Goal: Information Seeking & Learning: Learn about a topic

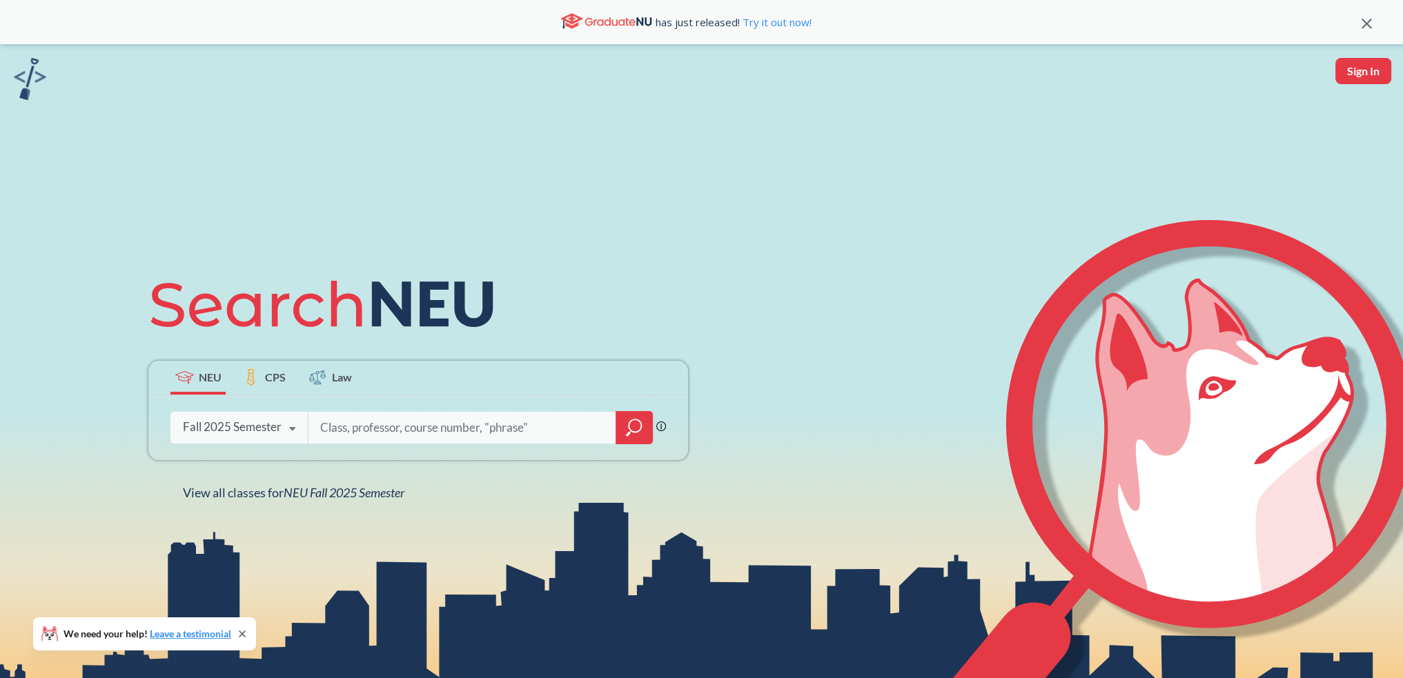
click at [279, 435] on icon at bounding box center [292, 429] width 26 height 39
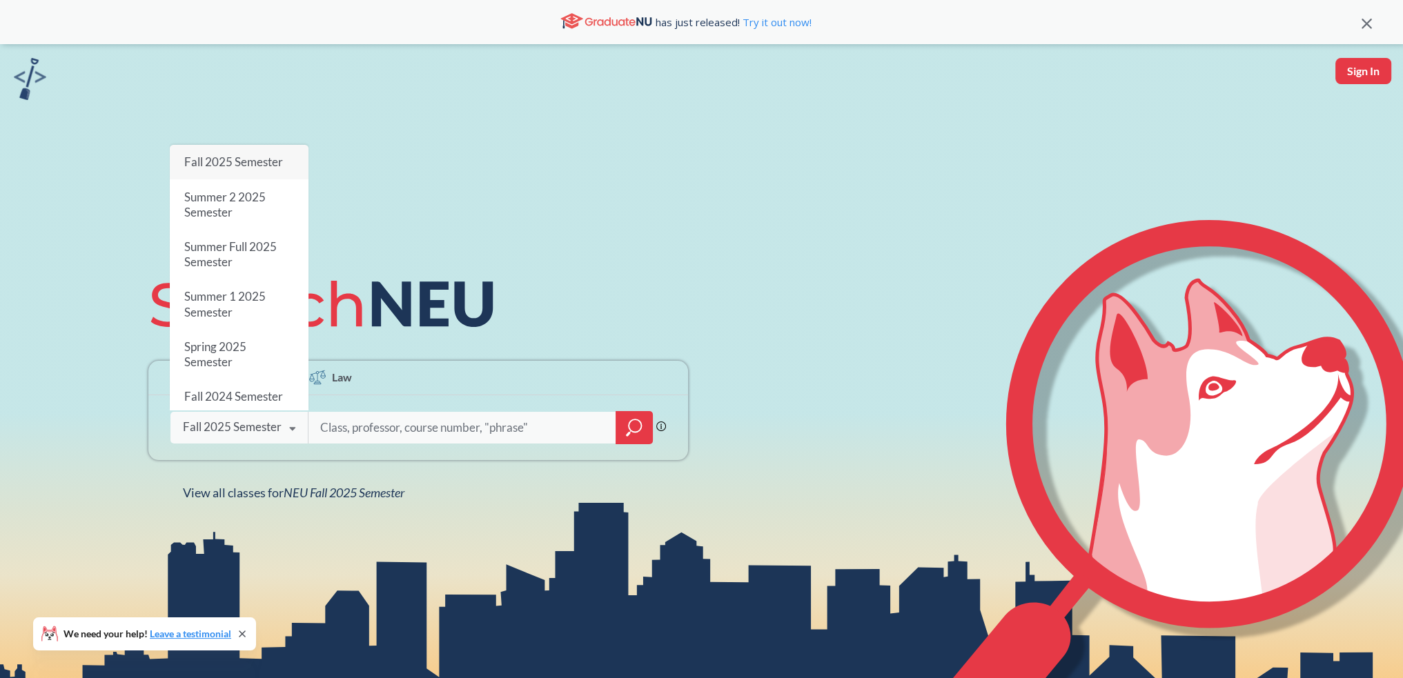
click at [0, 357] on div "NEU CPS Law Phrase search guarantees the exact search appears in the results. E…" at bounding box center [701, 383] width 1403 height 678
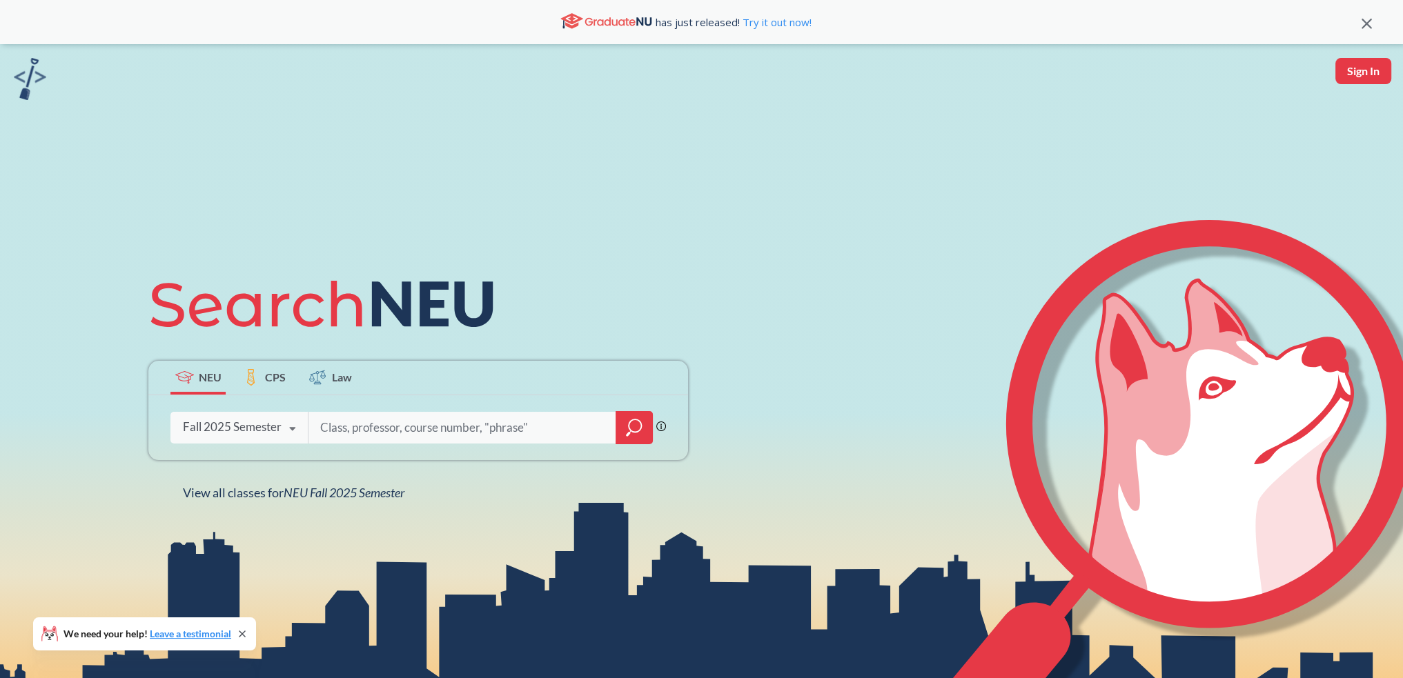
click at [346, 510] on div "NEU CPS Law Phrase search guarantees the exact search appears in the results. E…" at bounding box center [701, 383] width 1403 height 678
click at [350, 499] on span "NEU Fall 2025 Semester" at bounding box center [344, 492] width 121 height 15
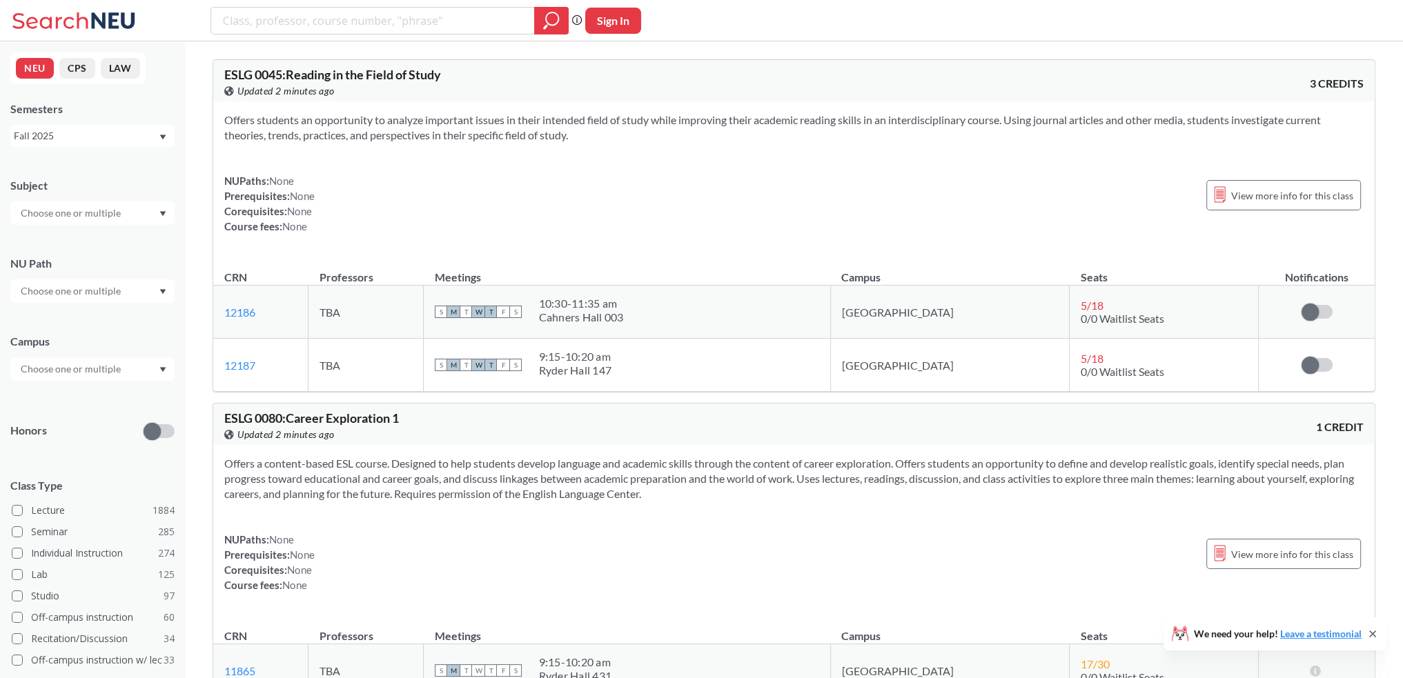
click at [68, 135] on div "Fall 2025" at bounding box center [86, 135] width 144 height 15
click at [117, 199] on div "Summer 2 2025" at bounding box center [96, 204] width 156 height 15
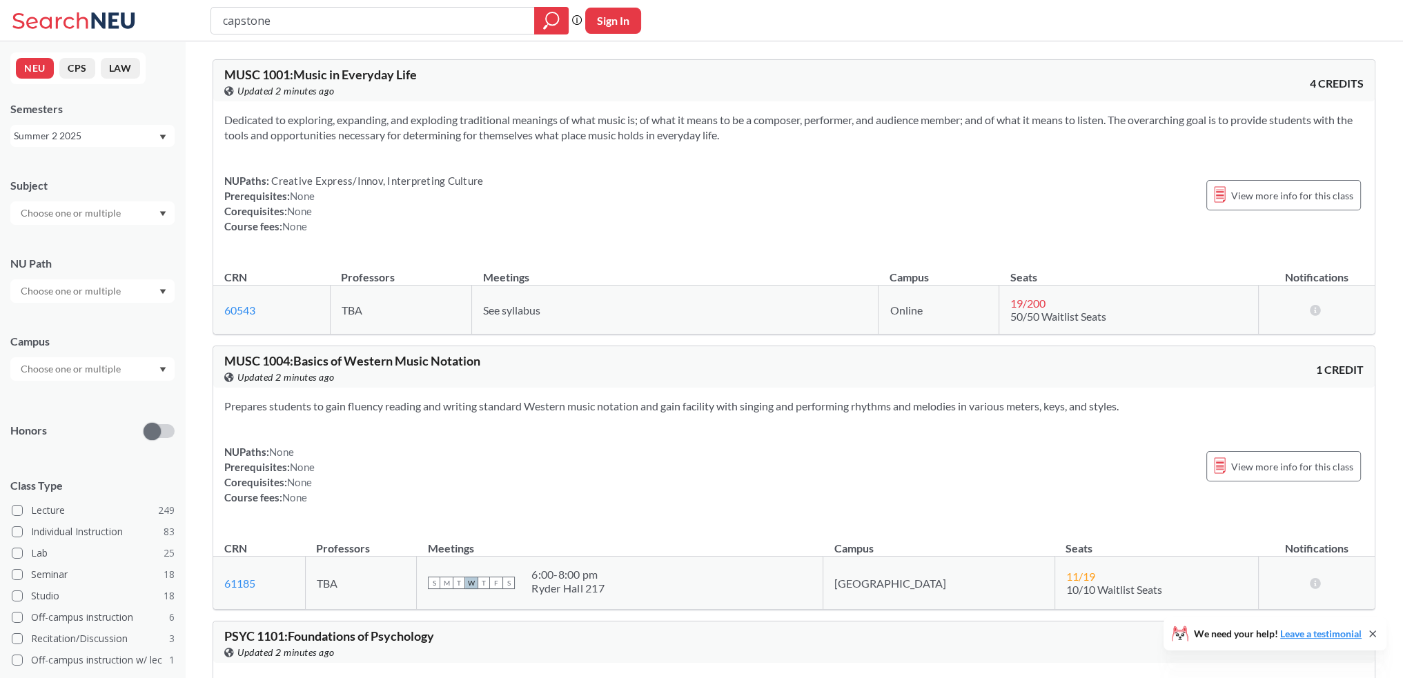
type input "capstone"
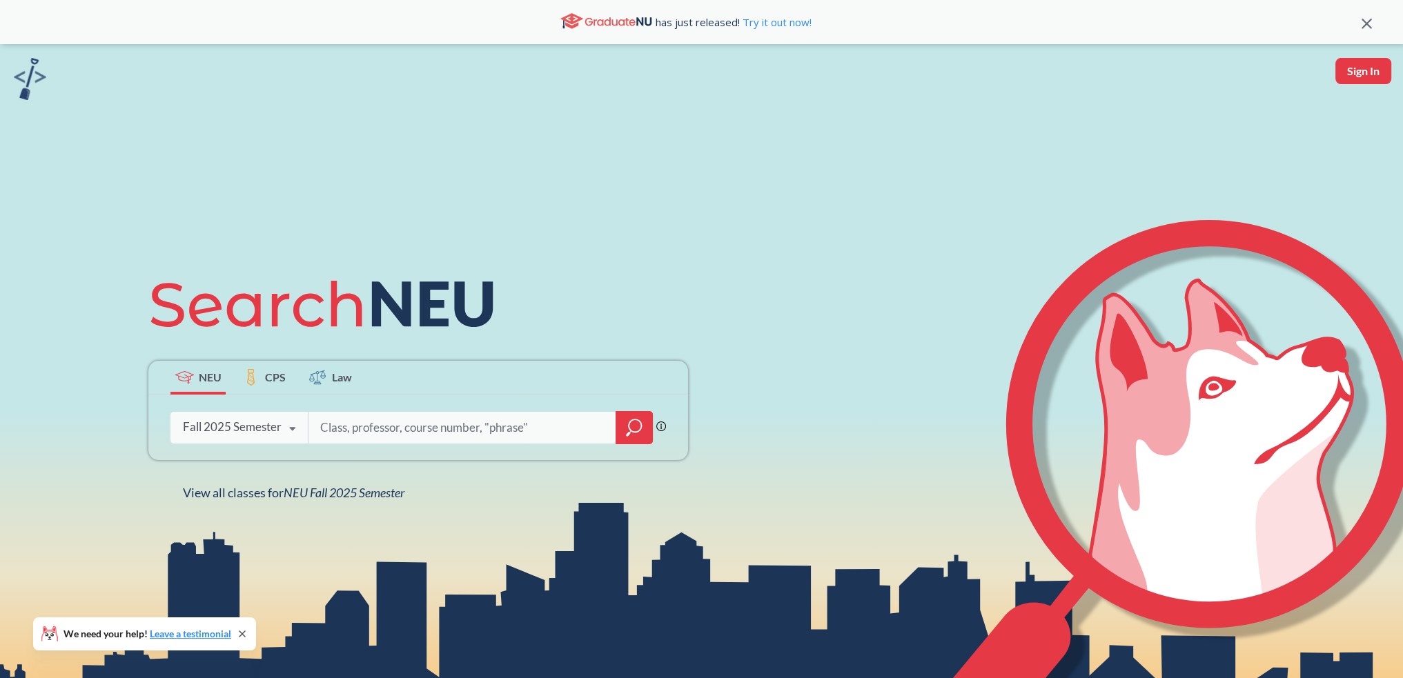
click at [233, 404] on div "Phrase search guarantees the exact search appears in the results. Ex. If you wa…" at bounding box center [417, 427] width 539 height 65
click at [240, 428] on div "Fall 2025 Semester" at bounding box center [232, 426] width 99 height 15
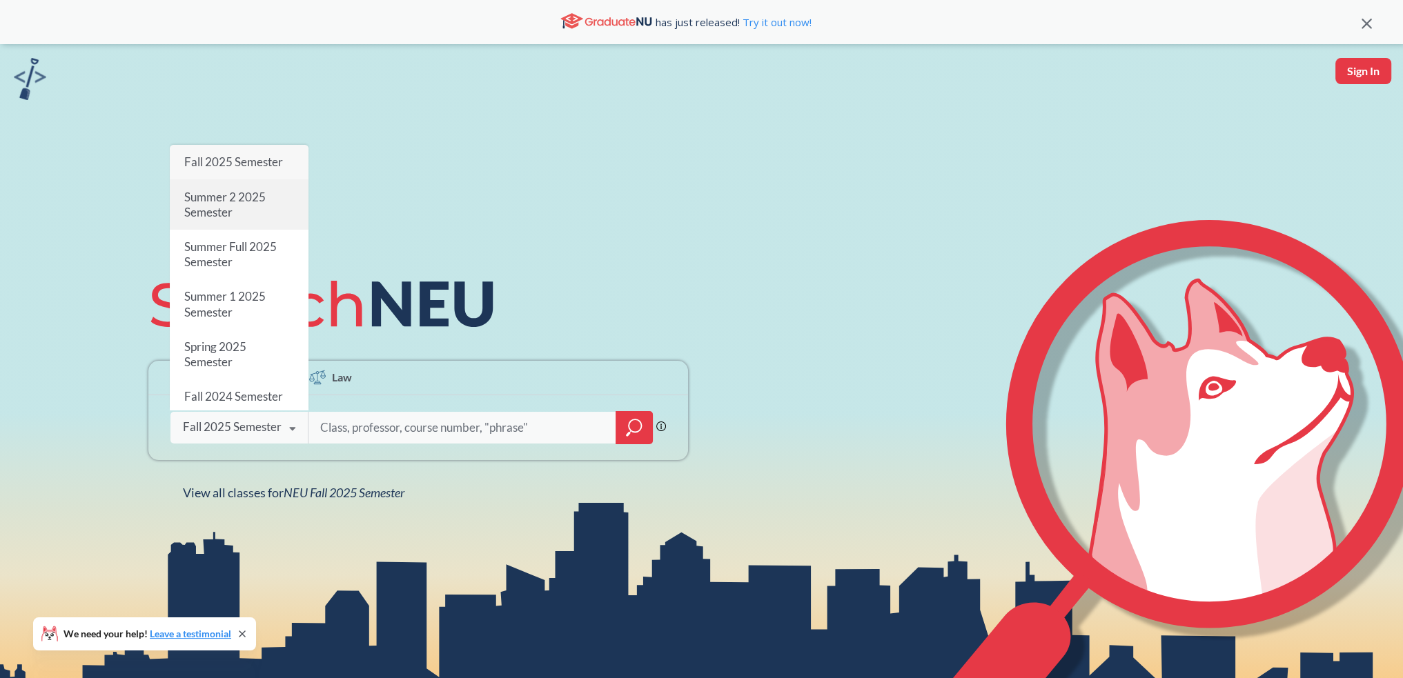
click at [246, 188] on div "Summer 2 2025 Semester" at bounding box center [239, 204] width 139 height 50
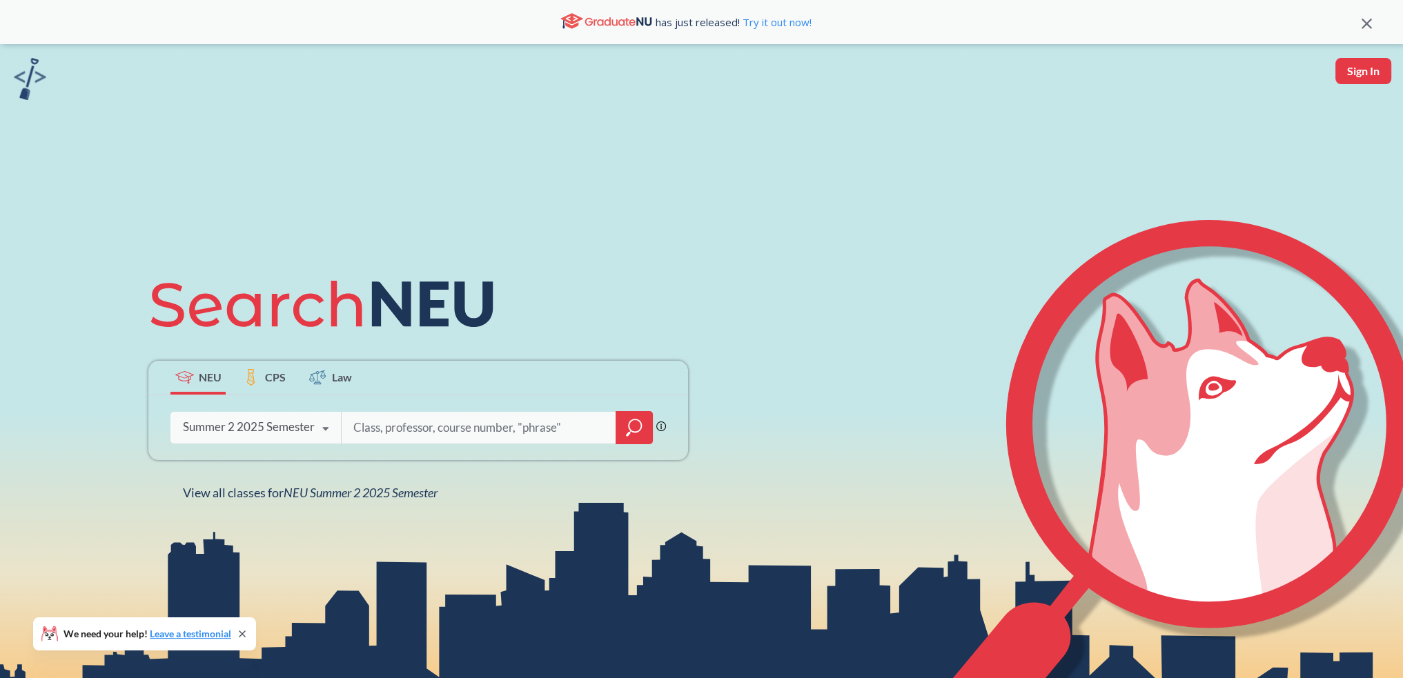
click at [297, 437] on div "Summer 2 2025 Semester Fall 2025 Semester Summer 2 2025 Semester Summer Full 20…" at bounding box center [255, 427] width 170 height 34
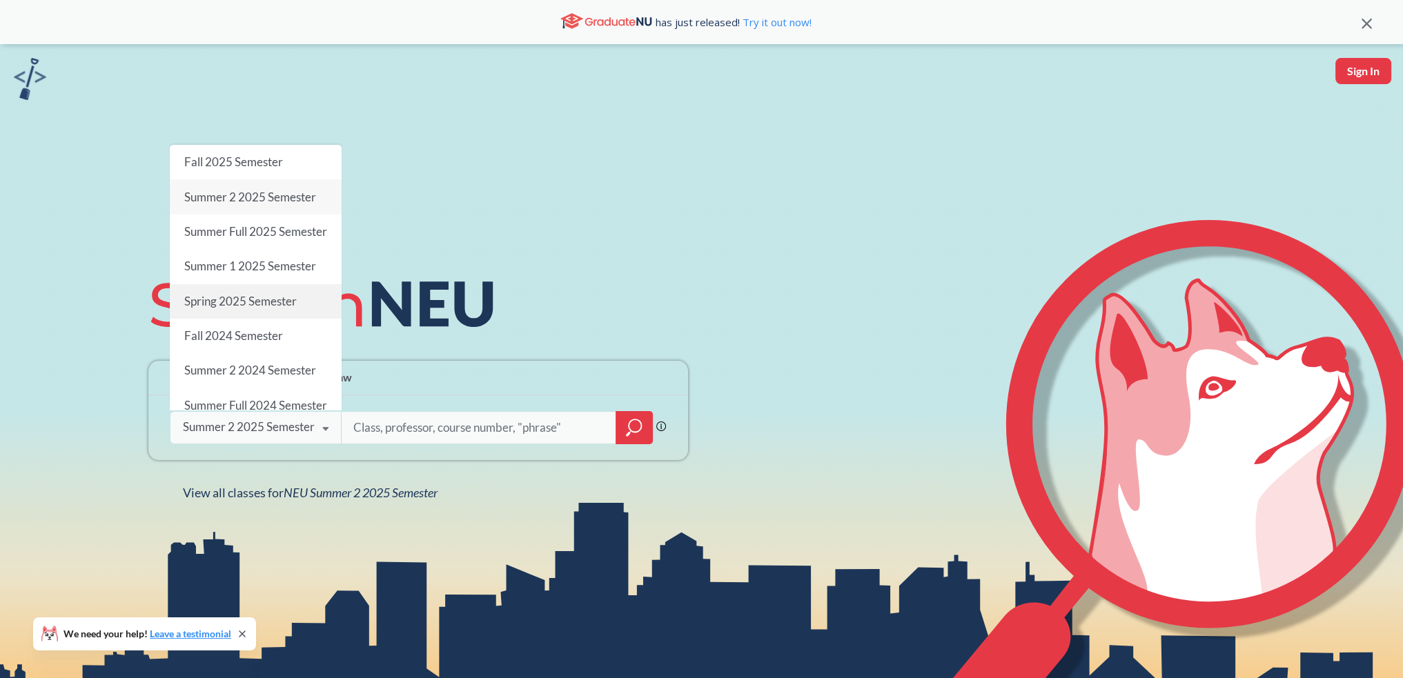
click at [284, 300] on div "Spring 2025 Semester" at bounding box center [256, 301] width 172 height 34
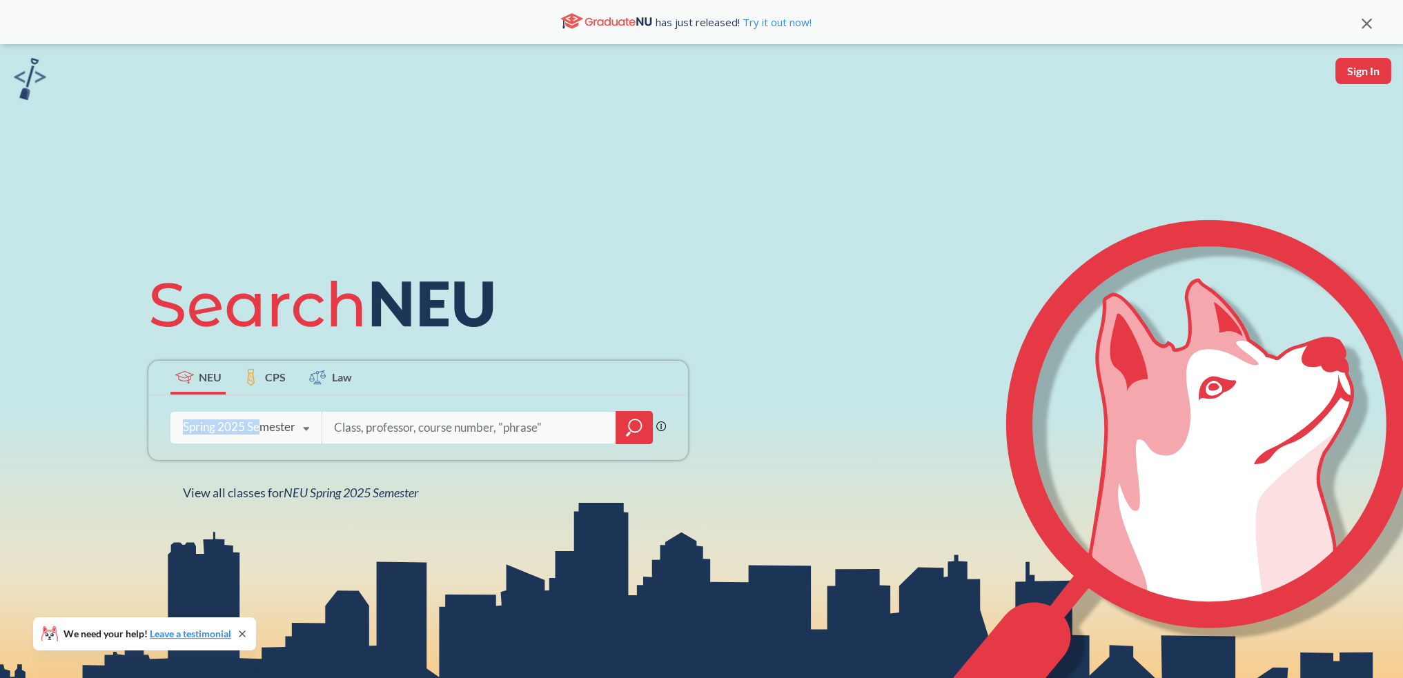
drag, startPoint x: 257, startPoint y: 420, endPoint x: 259, endPoint y: 413, distance: 7.7
click at [257, 422] on div "Spring 2025 Semester" at bounding box center [239, 426] width 112 height 15
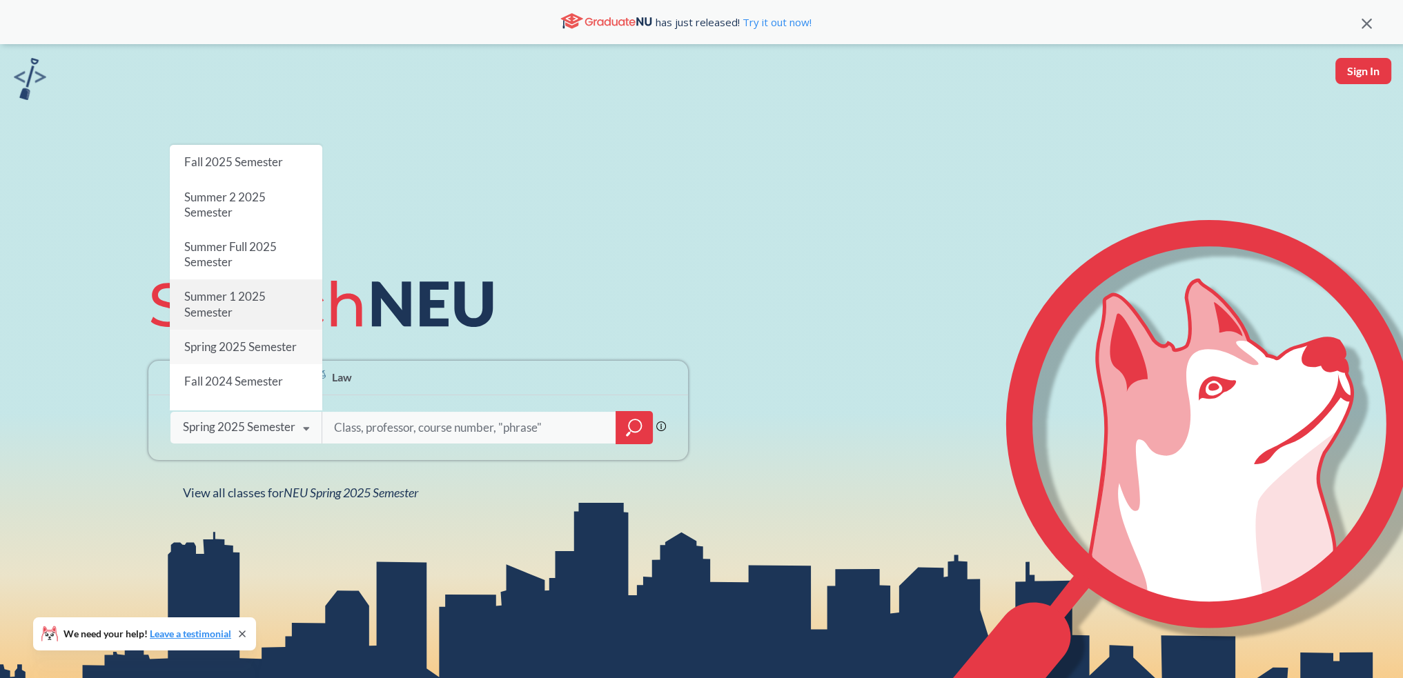
click at [287, 311] on div "Summer 1 2025 Semester" at bounding box center [246, 304] width 152 height 50
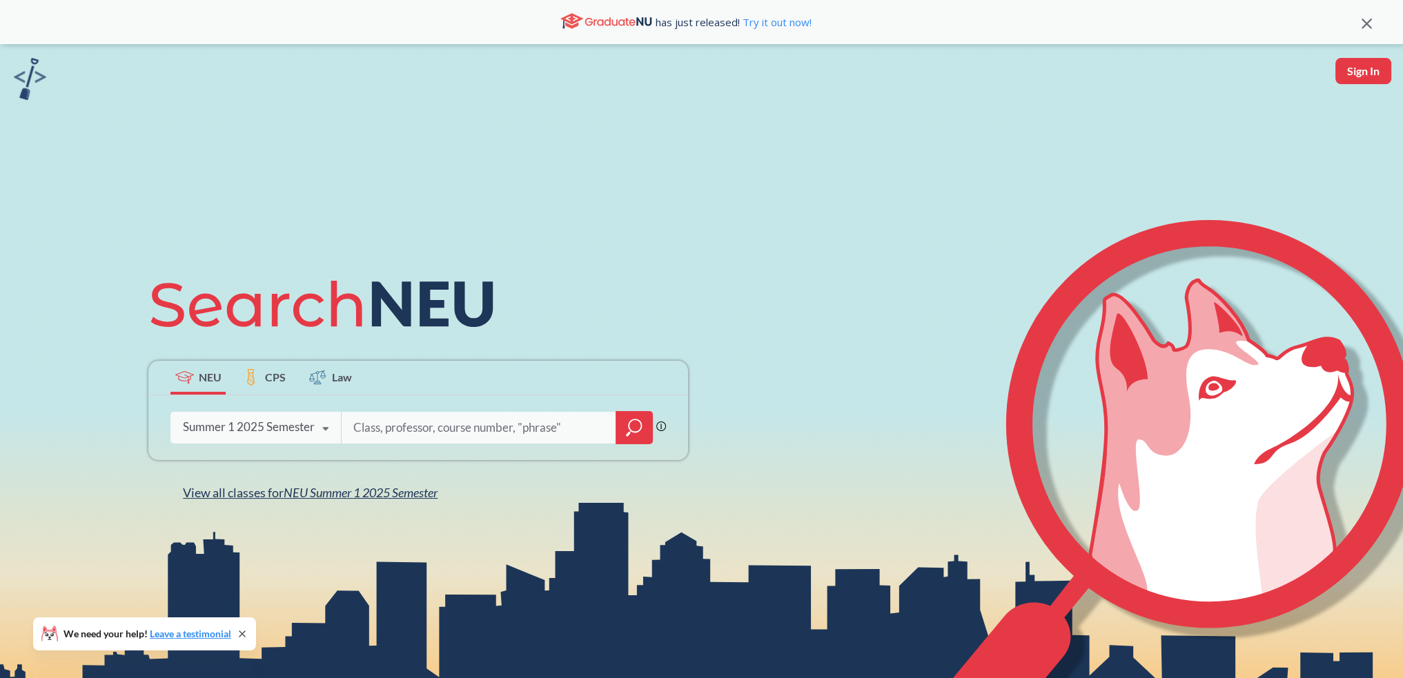
click at [359, 496] on span "NEU Summer 1 2025 Semester" at bounding box center [361, 492] width 154 height 15
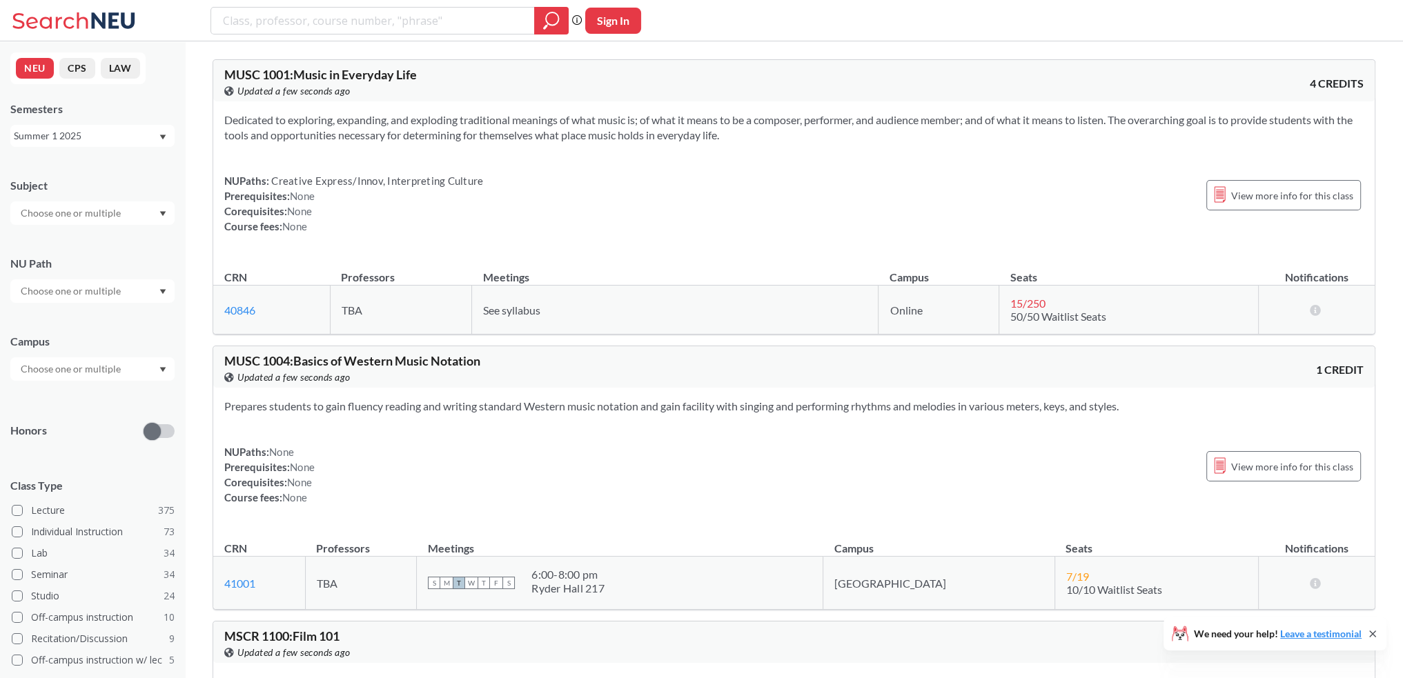
click at [98, 217] on input "text" at bounding box center [72, 213] width 116 height 17
type input "biol"
click at [141, 239] on div "BIOL ( 24 )" at bounding box center [96, 237] width 156 height 15
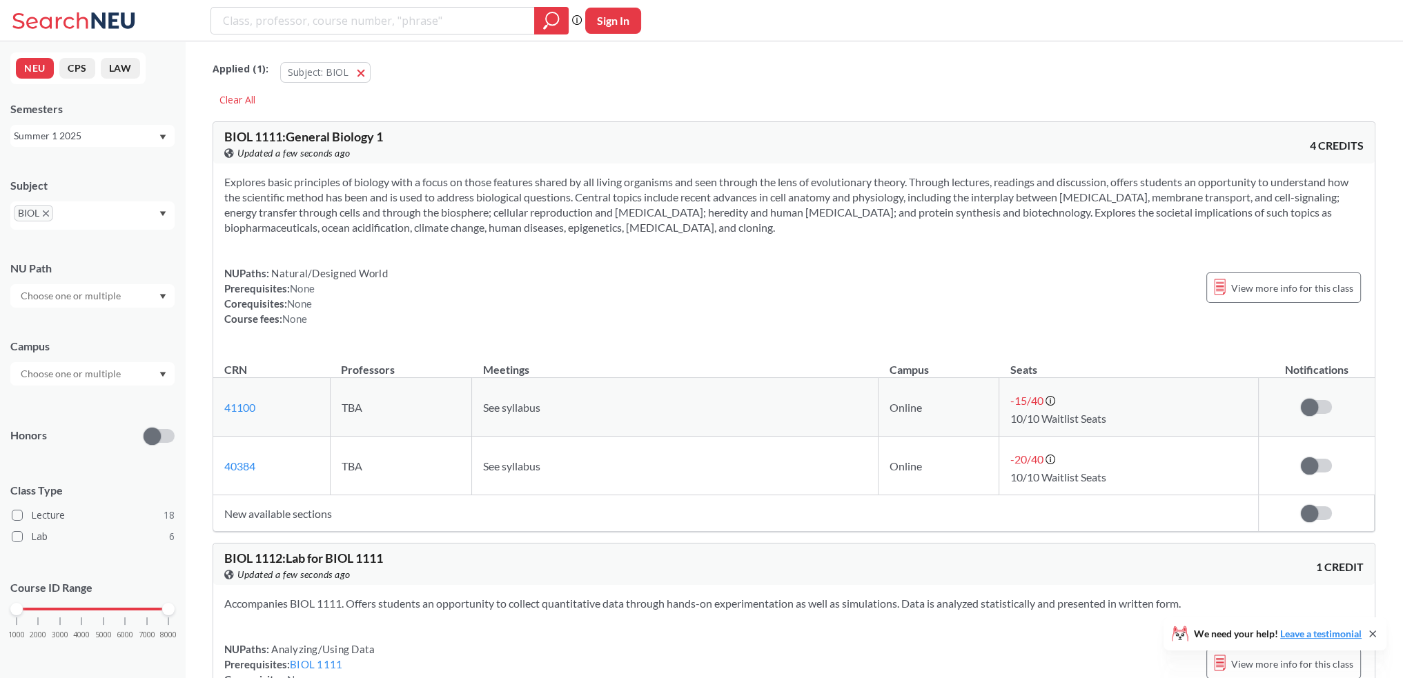
drag, startPoint x: 495, startPoint y: 300, endPoint x: 486, endPoint y: 303, distance: 9.4
drag, startPoint x: 486, startPoint y: 303, endPoint x: 442, endPoint y: 281, distance: 49.1
click at [442, 281] on div "NUPaths: Natural/Designed World Prerequisites: None Corequisites: None Course f…" at bounding box center [793, 296] width 1139 height 61
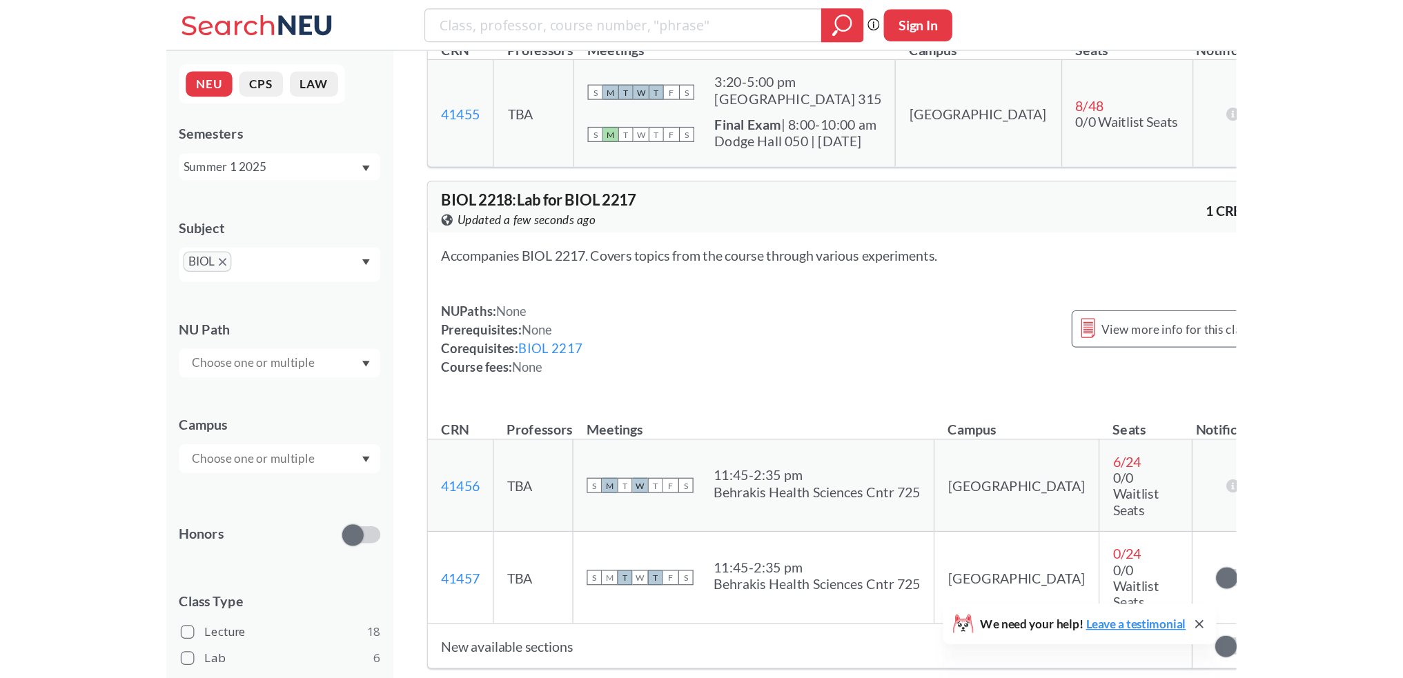
scroll to position [2277, 0]
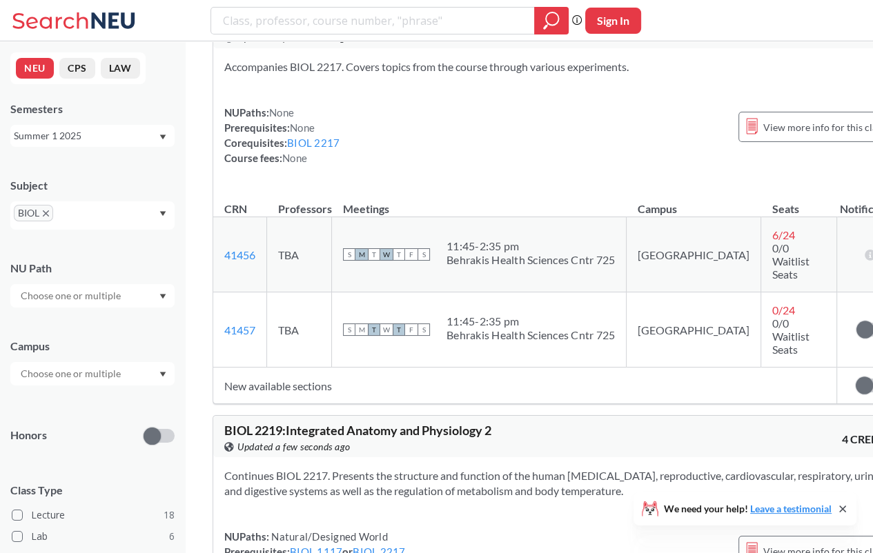
drag, startPoint x: 538, startPoint y: 173, endPoint x: 510, endPoint y: 1, distance: 174.8
click at [494, 166] on div "NUPaths: None Prerequisites: None Corequisites: BIOL 2217 Course fees: None Vie…" at bounding box center [559, 135] width 671 height 61
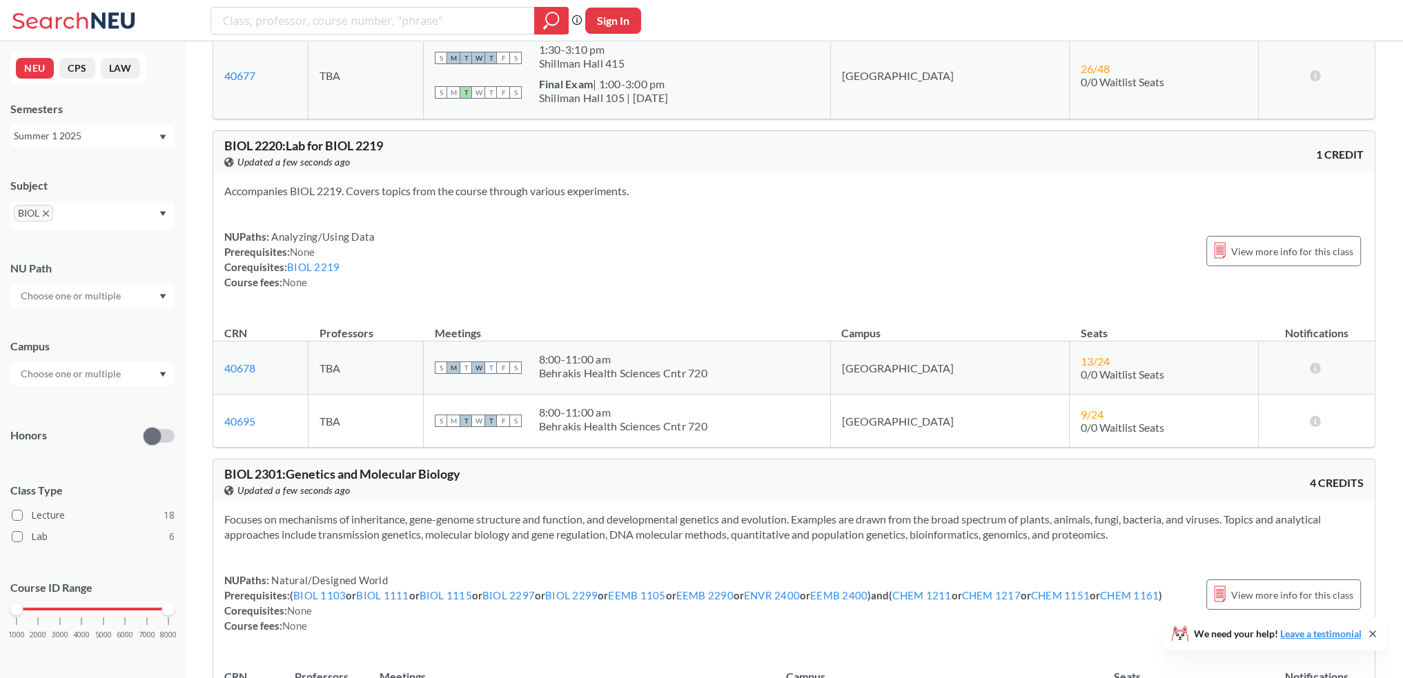
scroll to position [2760, 0]
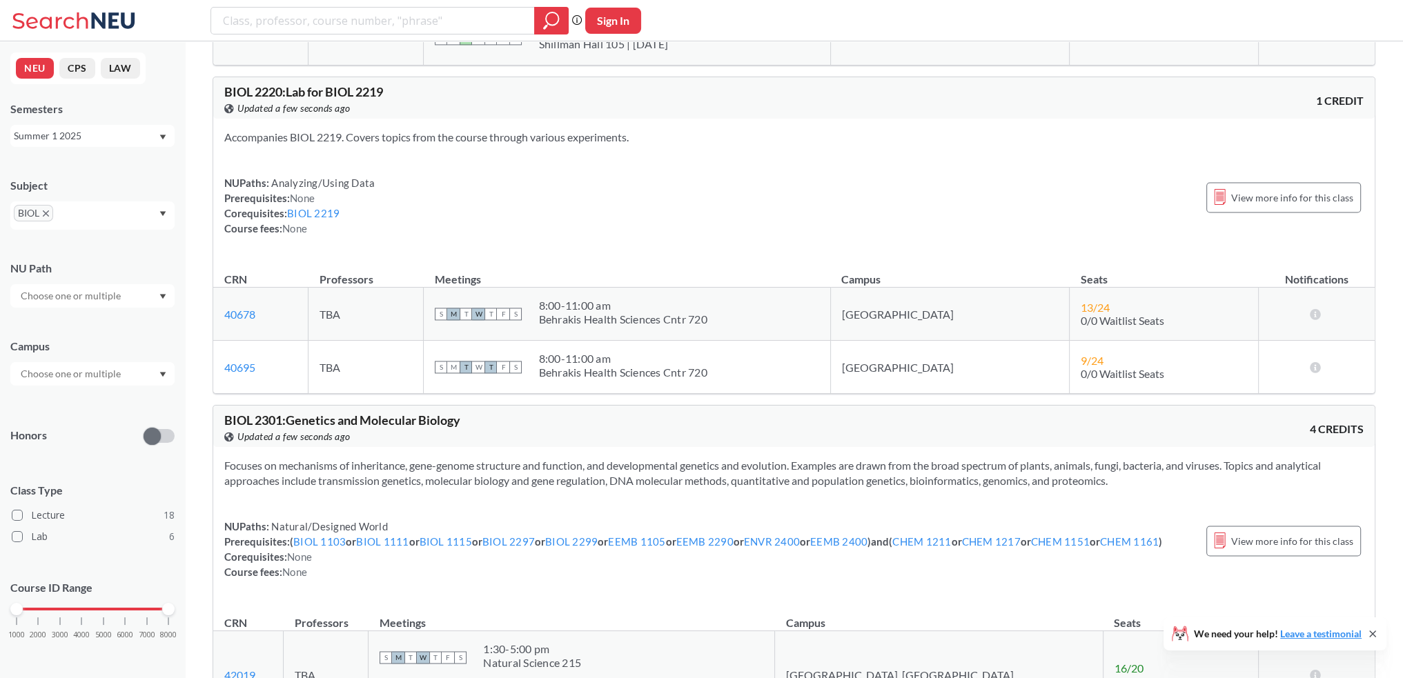
drag, startPoint x: 662, startPoint y: 257, endPoint x: 663, endPoint y: 197, distance: 60.0
click at [652, 193] on div "NUPaths: Analyzing/Using Data Prerequisites: None Corequisites: BIOL 2219 Cours…" at bounding box center [793, 205] width 1139 height 61
drag, startPoint x: 701, startPoint y: 209, endPoint x: 657, endPoint y: 164, distance: 62.4
click at [633, 179] on div "NUPaths: Analyzing/Using Data Prerequisites: None Corequisites: BIOL 2219 Cours…" at bounding box center [793, 205] width 1139 height 61
drag, startPoint x: 670, startPoint y: 150, endPoint x: 616, endPoint y: 135, distance: 56.1
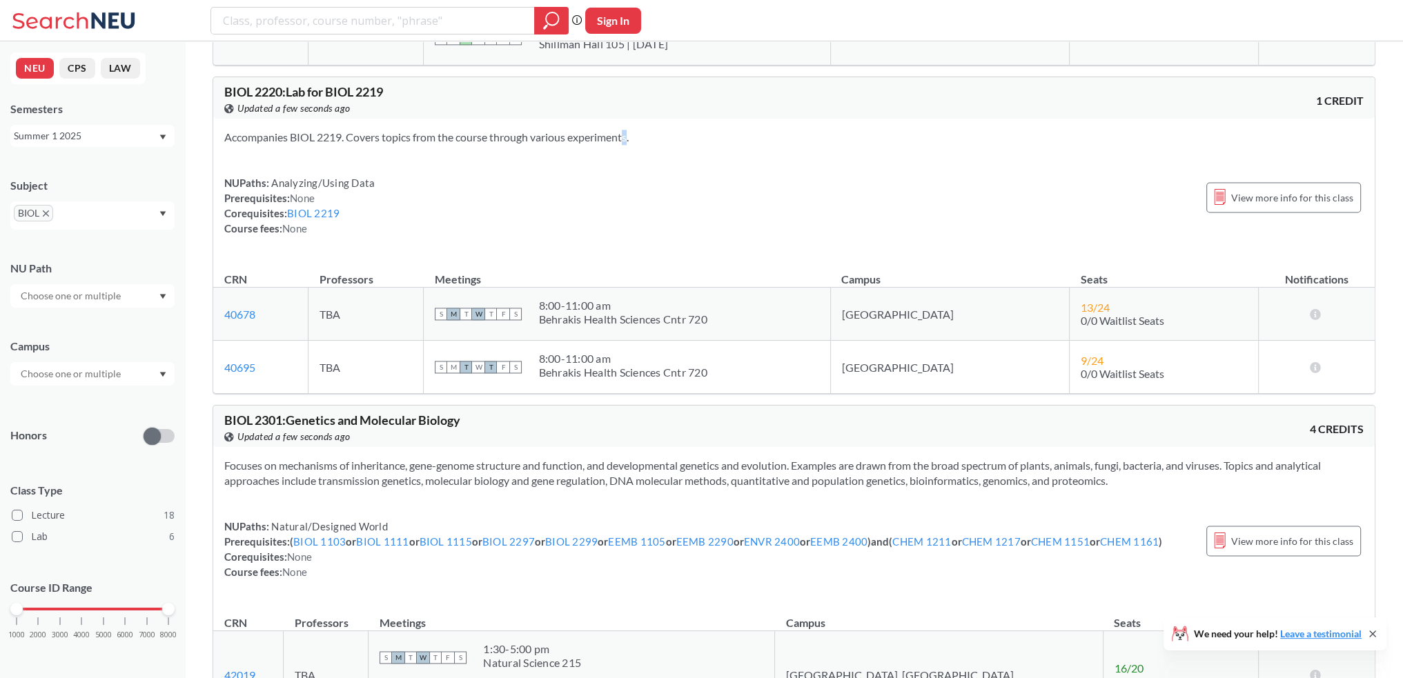
click at [601, 135] on section "Accompanies BIOL 2219. Covers topics from the course through various experiment…" at bounding box center [793, 137] width 1139 height 15
drag, startPoint x: 668, startPoint y: 141, endPoint x: 583, endPoint y: 148, distance: 85.1
click at [583, 148] on div "Accompanies BIOL 2219. Covers topics from the course through various experiment…" at bounding box center [793, 188] width 1161 height 139
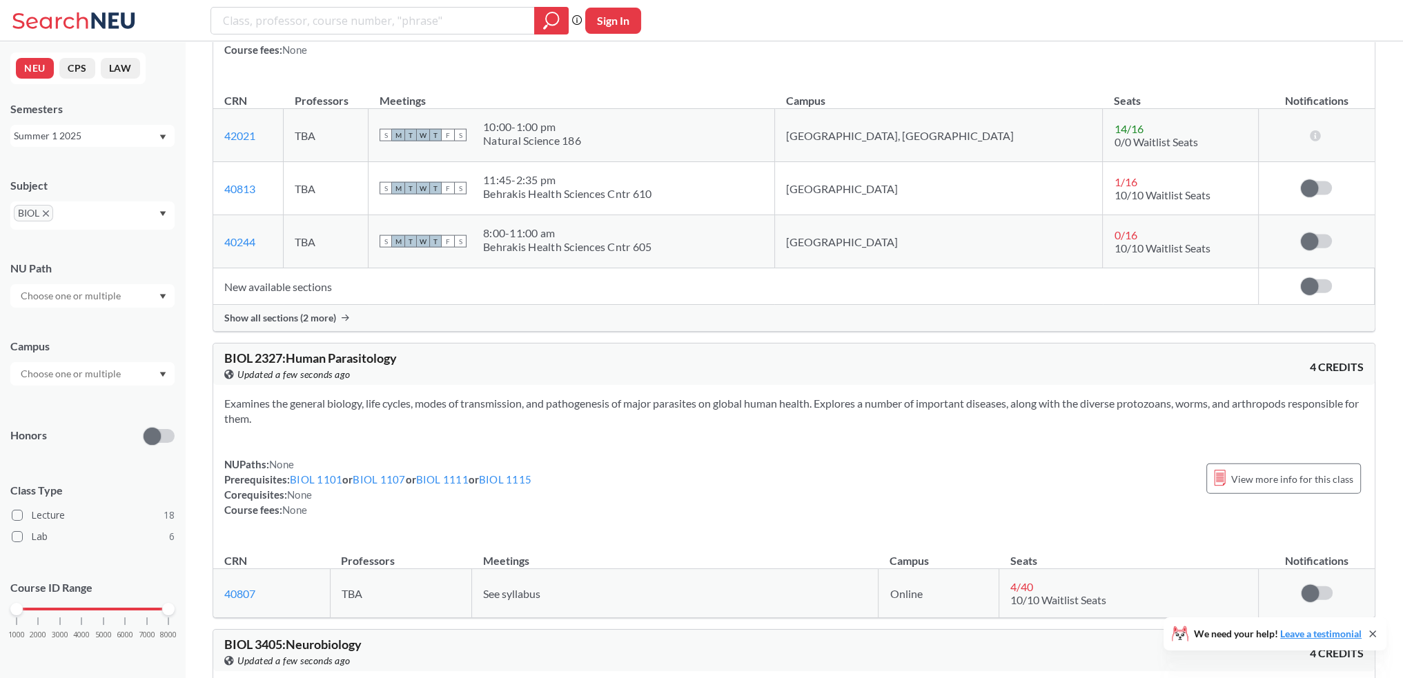
scroll to position [4346, 0]
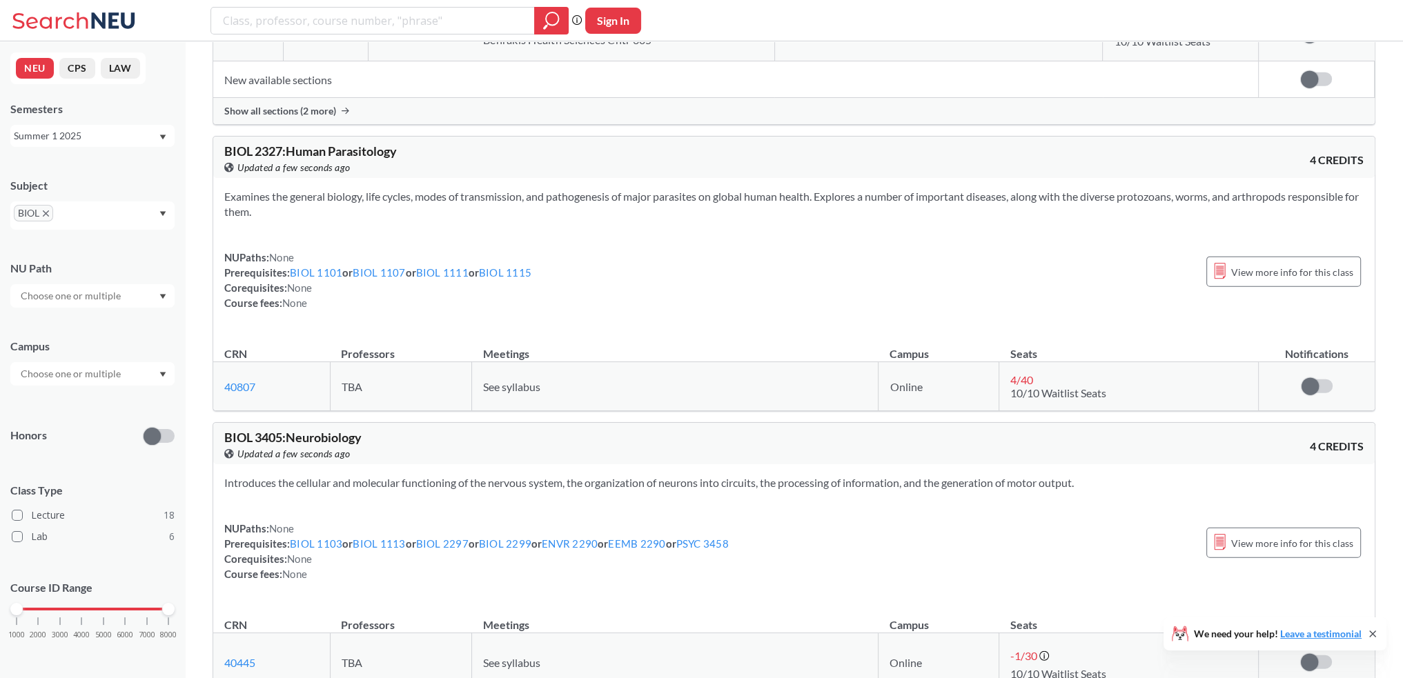
drag, startPoint x: 665, startPoint y: 253, endPoint x: 657, endPoint y: 263, distance: 13.3
drag, startPoint x: 657, startPoint y: 263, endPoint x: 631, endPoint y: 255, distance: 27.3
click at [632, 255] on div "NUPaths: None Prerequisites: BIOL 1101 or BIOL 1107 or BIOL 1111 or BIOL 1115 C…" at bounding box center [793, 280] width 1139 height 61
drag, startPoint x: 631, startPoint y: 255, endPoint x: 624, endPoint y: 266, distance: 12.4
drag, startPoint x: 624, startPoint y: 266, endPoint x: 596, endPoint y: 239, distance: 38.1
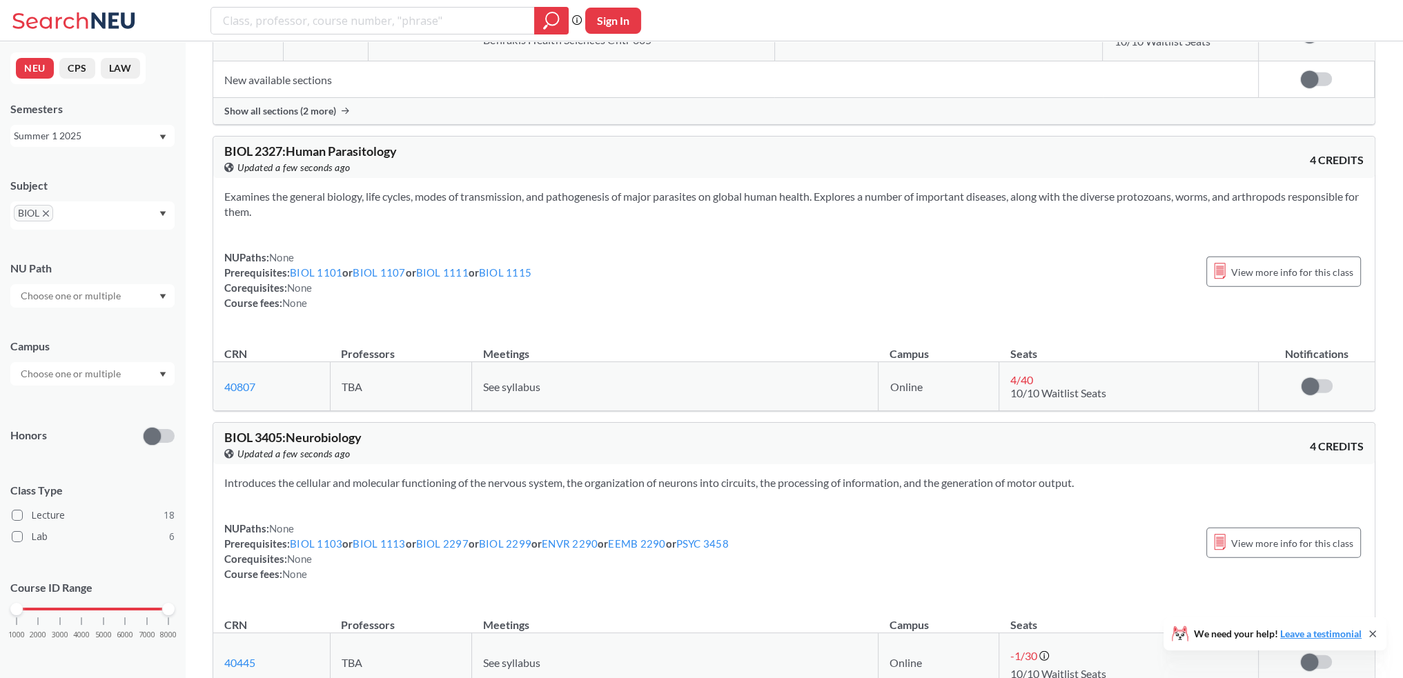
click at [607, 256] on div "NUPaths: None Prerequisites: BIOL 1101 or BIOL 1107 or BIOL 1111 or BIOL 1115 C…" at bounding box center [793, 280] width 1139 height 61
drag, startPoint x: 681, startPoint y: 267, endPoint x: 654, endPoint y: 255, distance: 29.6
click at [646, 255] on div "NUPaths: None Prerequisites: BIOL 1101 or BIOL 1107 or BIOL 1111 or BIOL 1115 C…" at bounding box center [793, 280] width 1139 height 61
drag, startPoint x: 657, startPoint y: 256, endPoint x: 586, endPoint y: 257, distance: 70.4
click at [586, 257] on div "NUPaths: None Prerequisites: BIOL 1101 or BIOL 1107 or BIOL 1111 or BIOL 1115 C…" at bounding box center [793, 280] width 1139 height 61
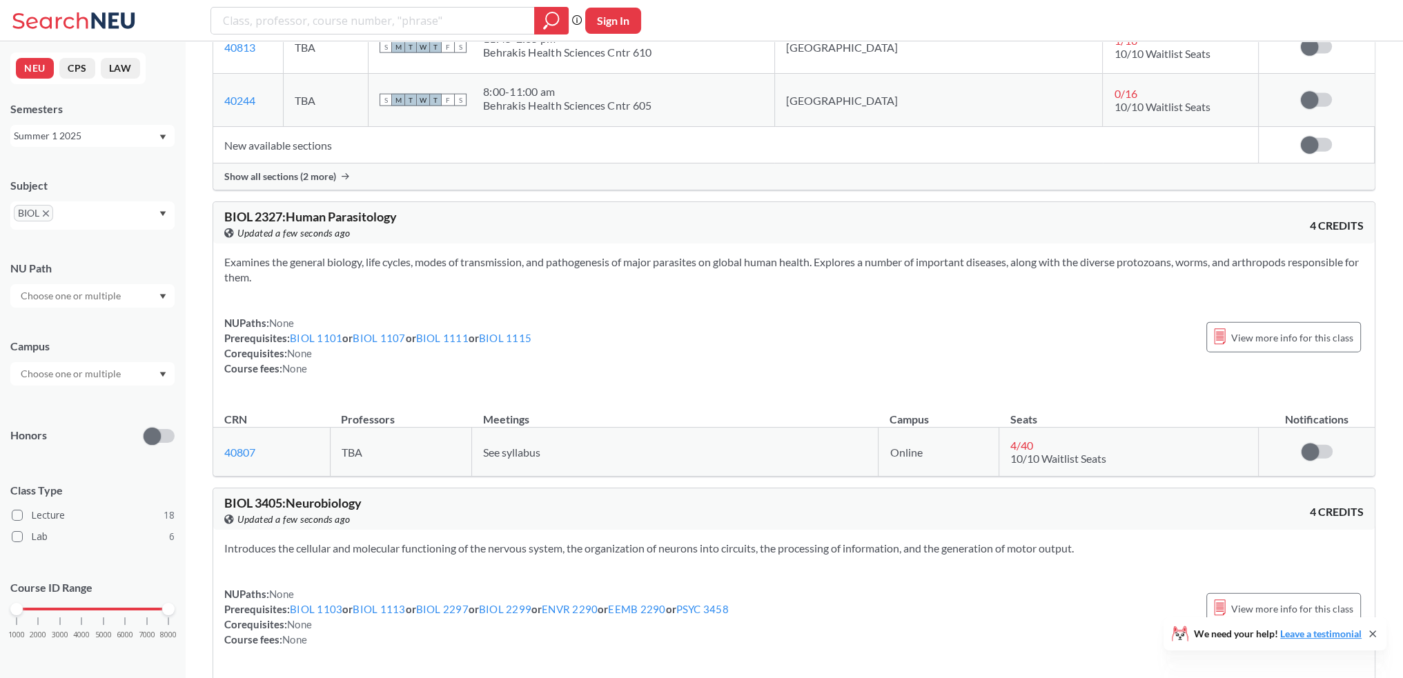
scroll to position [4277, 0]
drag, startPoint x: 689, startPoint y: 350, endPoint x: 658, endPoint y: 341, distance: 31.5
click at [658, 341] on div "NUPaths: None Prerequisites: BIOL 1101 or BIOL 1107 or BIOL 1111 or BIOL 1115 C…" at bounding box center [793, 349] width 1139 height 61
drag, startPoint x: 669, startPoint y: 350, endPoint x: 644, endPoint y: 357, distance: 25.8
click at [643, 356] on div "NUPaths: None Prerequisites: BIOL 1101 or BIOL 1107 or BIOL 1111 or BIOL 1115 C…" at bounding box center [793, 349] width 1139 height 61
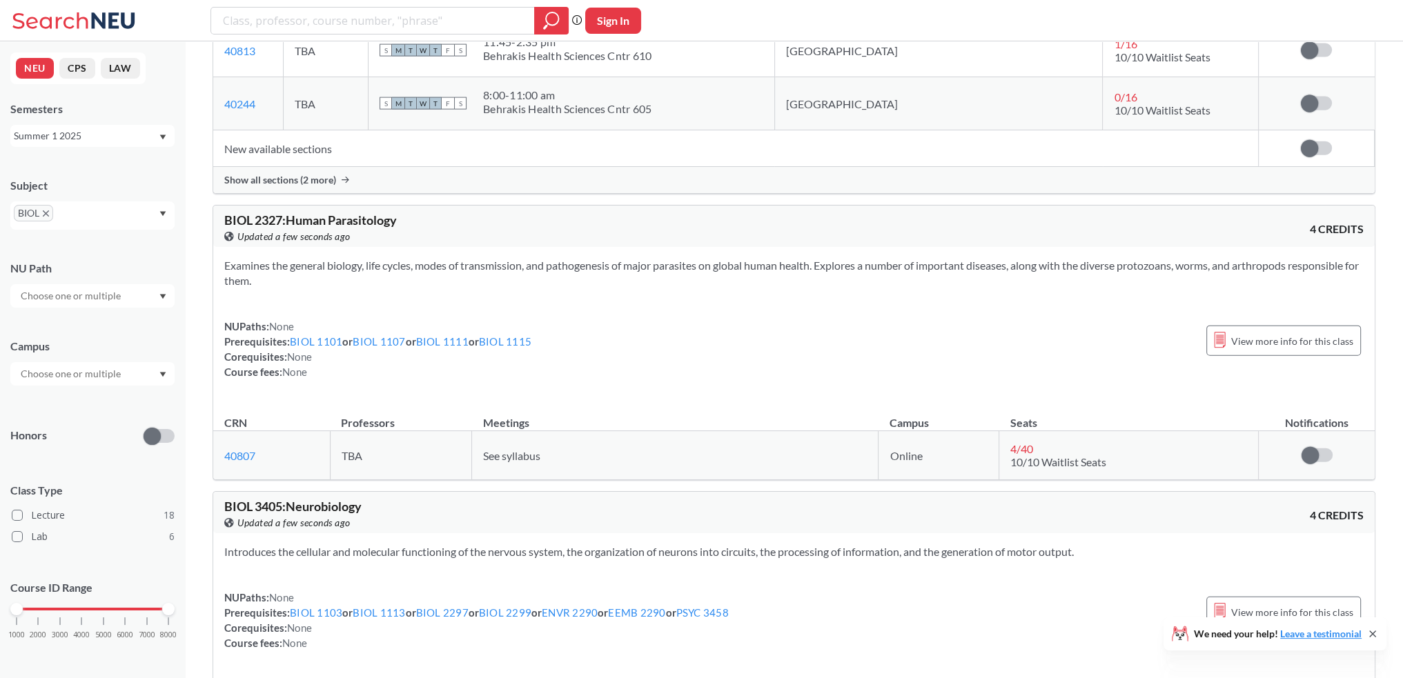
drag, startPoint x: 675, startPoint y: 362, endPoint x: 620, endPoint y: 355, distance: 56.3
click at [619, 355] on div "NUPaths: None Prerequisites: BIOL 1101 or BIOL 1107 or BIOL 1111 or BIOL 1115 C…" at bounding box center [793, 349] width 1139 height 61
drag, startPoint x: 653, startPoint y: 364, endPoint x: 602, endPoint y: 372, distance: 52.4
drag, startPoint x: 602, startPoint y: 372, endPoint x: 613, endPoint y: 375, distance: 11.4
click at [602, 374] on div "NUPaths: None Prerequisites: BIOL 1101 or BIOL 1107 or BIOL 1111 or BIOL 1115 C…" at bounding box center [793, 349] width 1139 height 61
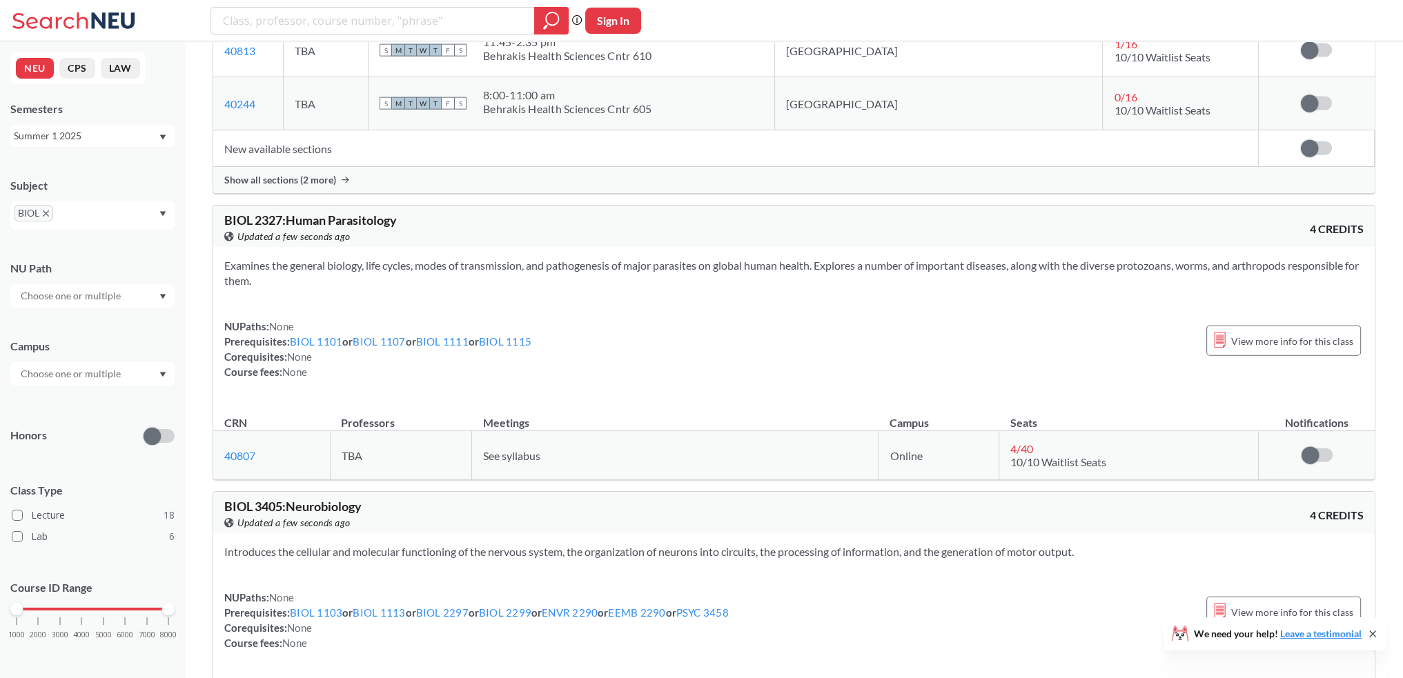
drag, startPoint x: 652, startPoint y: 370, endPoint x: 574, endPoint y: 364, distance: 78.2
click at [574, 364] on div "NUPaths: None Prerequisites: BIOL 1101 or BIOL 1107 or BIOL 1111 or BIOL 1115 C…" at bounding box center [793, 349] width 1139 height 61
drag, startPoint x: 622, startPoint y: 353, endPoint x: 564, endPoint y: 353, distance: 58.0
click at [564, 353] on div "NUPaths: None Prerequisites: BIOL 1101 or BIOL 1107 or BIOL 1111 or BIOL 1115 C…" at bounding box center [793, 349] width 1139 height 61
drag, startPoint x: 679, startPoint y: 322, endPoint x: 651, endPoint y: 313, distance: 29.9
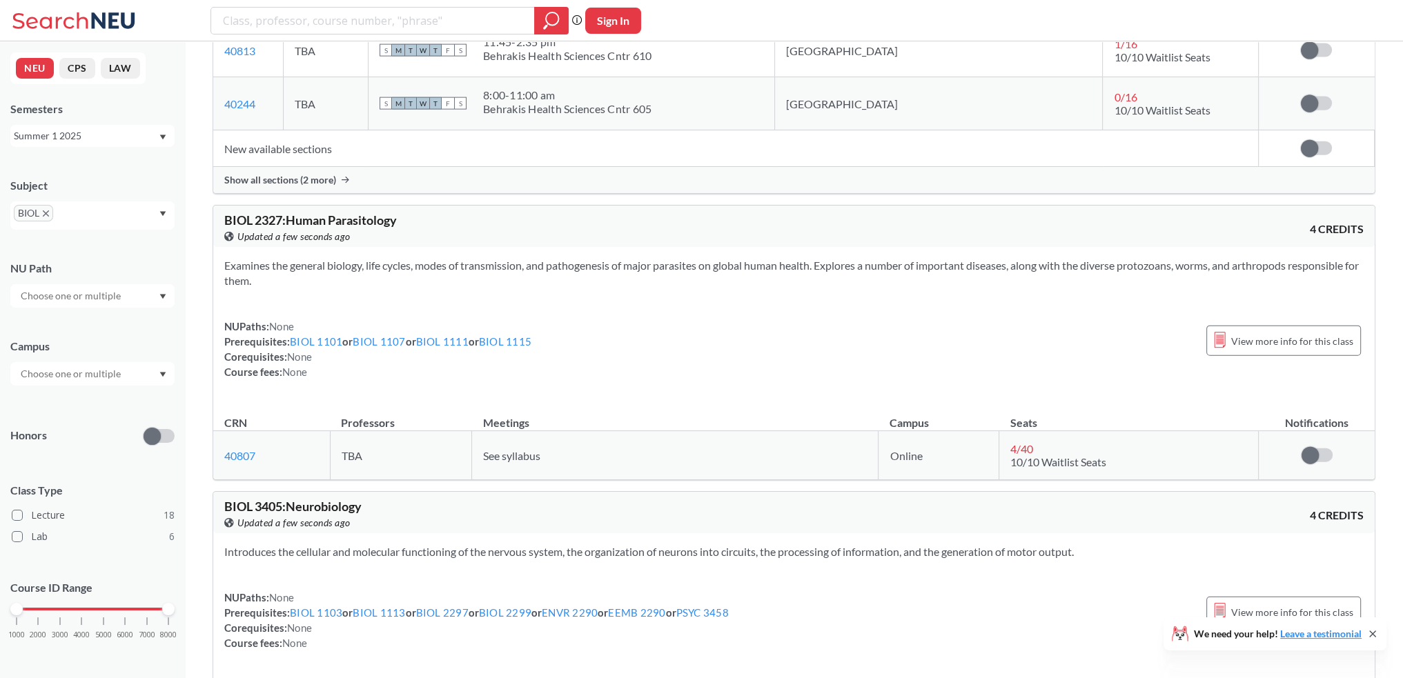
click at [624, 313] on div "Examines the general biology, life cycles, modes of transmission, and pathogene…" at bounding box center [793, 324] width 1161 height 155
drag, startPoint x: 660, startPoint y: 317, endPoint x: 617, endPoint y: 310, distance: 42.6
click at [617, 310] on div "Examines the general biology, life cycles, modes of transmission, and pathogene…" at bounding box center [793, 324] width 1161 height 155
drag, startPoint x: 653, startPoint y: 313, endPoint x: 607, endPoint y: 313, distance: 45.5
click at [573, 314] on div "Examines the general biology, life cycles, modes of transmission, and pathogene…" at bounding box center [793, 324] width 1161 height 155
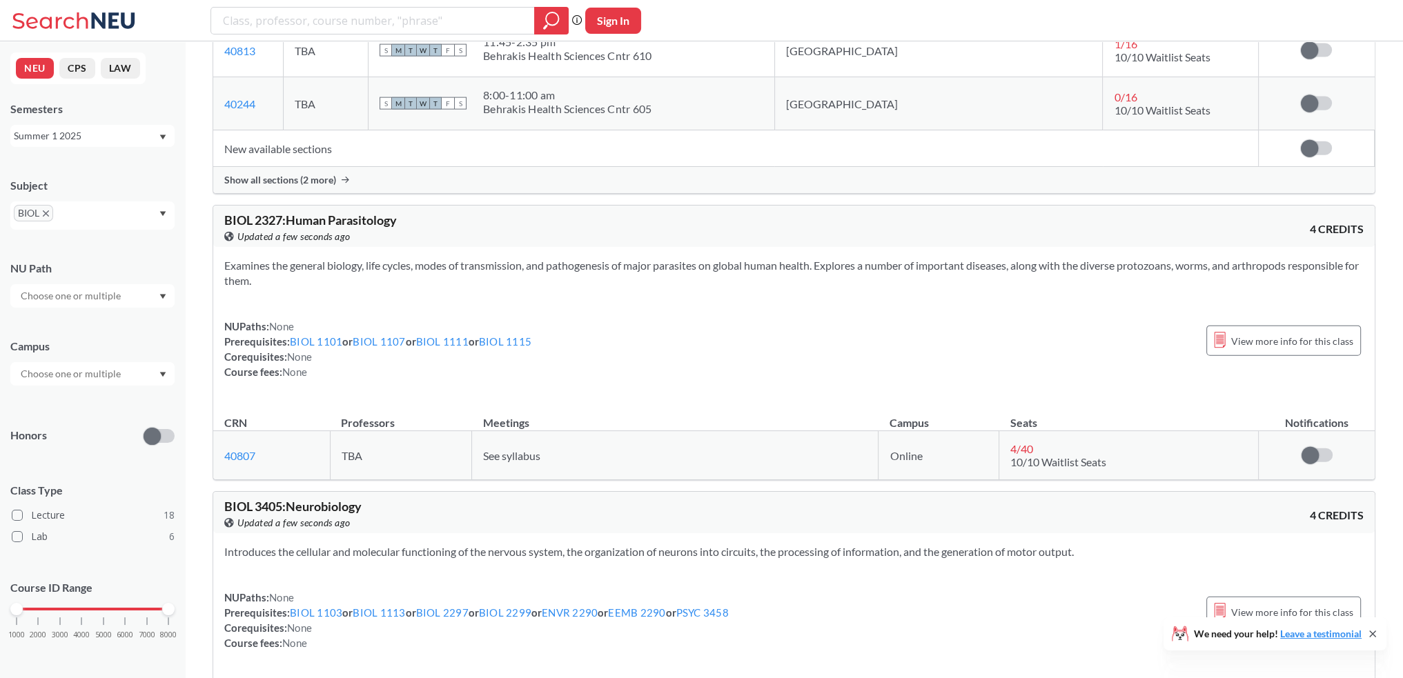
drag, startPoint x: 632, startPoint y: 317, endPoint x: 584, endPoint y: 310, distance: 48.8
click at [584, 310] on div "Examines the general biology, life cycles, modes of transmission, and pathogene…" at bounding box center [793, 324] width 1161 height 155
click at [598, 303] on div "Examines the general biology, life cycles, modes of transmission, and pathogene…" at bounding box center [793, 324] width 1161 height 155
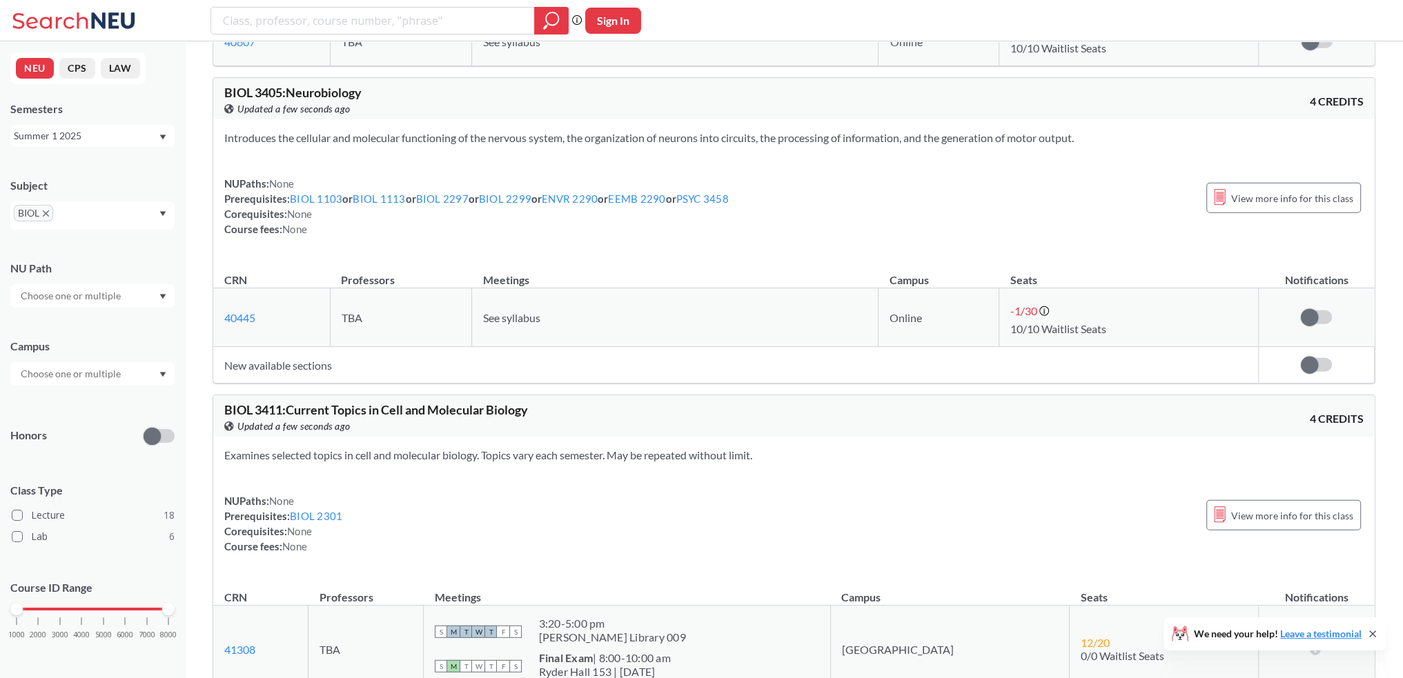
drag, startPoint x: 621, startPoint y: 261, endPoint x: 576, endPoint y: 248, distance: 46.7
click at [576, 249] on div "Introduces the cellular and molecular functioning of the nervous system, the or…" at bounding box center [793, 188] width 1161 height 139
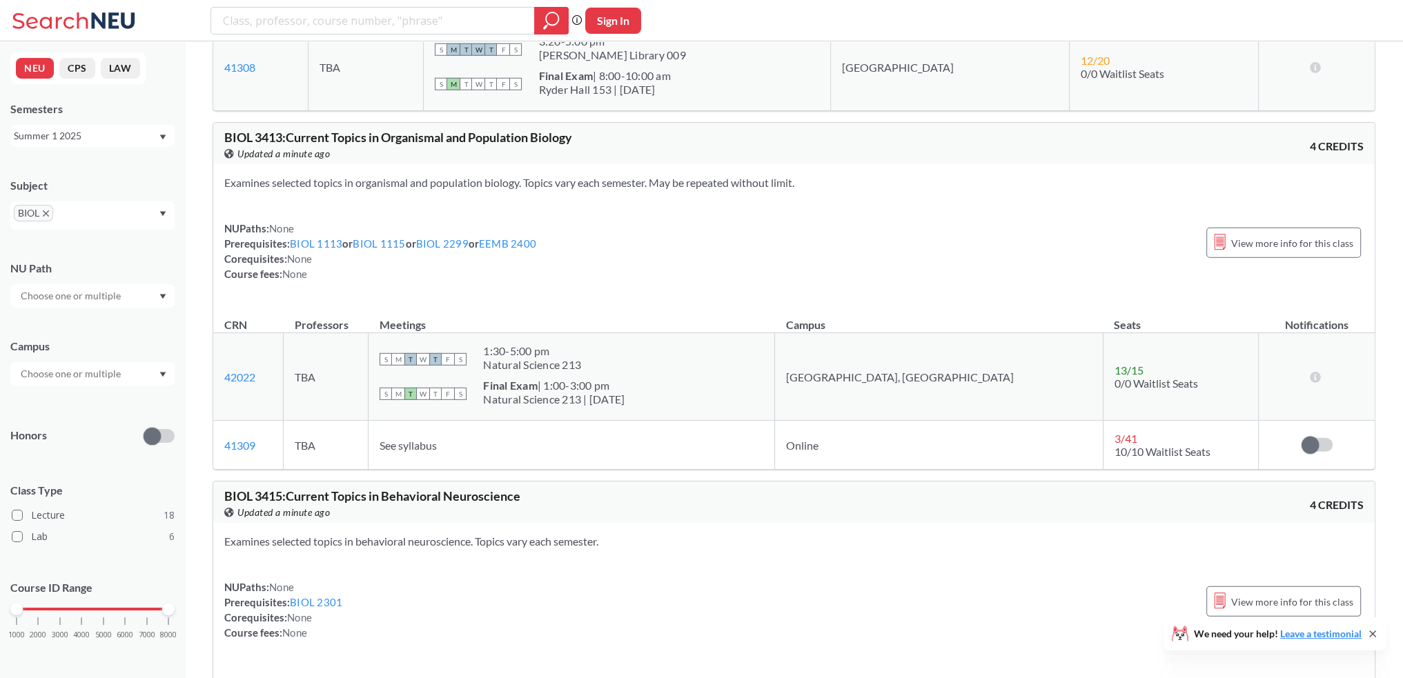
scroll to position [5588, 0]
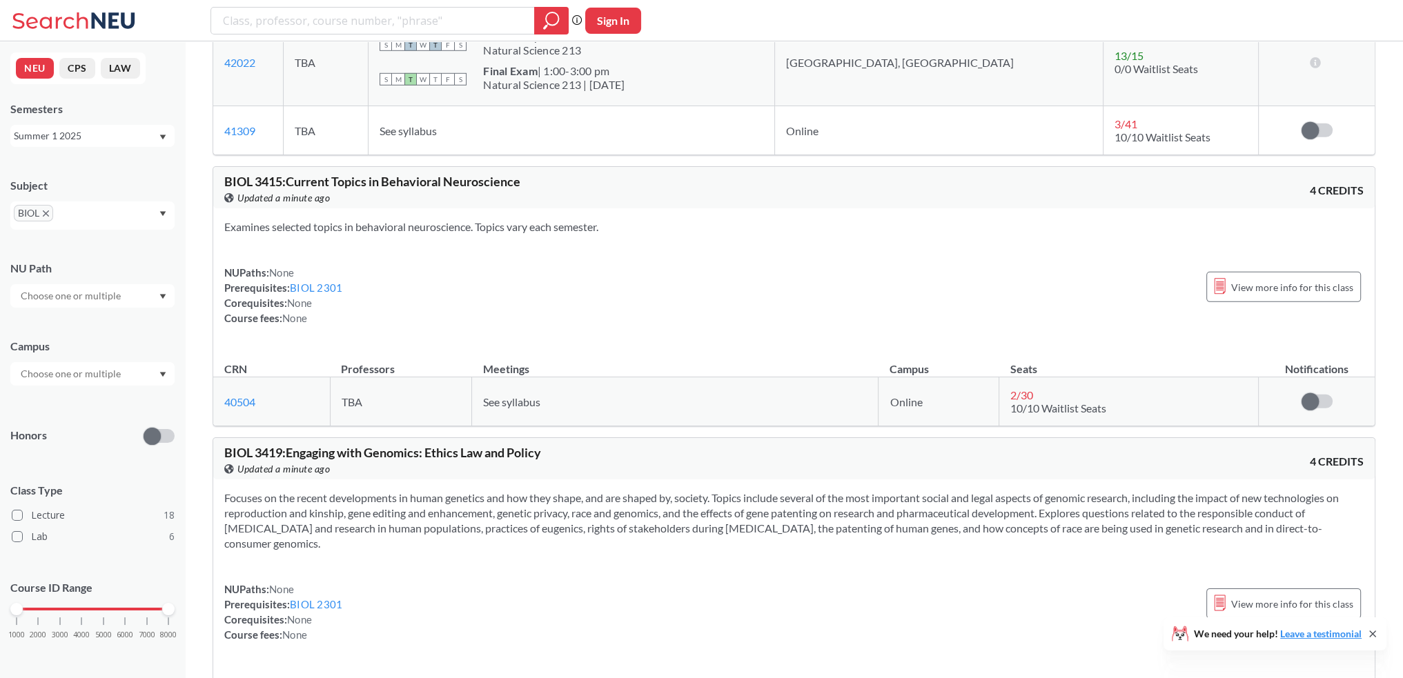
drag, startPoint x: 580, startPoint y: 272, endPoint x: 522, endPoint y: 276, distance: 58.8
click at [522, 278] on div "NUPaths: None Prerequisites: BIOL 2301 Corequisites: None Course fees: None Vie…" at bounding box center [793, 295] width 1139 height 61
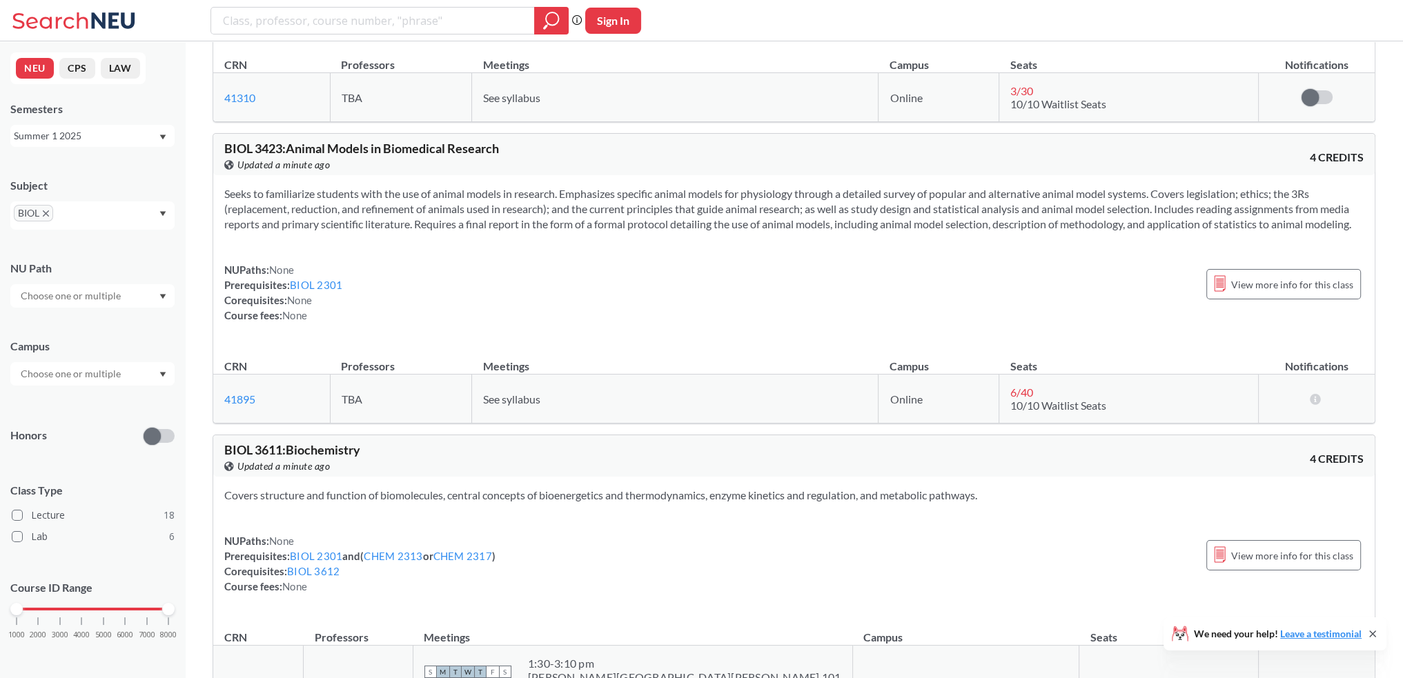
drag, startPoint x: 527, startPoint y: 261, endPoint x: 513, endPoint y: 273, distance: 17.7
click at [513, 273] on div "NUPaths: None Prerequisites: BIOL 2301 Corequisites: None Course fees: None Vie…" at bounding box center [793, 292] width 1139 height 61
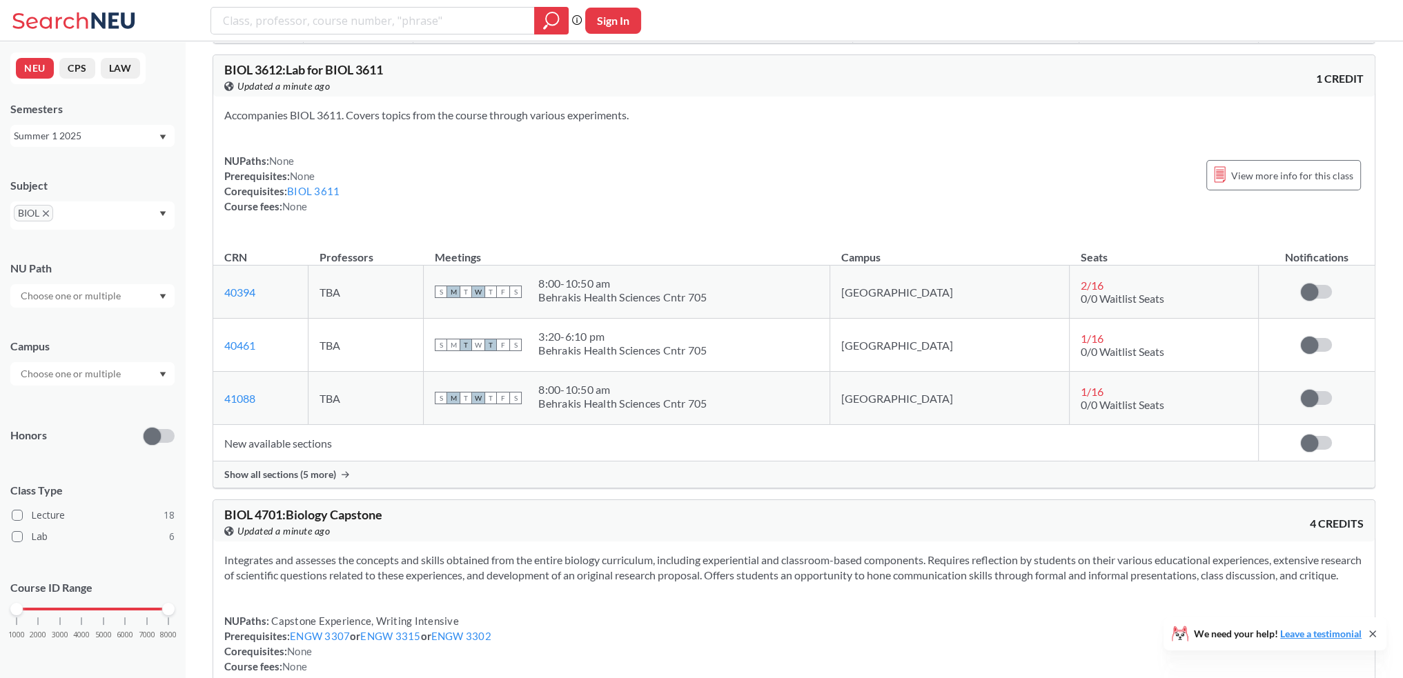
drag, startPoint x: 553, startPoint y: 195, endPoint x: 494, endPoint y: 179, distance: 60.7
click at [494, 179] on div "NUPaths: None Prerequisites: None Corequisites: BIOL 3611 Course fees: None Vie…" at bounding box center [793, 183] width 1139 height 61
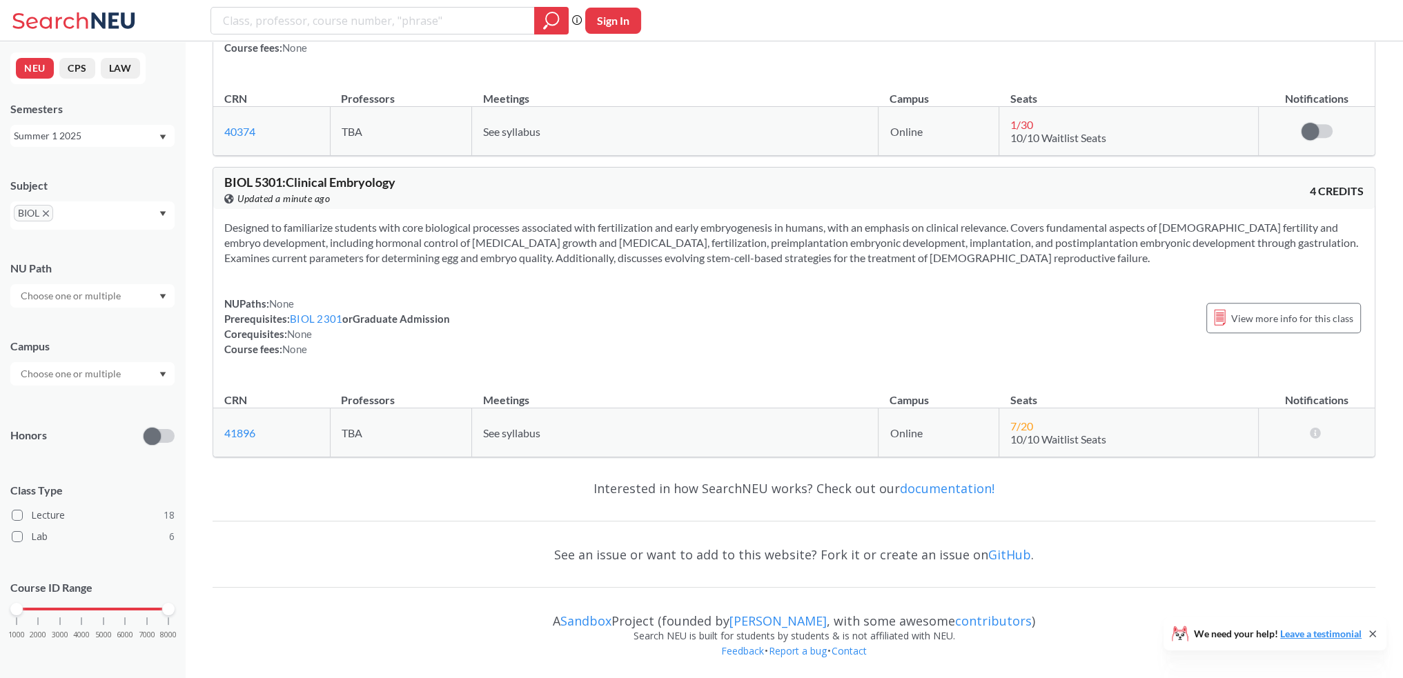
scroll to position [7918, 0]
click at [115, 135] on div "Summer 1 2025" at bounding box center [86, 135] width 144 height 15
click at [99, 198] on div "Summer 2 2025" at bounding box center [96, 204] width 156 height 15
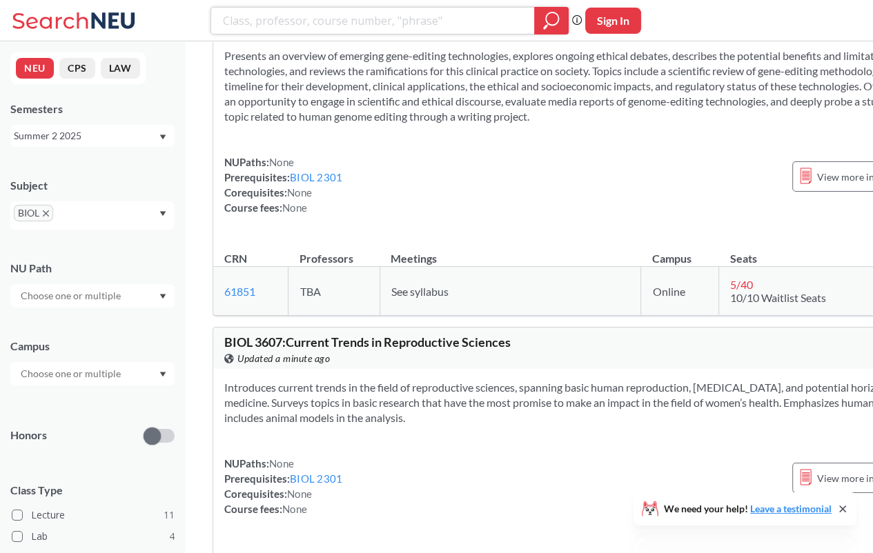
scroll to position [3243, 0]
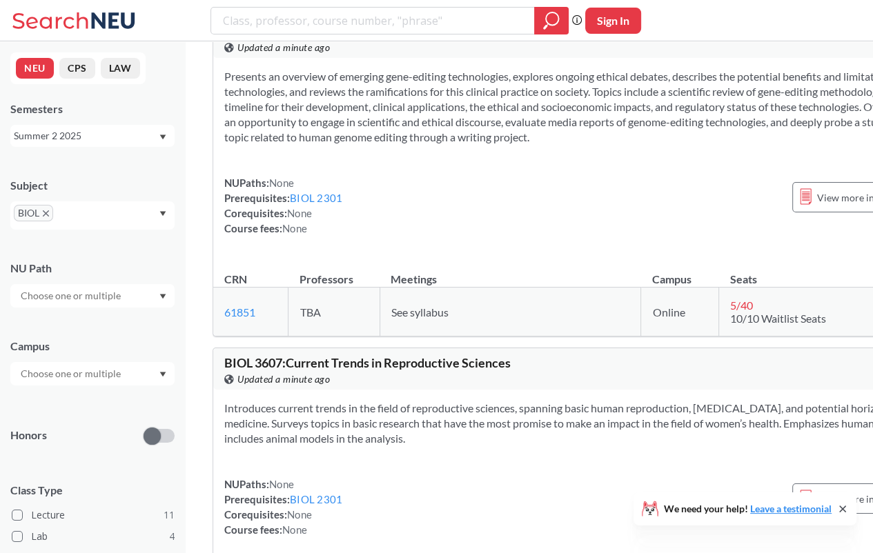
drag, startPoint x: 621, startPoint y: 307, endPoint x: 615, endPoint y: 315, distance: 9.8
drag, startPoint x: 615, startPoint y: 315, endPoint x: 526, endPoint y: 293, distance: 91.0
click at [526, 236] on div "NUPaths: None Prerequisites: BIOL 2301 Corequisites: None Course fees: None Vie…" at bounding box center [586, 205] width 725 height 61
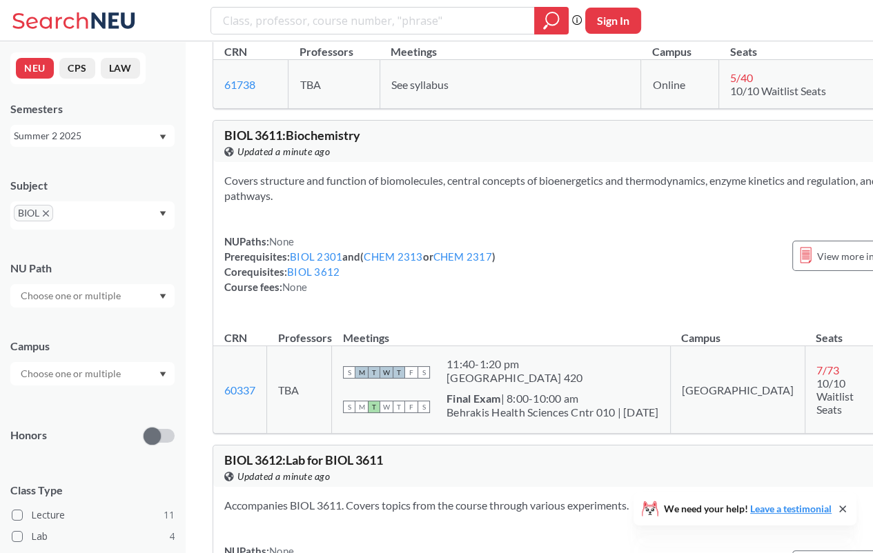
scroll to position [3794, 0]
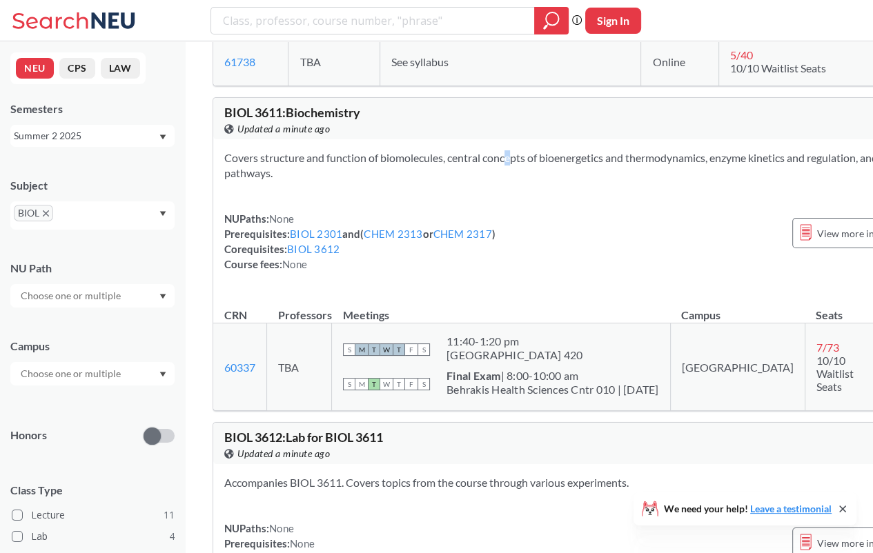
drag
click at [485, 181] on section "Covers structure and function of biomolecules, central concepts of bioenergetic…" at bounding box center [586, 165] width 725 height 30
click at [450, 181] on section "Covers structure and function of biomolecules, central concepts of bioenergetic…" at bounding box center [586, 165] width 725 height 30
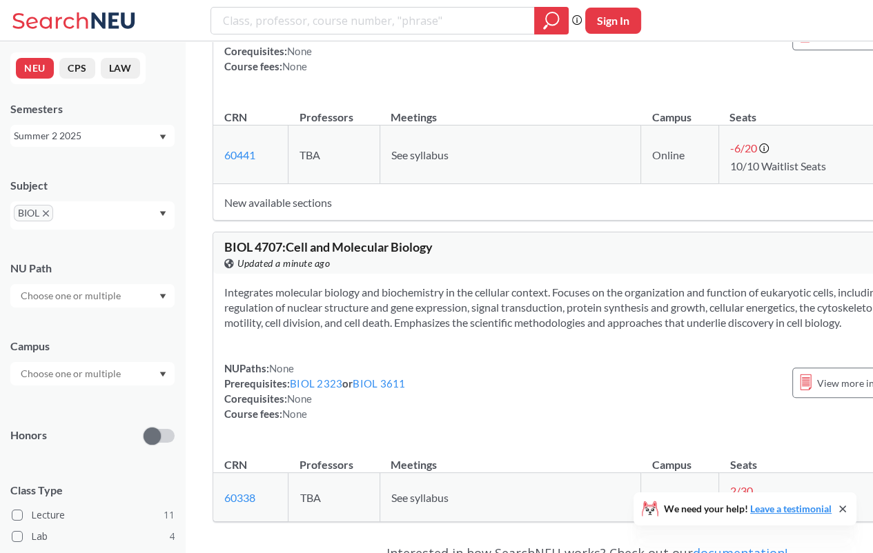
scroll to position [4486, 0]
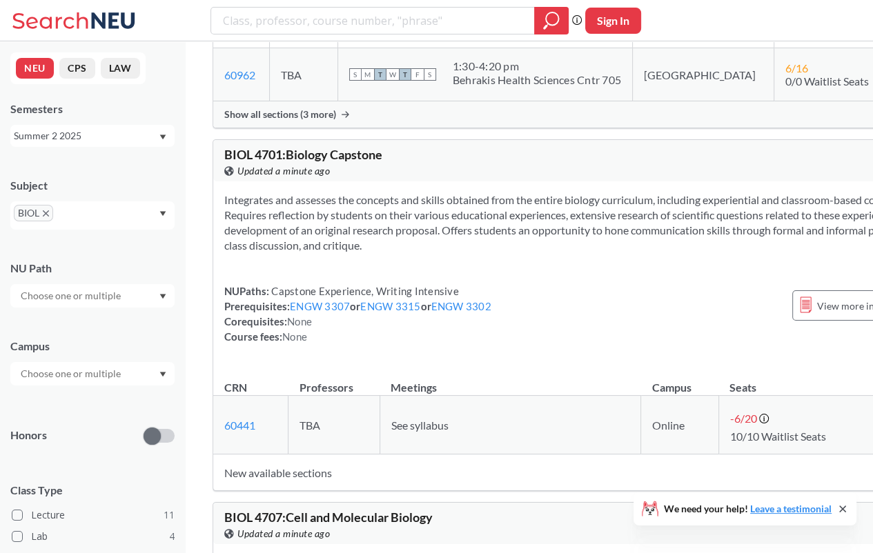
click at [122, 140] on div "Summer 2 2025" at bounding box center [86, 135] width 144 height 15
click at [155, 140] on div "Summer 2 2025" at bounding box center [86, 135] width 144 height 15
click at [130, 135] on div "Summer 2 2025" at bounding box center [86, 135] width 144 height 15
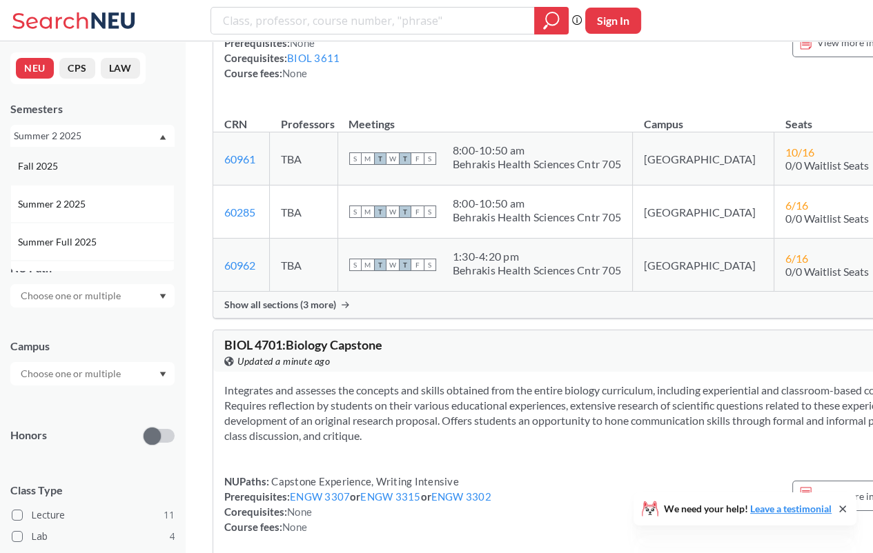
scroll to position [4279, 0]
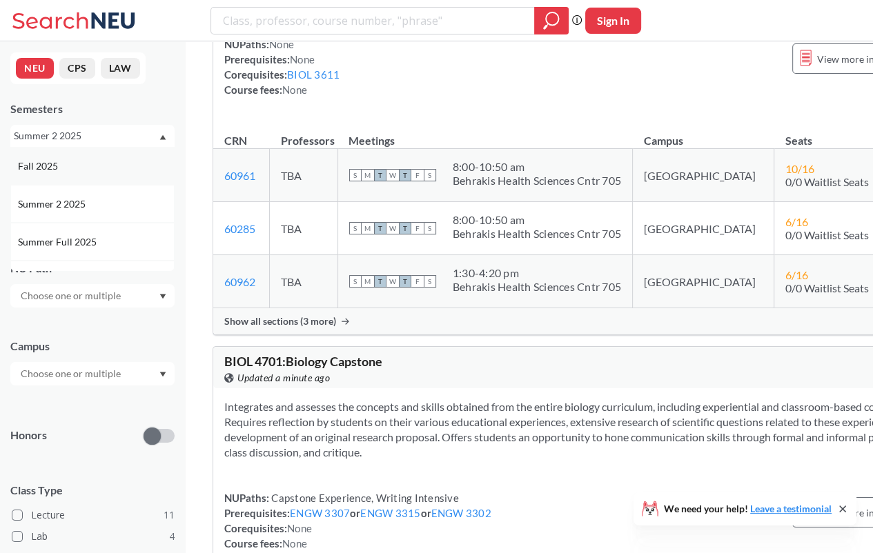
click at [111, 171] on div "Fall 2025" at bounding box center [96, 166] width 156 height 15
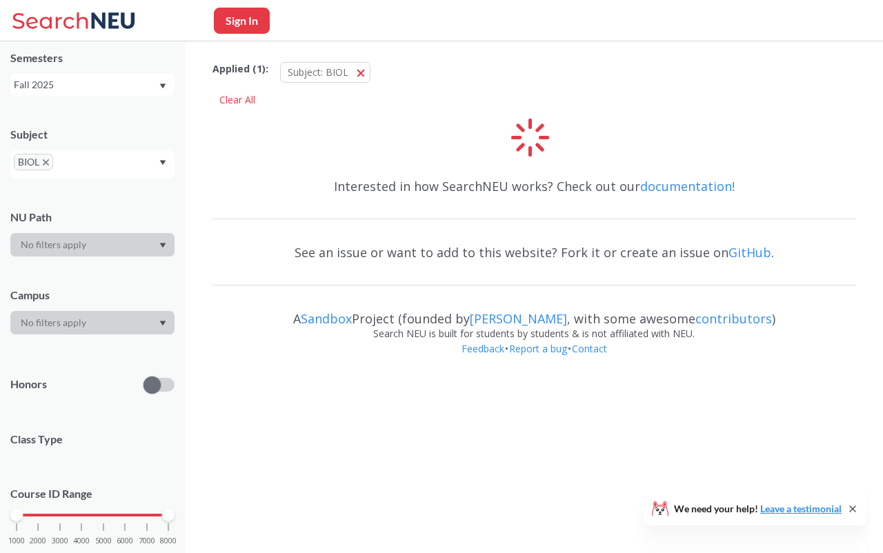
scroll to position [87, 0]
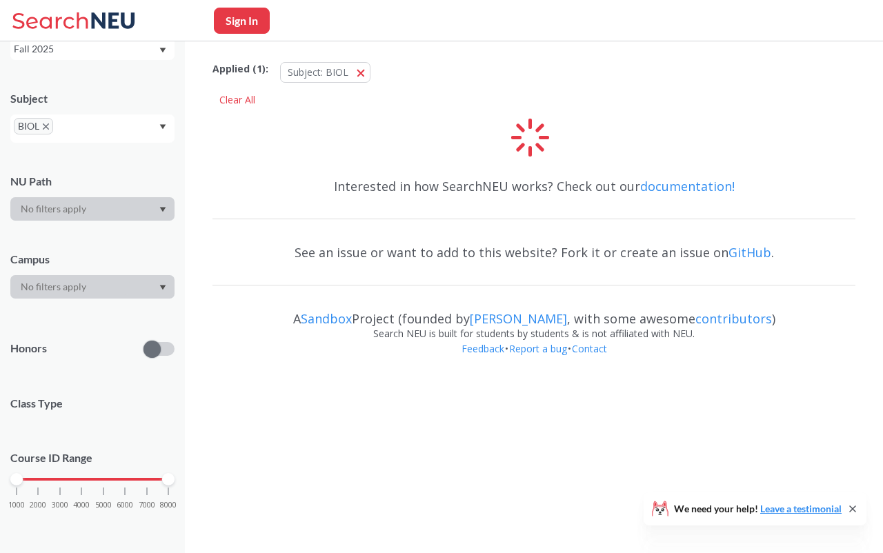
click at [49, 126] on icon "X to remove pill" at bounding box center [46, 126] width 6 height 6
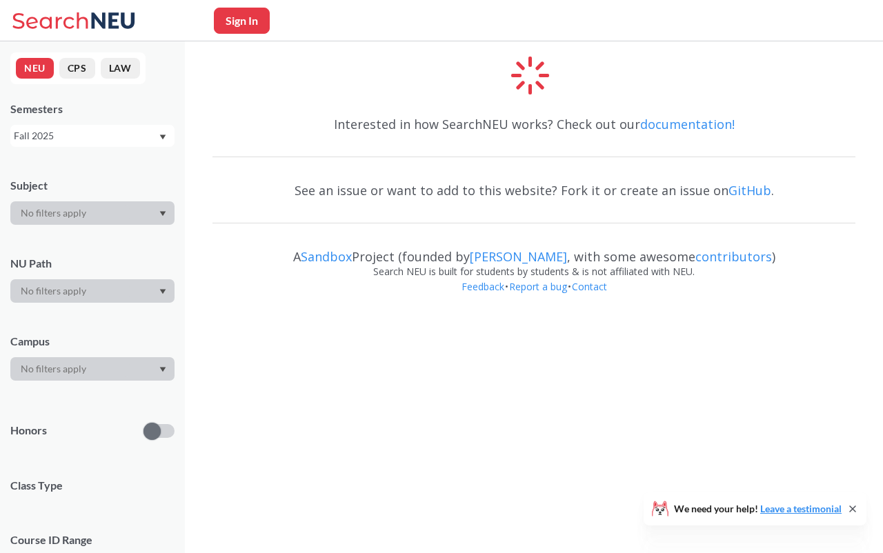
click at [101, 127] on div "Fall 2025" at bounding box center [92, 136] width 164 height 22
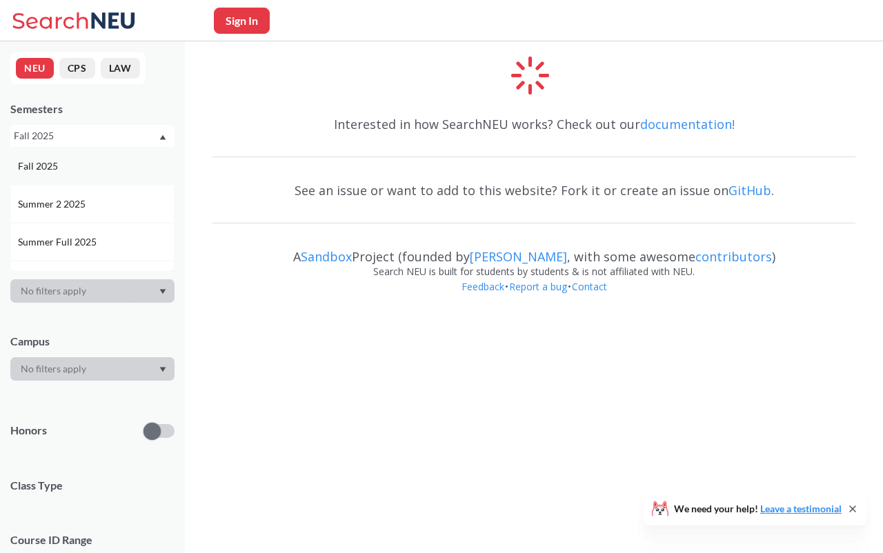
click at [102, 170] on div "Fall 2025" at bounding box center [96, 166] width 156 height 15
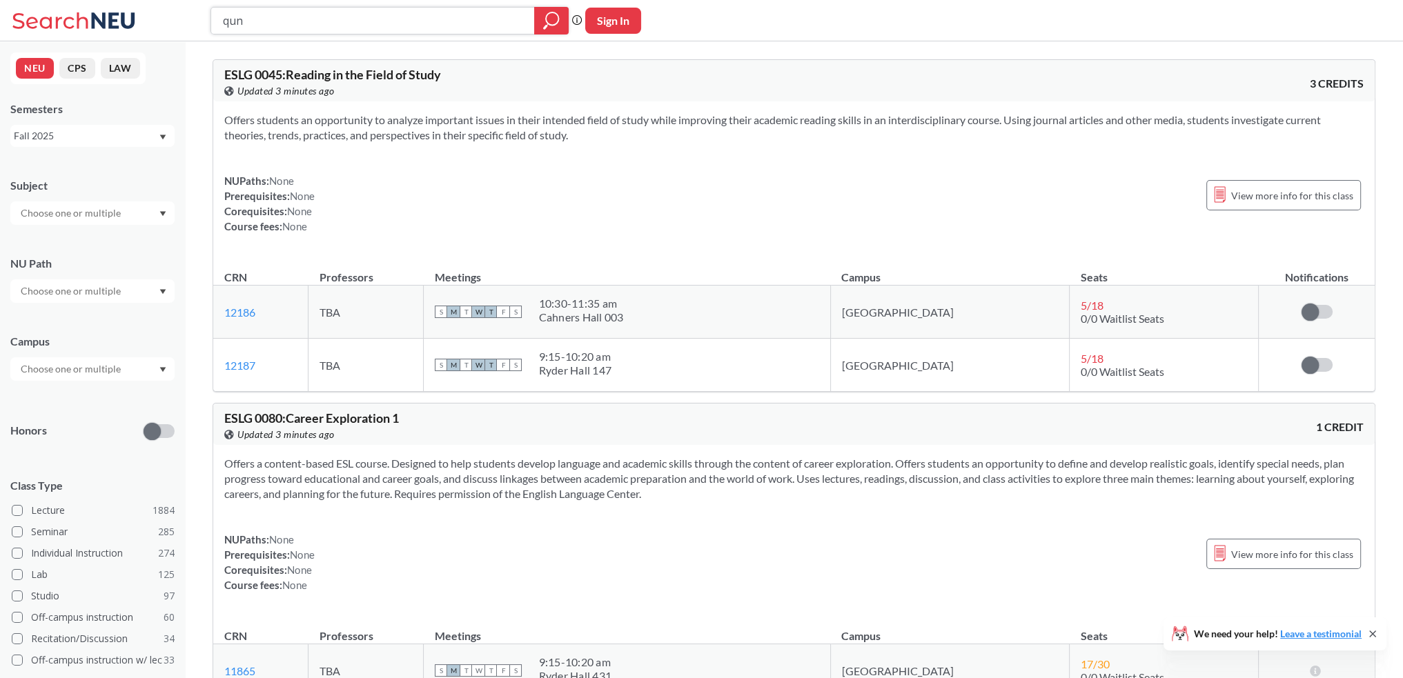
type input "quna"
type input "nanotech"
drag, startPoint x: 369, startPoint y: 17, endPoint x: 166, endPoint y: 7, distance: 203.1
click at [207, 12] on div "nanotech Phrase search guarantees the exact search appears in the results. Ex. …" at bounding box center [701, 20] width 1403 height 41
click at [339, 28] on input "search" at bounding box center [372, 20] width 303 height 23
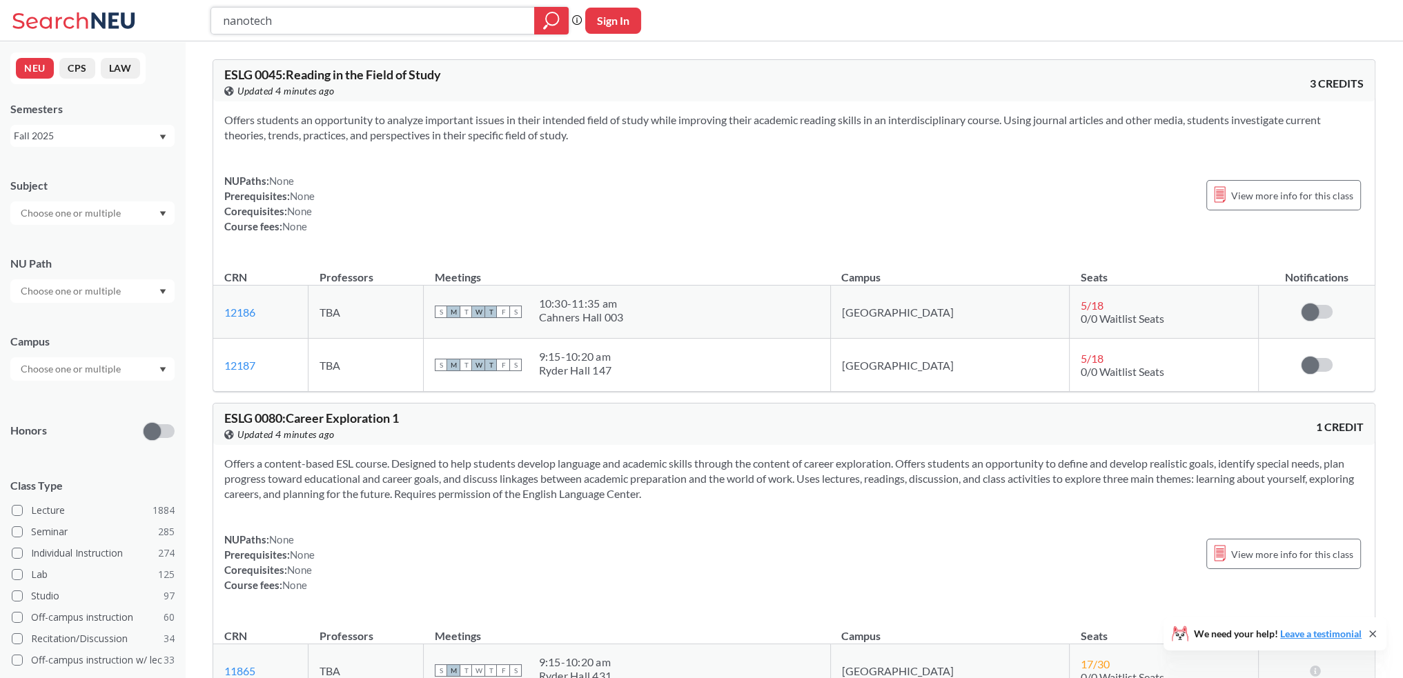
type input "nanotech"
click at [511, 24] on input "nanotech" at bounding box center [372, 20] width 303 height 23
type input "nanotech"
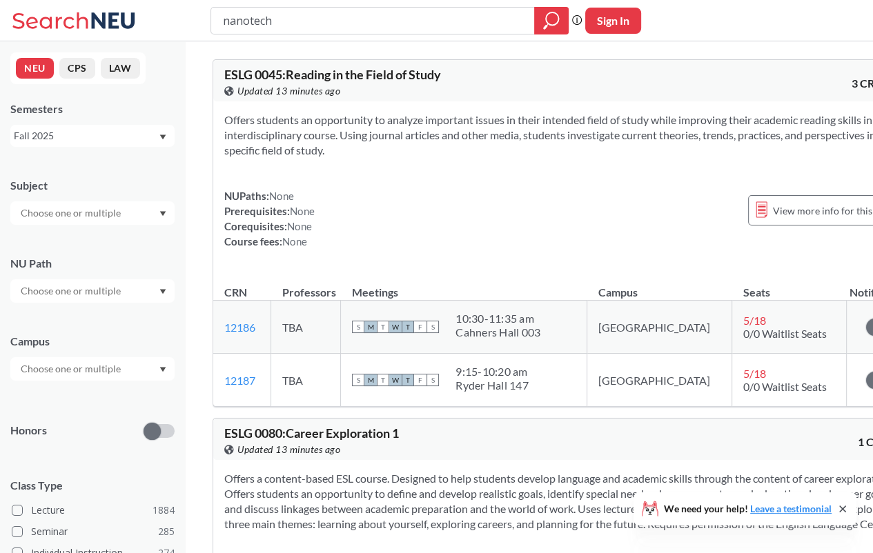
drag, startPoint x: 504, startPoint y: 227, endPoint x: 458, endPoint y: 209, distance: 48.9
click at [459, 217] on div "NUPaths: None Prerequisites: None Corequisites: None Course fees: None View mor…" at bounding box center [564, 218] width 681 height 61
click at [331, 19] on input "nanotech" at bounding box center [372, 20] width 303 height 23
type input "phys"
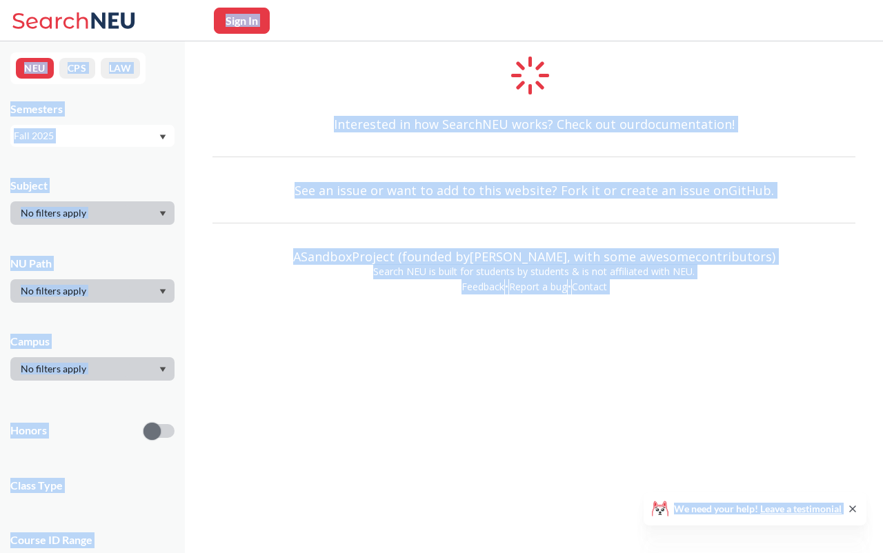
click at [334, 48] on div "Interested in how SearchNEU works? Check out our documentation! See an issue or…" at bounding box center [534, 178] width 698 height 274
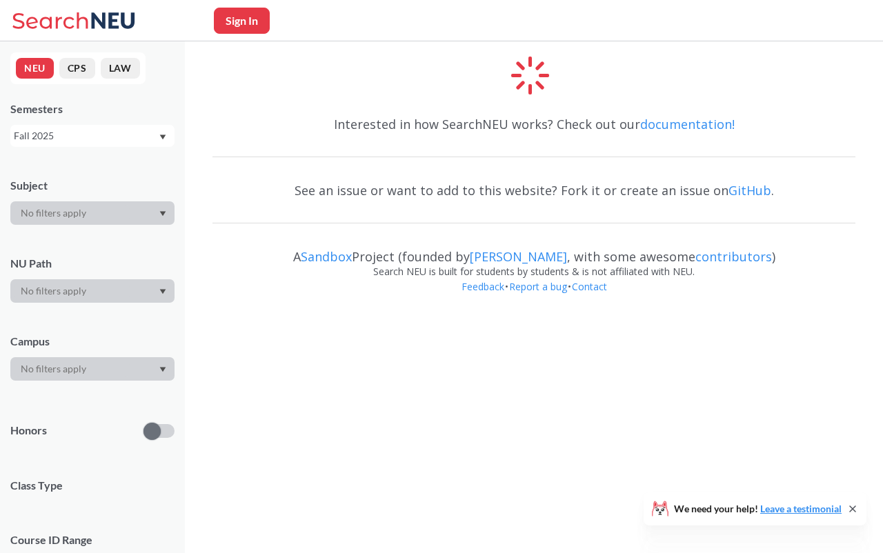
click at [226, 114] on div "Interested in how SearchNEU works? Check out our documentation!" at bounding box center [533, 124] width 643 height 40
click at [155, 205] on div at bounding box center [92, 212] width 164 height 23
click at [87, 118] on div "Semesters Fall 2025" at bounding box center [92, 124] width 164 height 46
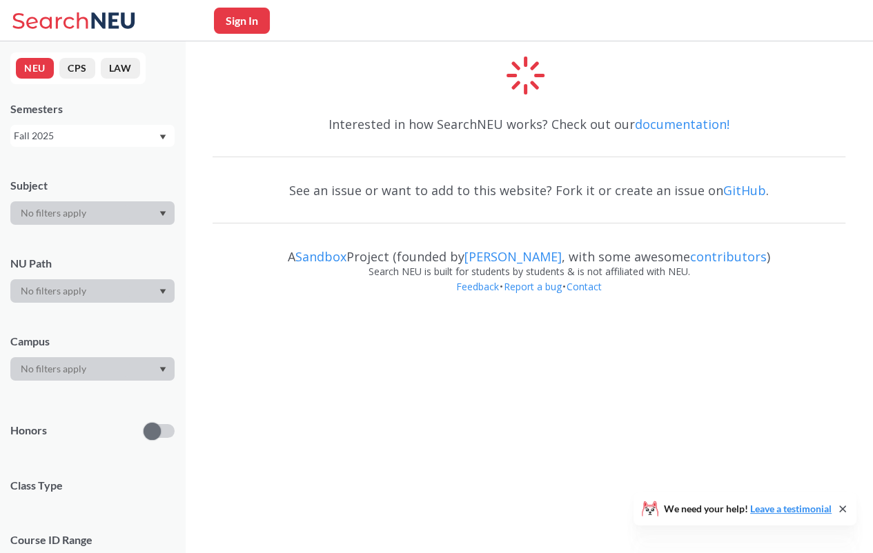
click at [250, 118] on div "Interested in how SearchNEU works? Check out our documentation! See an issue or…" at bounding box center [529, 178] width 688 height 274
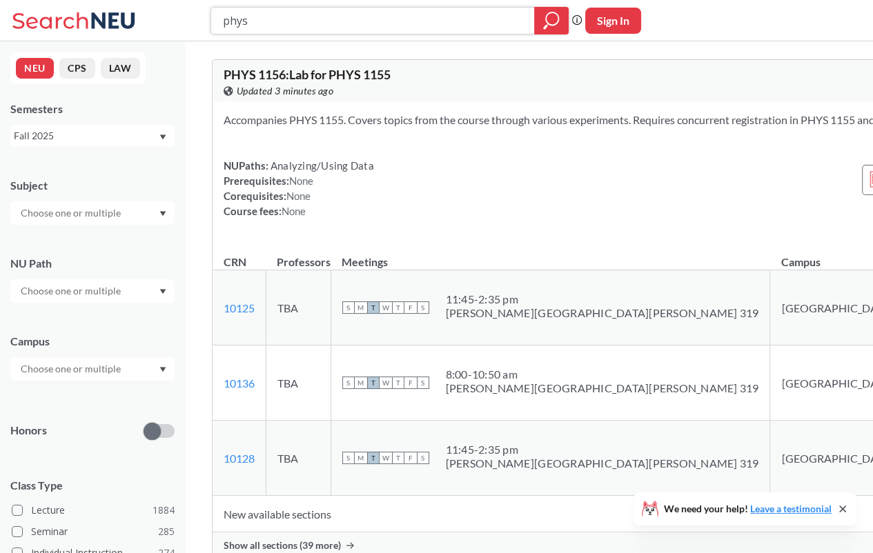
click at [394, 12] on input "phys" at bounding box center [372, 20] width 303 height 23
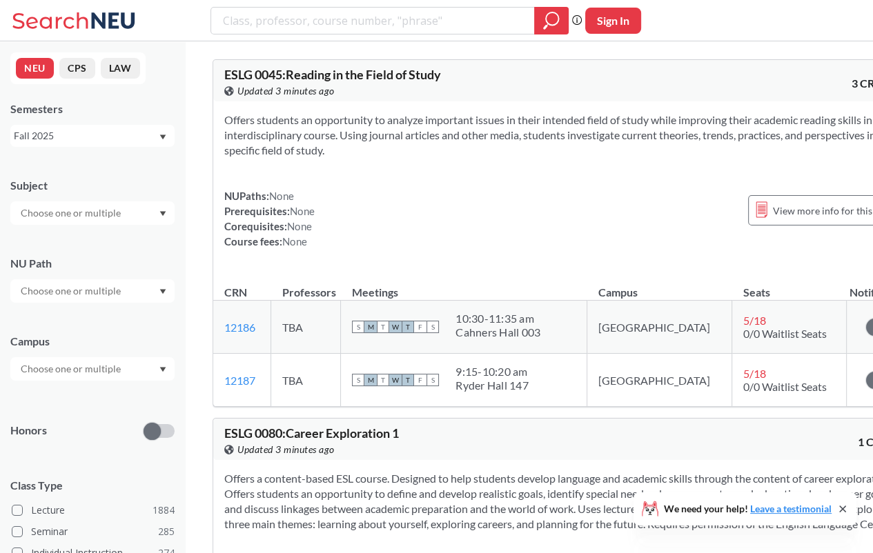
click at [119, 204] on div at bounding box center [92, 212] width 164 height 23
type input "phys"
click at [139, 239] on div "PHYS ( 57 )" at bounding box center [96, 237] width 156 height 15
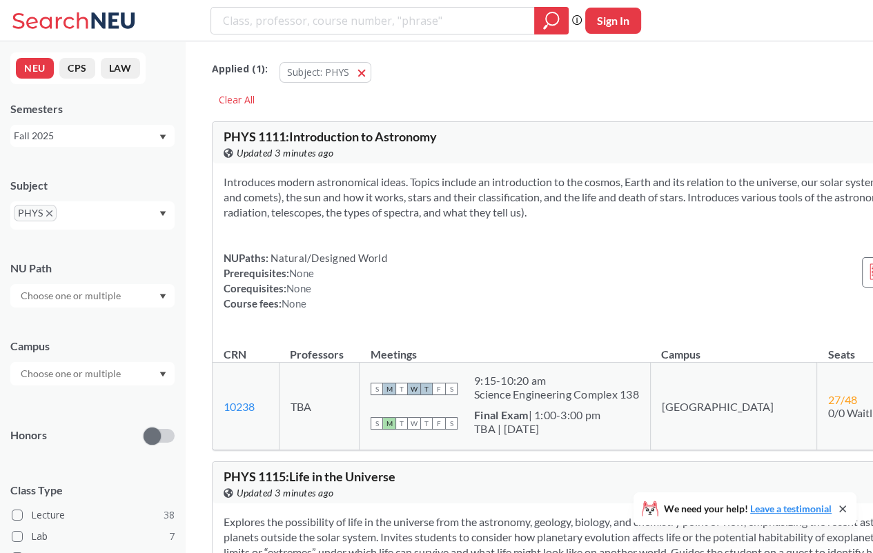
drag, startPoint x: 397, startPoint y: 234, endPoint x: 384, endPoint y: 230, distance: 14.2
click at [384, 220] on section "Introduces modern astronomical ideas. Topics include an introduction to the cos…" at bounding box center [621, 198] width 795 height 46
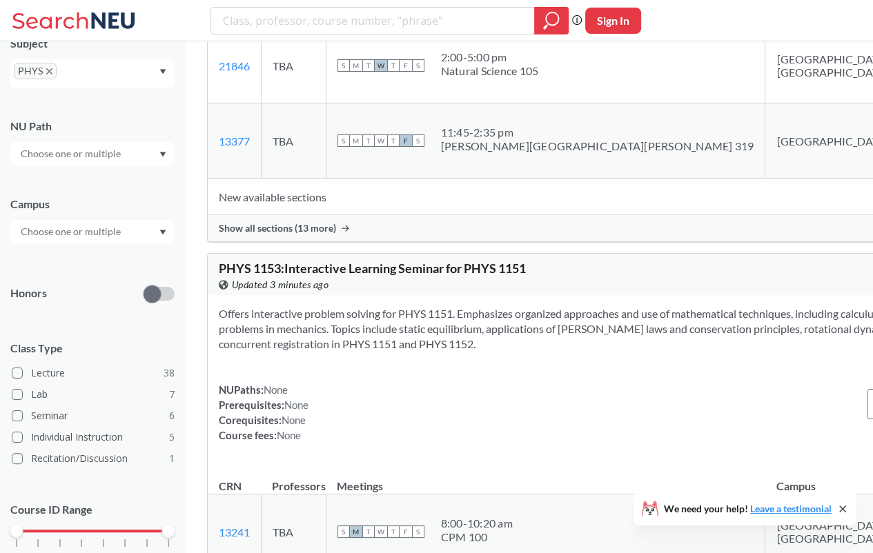
scroll to position [194, 0]
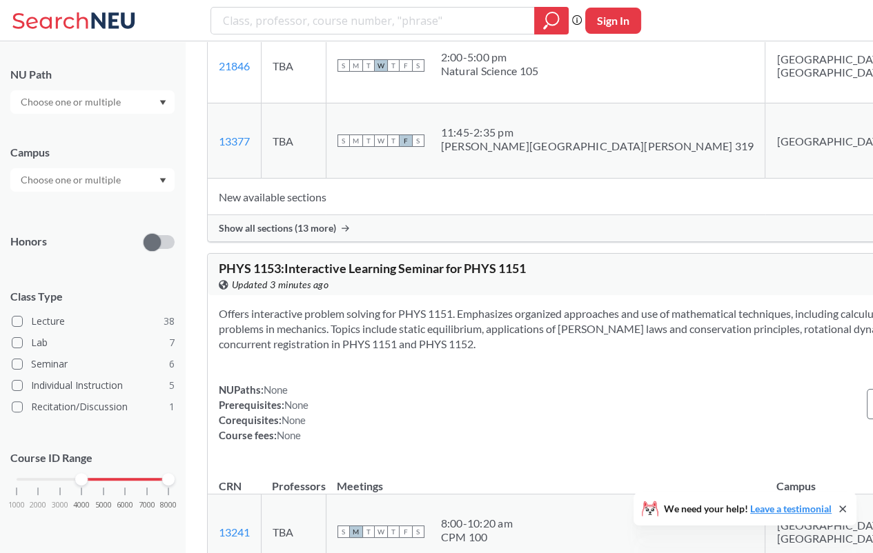
click at [77, 475] on div "1000 2000 3000 4000 5000 6000 7000 8000" at bounding box center [93, 480] width 152 height 10
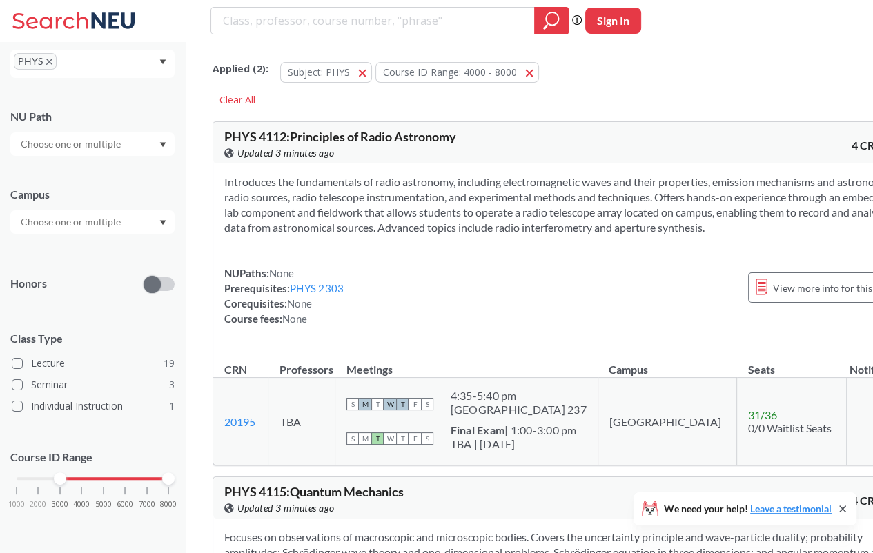
click at [63, 477] on div "1000 2000 3000 4000 5000 6000 7000 8000" at bounding box center [93, 479] width 152 height 10
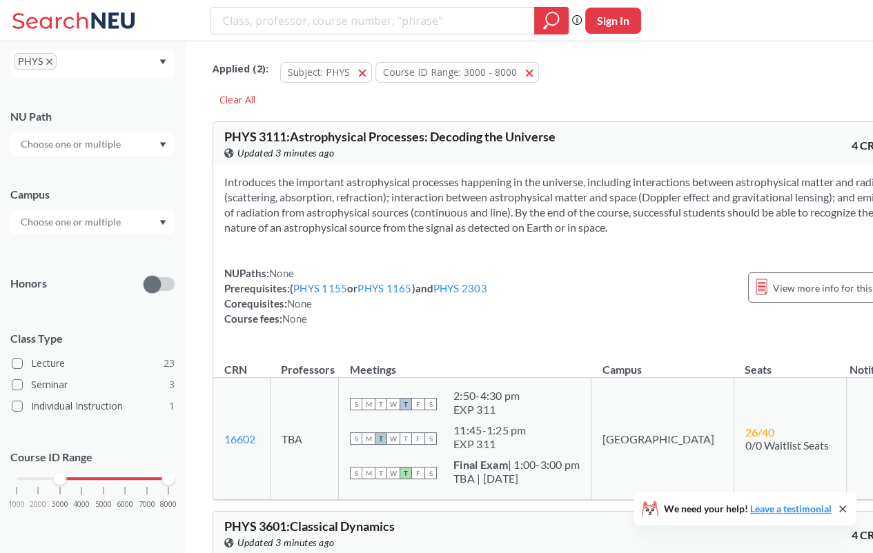
scroll to position [483, 0]
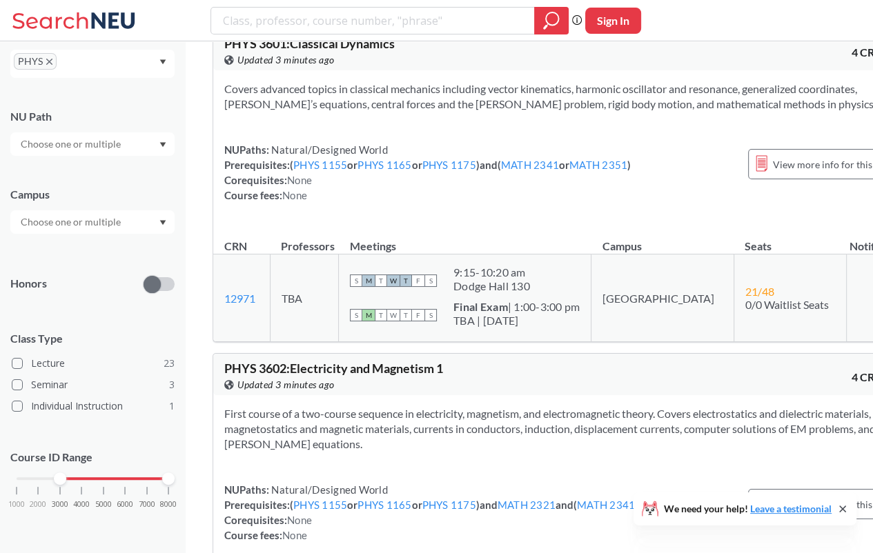
drag, startPoint x: 471, startPoint y: 199, endPoint x: 428, endPoint y: 168, distance: 53.3
click at [423, 168] on div "Covers advanced topics in classical mechanics including vector kinematics, harm…" at bounding box center [564, 147] width 703 height 155
drag, startPoint x: 427, startPoint y: 167, endPoint x: 386, endPoint y: 155, distance: 42.4
click at [386, 112] on section "Covers advanced topics in classical mechanics including vector kinematics, harm…" at bounding box center [564, 96] width 681 height 30
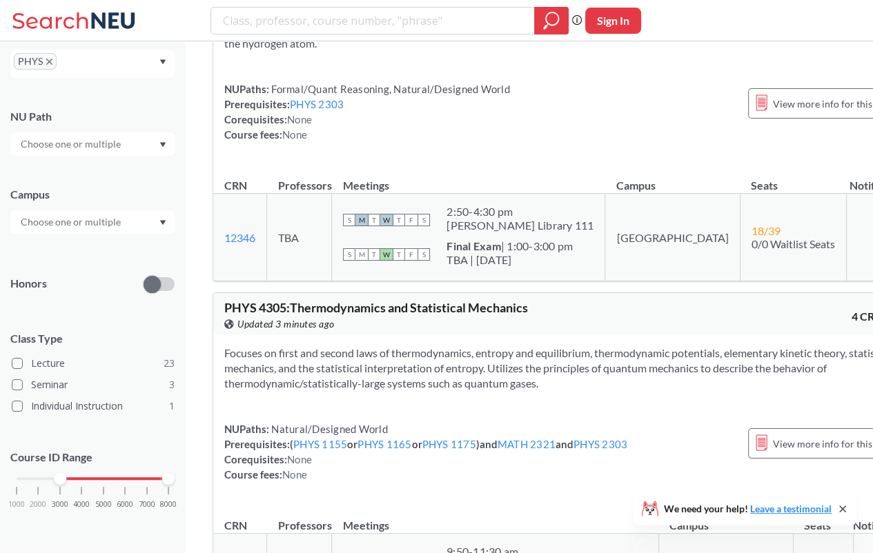
scroll to position [2001, 0]
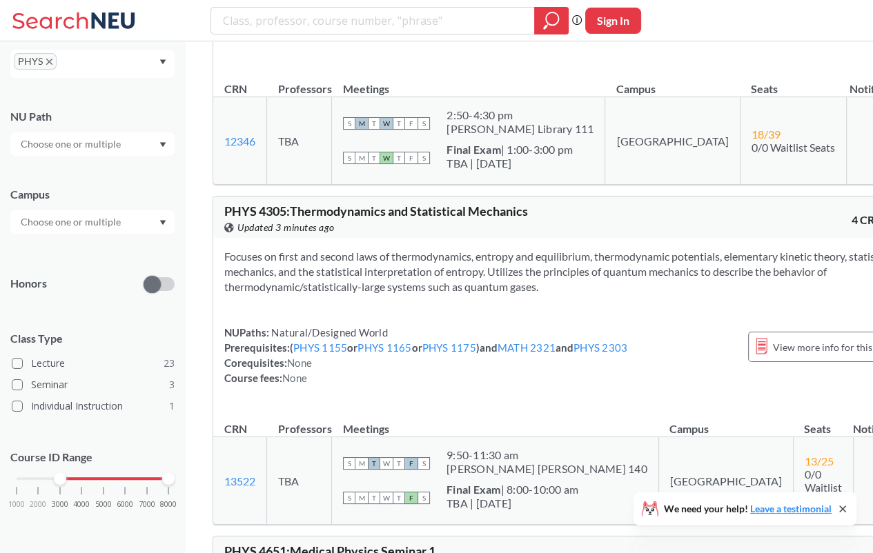
drag, startPoint x: 486, startPoint y: 119, endPoint x: 459, endPoint y: 119, distance: 26.9
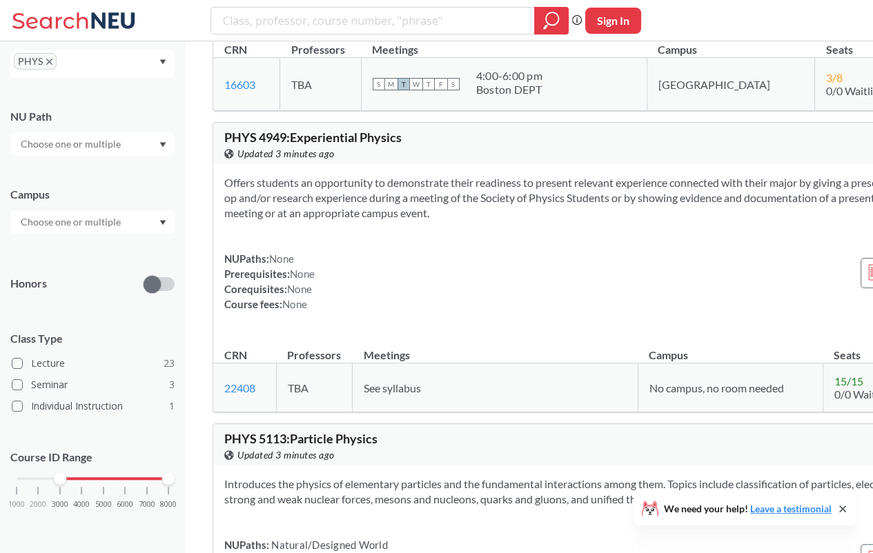
scroll to position [2760, 0]
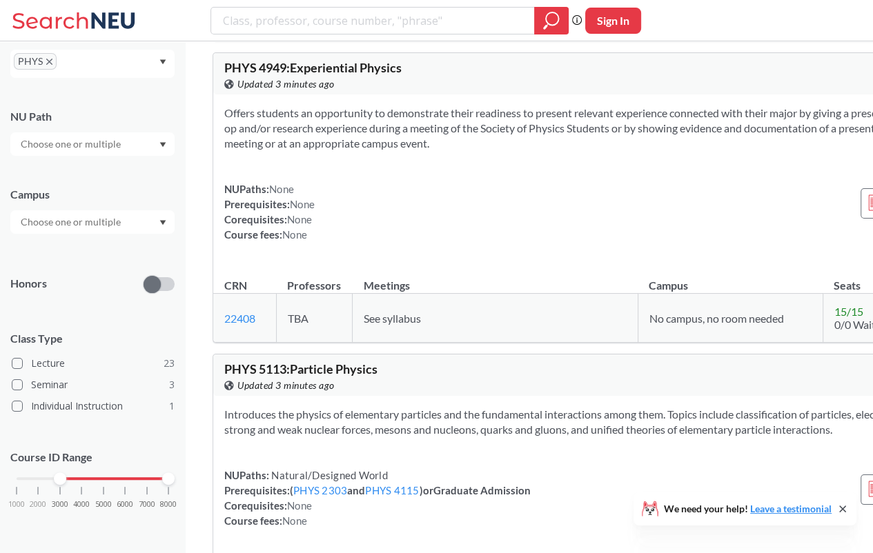
drag, startPoint x: 471, startPoint y: 321, endPoint x: 469, endPoint y: 314, distance: 7.2
drag, startPoint x: 469, startPoint y: 314, endPoint x: 425, endPoint y: 314, distance: 44.2
click at [420, 242] on div "NUPaths: None Prerequisites: None Corequisites: None Course fees: None View mor…" at bounding box center [620, 211] width 793 height 61
drag, startPoint x: 464, startPoint y: 314, endPoint x: 421, endPoint y: 306, distance: 44.2
click at [419, 242] on div "NUPaths: None Prerequisites: None Corequisites: None Course fees: None View mor…" at bounding box center [620, 211] width 793 height 61
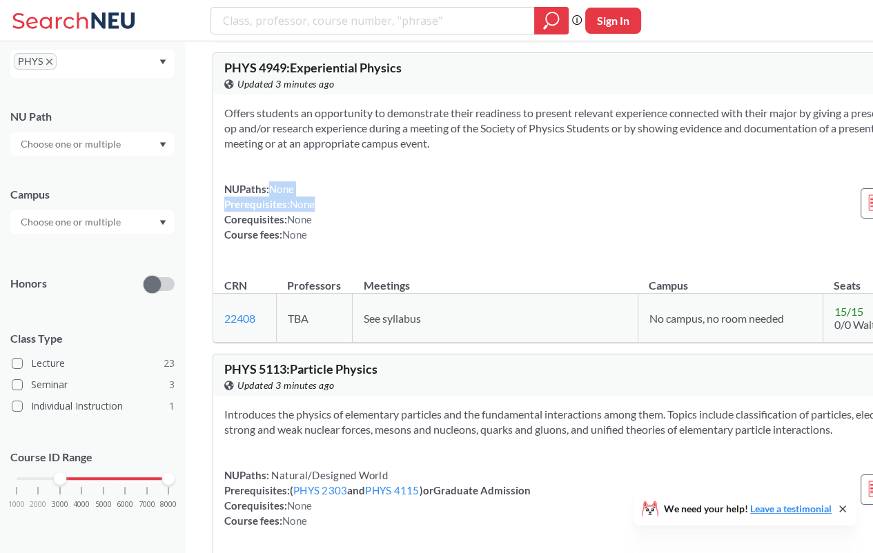
click at [430, 242] on div "NUPaths: None Prerequisites: None Corequisites: None Course fees: None View mor…" at bounding box center [620, 211] width 793 height 61
drag, startPoint x: 475, startPoint y: 317, endPoint x: 426, endPoint y: 308, distance: 49.2
click at [426, 242] on div "NUPaths: None Prerequisites: None Corequisites: None Course fees: None View mor…" at bounding box center [620, 211] width 793 height 61
drag, startPoint x: 468, startPoint y: 304, endPoint x: 427, endPoint y: 297, distance: 41.9
click at [427, 264] on div "Offers students an opportunity to demonstrate their readiness to present releva…" at bounding box center [620, 180] width 815 height 170
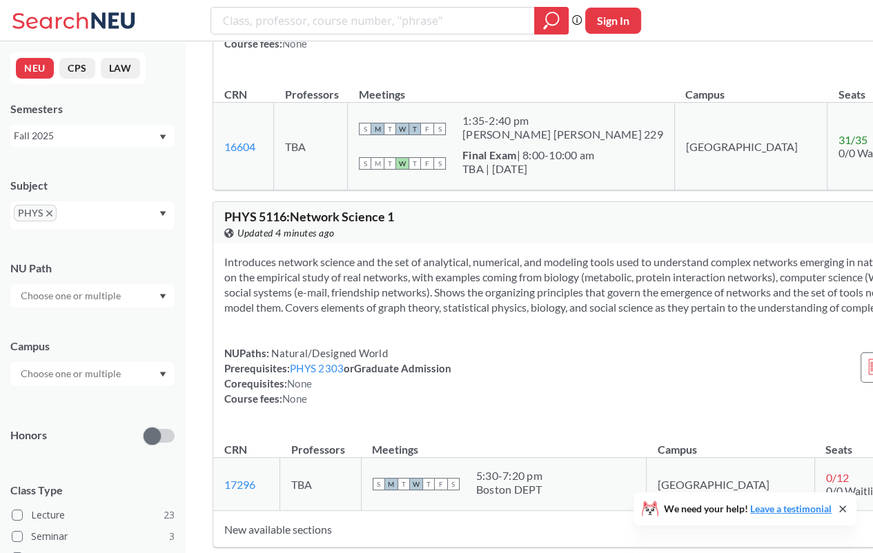
scroll to position [3243, 0]
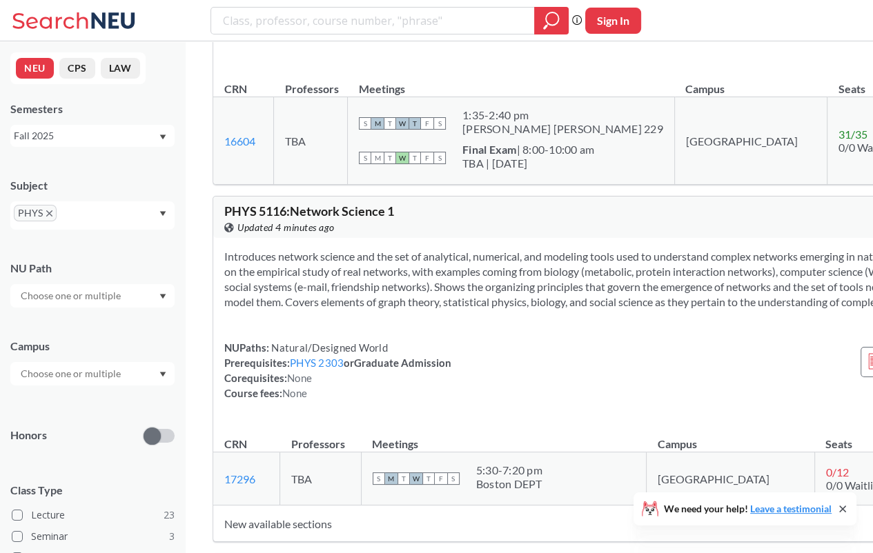
drag, startPoint x: 535, startPoint y: 190, endPoint x: 513, endPoint y: 194, distance: 23.1
drag, startPoint x: 522, startPoint y: 190, endPoint x: 486, endPoint y: 194, distance: 36.0
drag, startPoint x: 516, startPoint y: 201, endPoint x: 483, endPoint y: 201, distance: 33.1
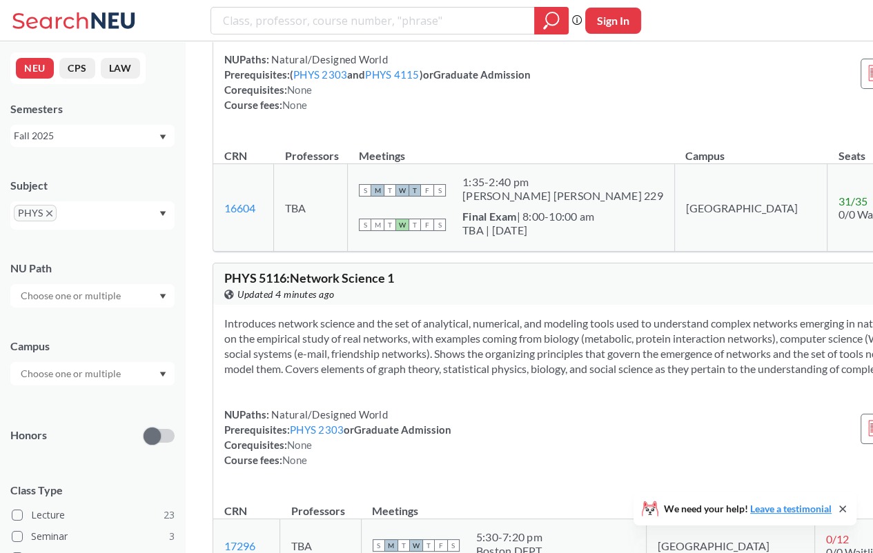
scroll to position [3105, 0]
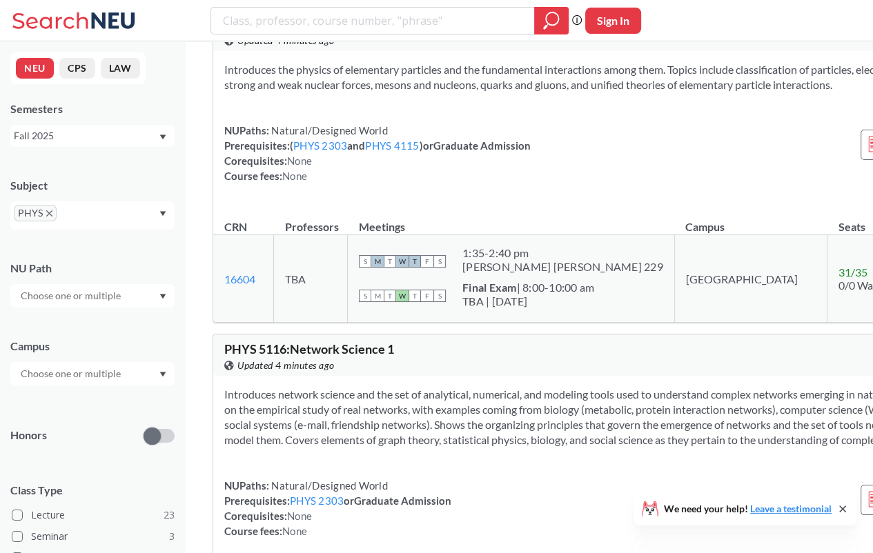
drag, startPoint x: 575, startPoint y: 273, endPoint x: 546, endPoint y: 270, distance: 29.1
click at [542, 184] on div "NUPaths: Natural/Designed World Prerequisites: ( PHYS 2303 and PHYS 4115 ) or G…" at bounding box center [620, 153] width 793 height 61
drag, startPoint x: 573, startPoint y: 269, endPoint x: 546, endPoint y: 256, distance: 29.9
click at [543, 206] on div "Introduces the physics of elementary particles and the fundamental interactions…" at bounding box center [620, 128] width 815 height 155
drag, startPoint x: 548, startPoint y: 256, endPoint x: 483, endPoint y: 253, distance: 65.6
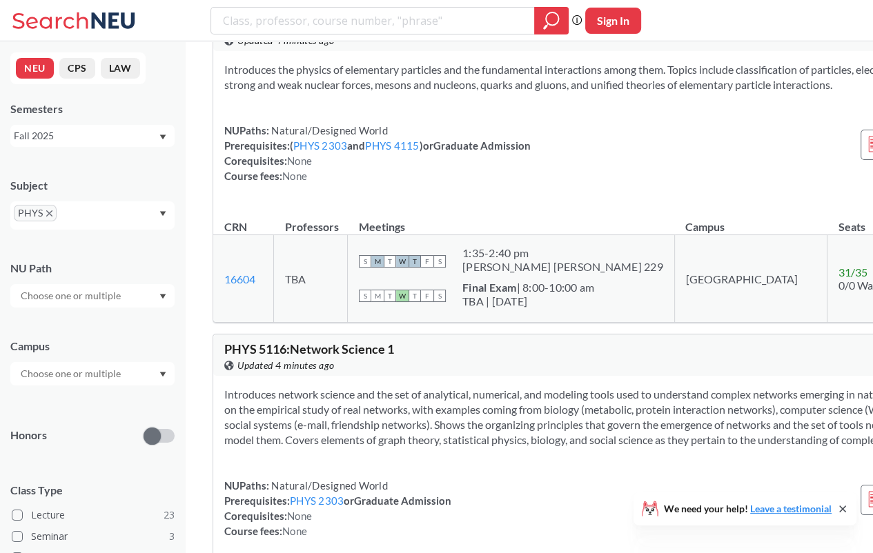
click at [483, 206] on div "Introduces the physics of elementary particles and the fundamental interactions…" at bounding box center [620, 128] width 815 height 155
drag, startPoint x: 537, startPoint y: 252, endPoint x: 496, endPoint y: 248, distance: 40.9
click at [496, 206] on div "Introduces the physics of elementary particles and the fundamental interactions…" at bounding box center [620, 128] width 815 height 155
drag, startPoint x: 514, startPoint y: 248, endPoint x: 502, endPoint y: 247, distance: 11.8
click at [502, 206] on div "Introduces the physics of elementary particles and the fundamental interactions…" at bounding box center [620, 128] width 815 height 155
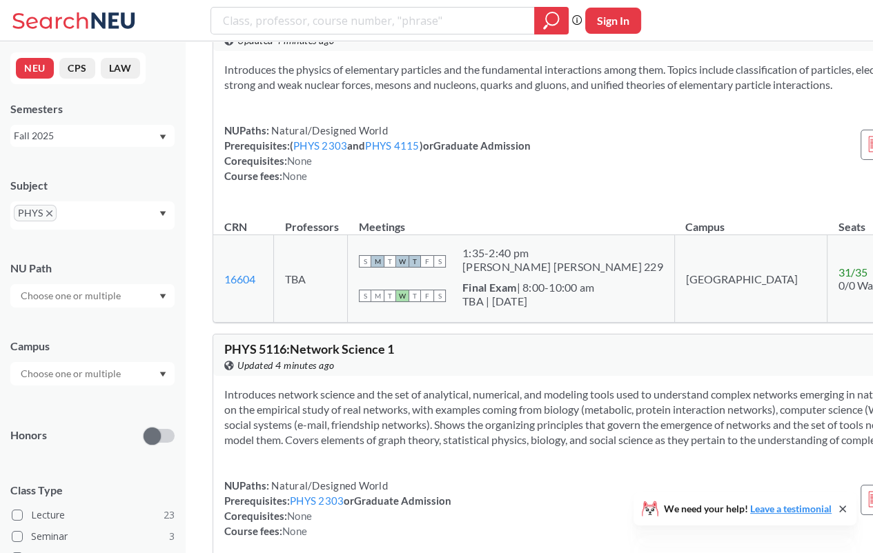
drag, startPoint x: 526, startPoint y: 262, endPoint x: 464, endPoint y: 252, distance: 63.6
click at [464, 206] on div "Introduces the physics of elementary particles and the fundamental interactions…" at bounding box center [620, 128] width 815 height 155
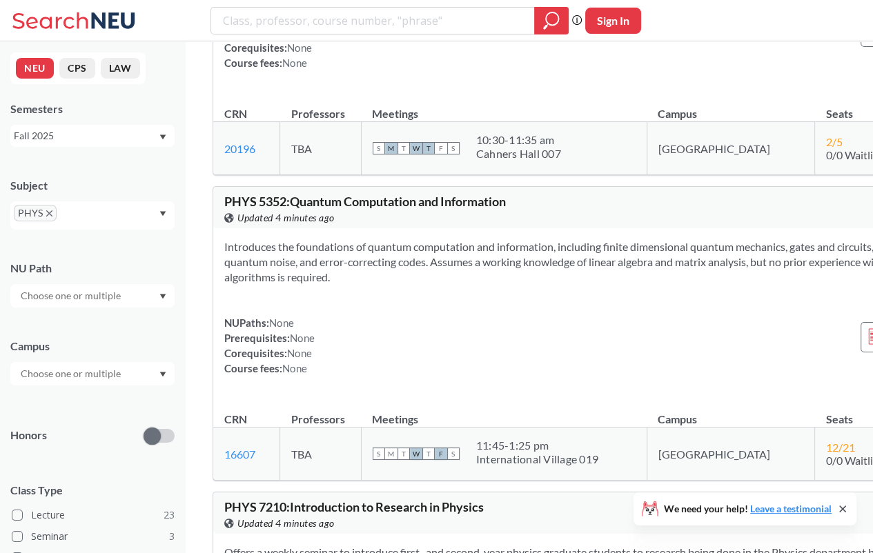
scroll to position [4208, 0]
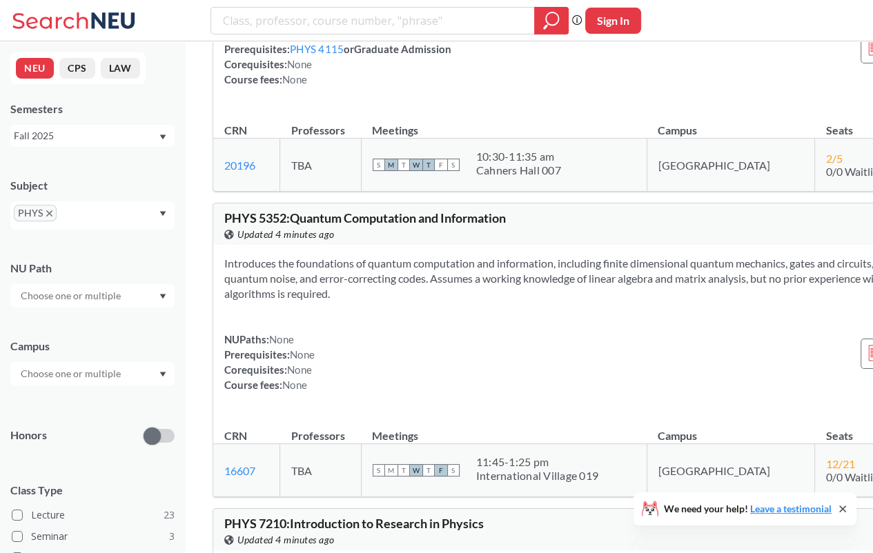
drag, startPoint x: 582, startPoint y: 259, endPoint x: 530, endPoint y: 266, distance: 52.8
click at [530, 87] on div "NUPaths: None Prerequisites: PHYS 4115 or Graduate Admission Corequisites: None…" at bounding box center [620, 56] width 793 height 61
drag, startPoint x: 530, startPoint y: 266, endPoint x: 509, endPoint y: 282, distance: 26.5
click at [509, 87] on div "NUPaths: None Prerequisites: PHYS 4115 or Graduate Admission Corequisites: None…" at bounding box center [620, 56] width 793 height 61
drag, startPoint x: 519, startPoint y: 248, endPoint x: 486, endPoint y: 272, distance: 41.0
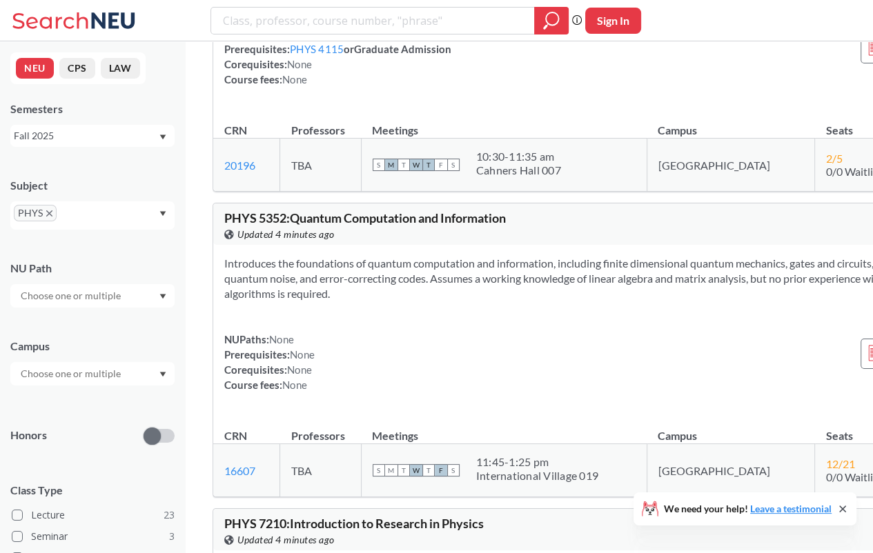
click at [486, 87] on div "NUPaths: None Prerequisites: PHYS 4115 or Graduate Admission Corequisites: None…" at bounding box center [620, 56] width 793 height 61
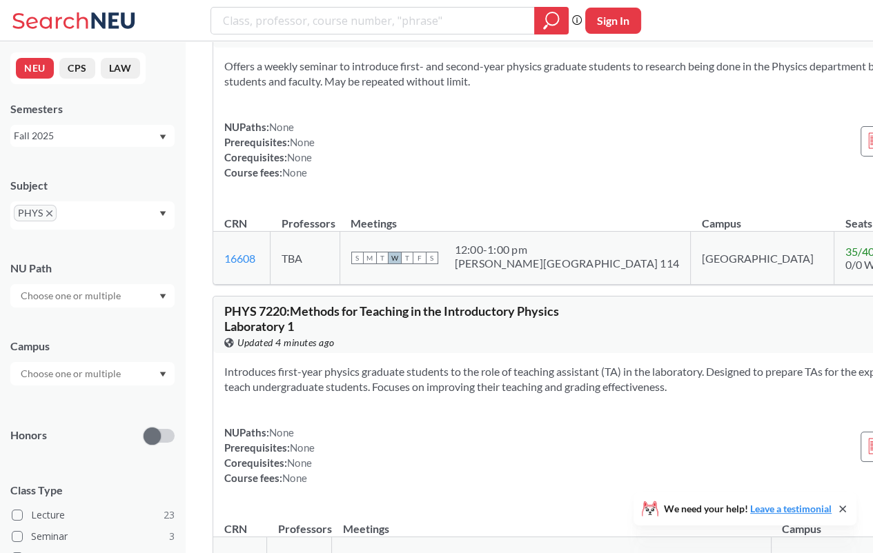
scroll to position [4760, 0]
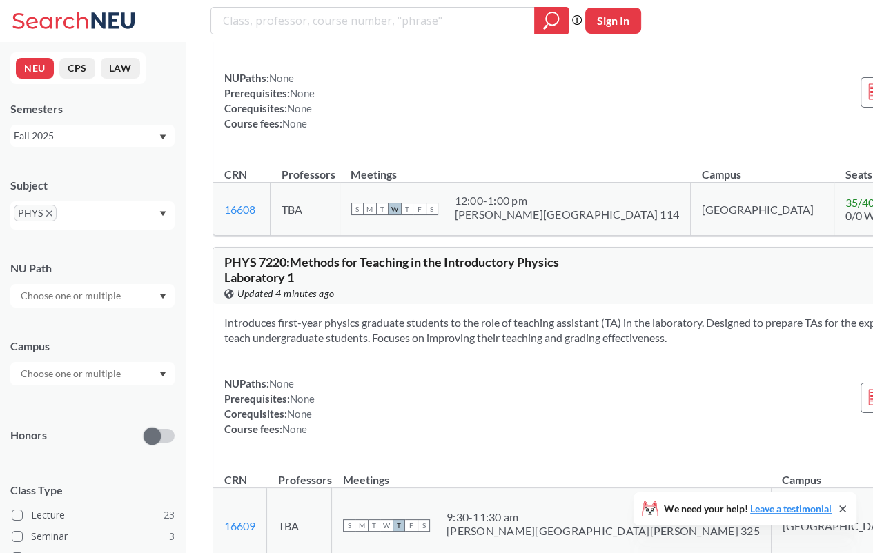
drag, startPoint x: 552, startPoint y: 292, endPoint x: 495, endPoint y: 306, distance: 58.9
click at [494, 131] on div "NUPaths: None Prerequisites: None Corequisites: None Course fees: None View mor…" at bounding box center [620, 100] width 793 height 61
drag, startPoint x: 530, startPoint y: 293, endPoint x: 540, endPoint y: 299, distance: 12.1
drag, startPoint x: 540, startPoint y: 299, endPoint x: 492, endPoint y: 304, distance: 48.5
click at [491, 131] on div "NUPaths: None Prerequisites: None Corequisites: None Course fees: None View mor…" at bounding box center [620, 100] width 793 height 61
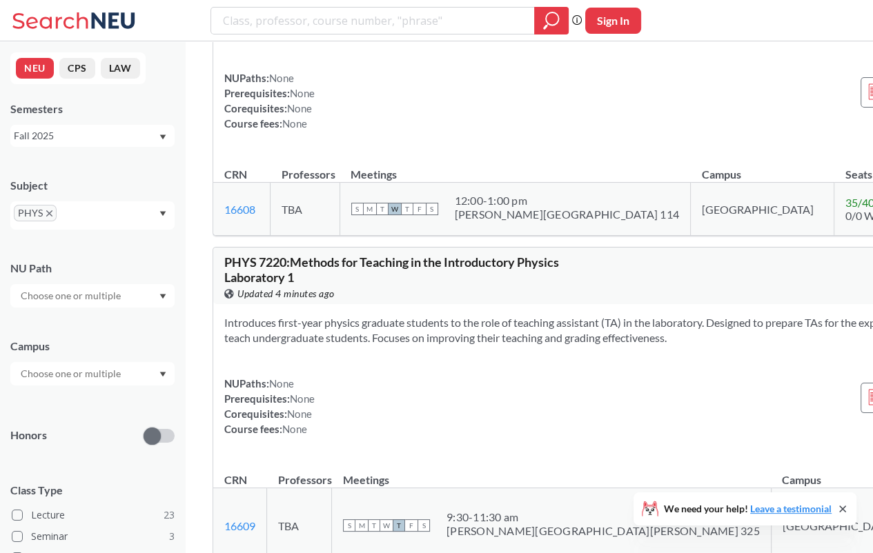
drag, startPoint x: 519, startPoint y: 297, endPoint x: 466, endPoint y: 301, distance: 52.5
click at [466, 131] on div "NUPaths: None Prerequisites: None Corequisites: None Course fees: None View mor…" at bounding box center [620, 100] width 793 height 61
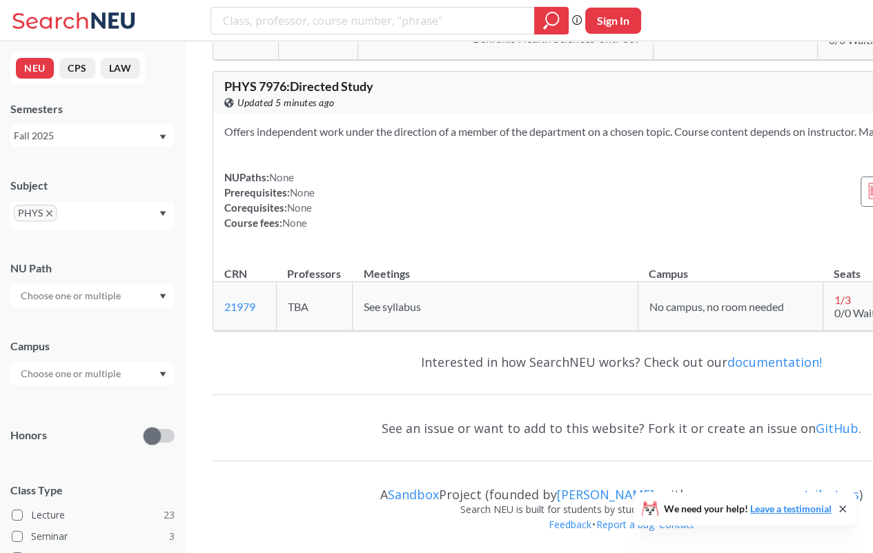
scroll to position [8164, 0]
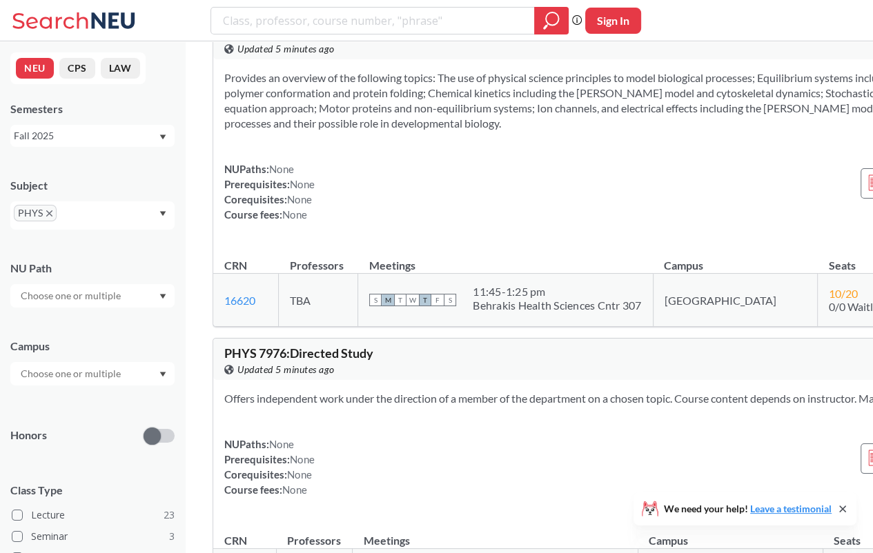
click at [87, 138] on div "Fall 2025" at bounding box center [86, 135] width 144 height 15
click at [97, 192] on div "Summer 2 2025" at bounding box center [92, 204] width 164 height 38
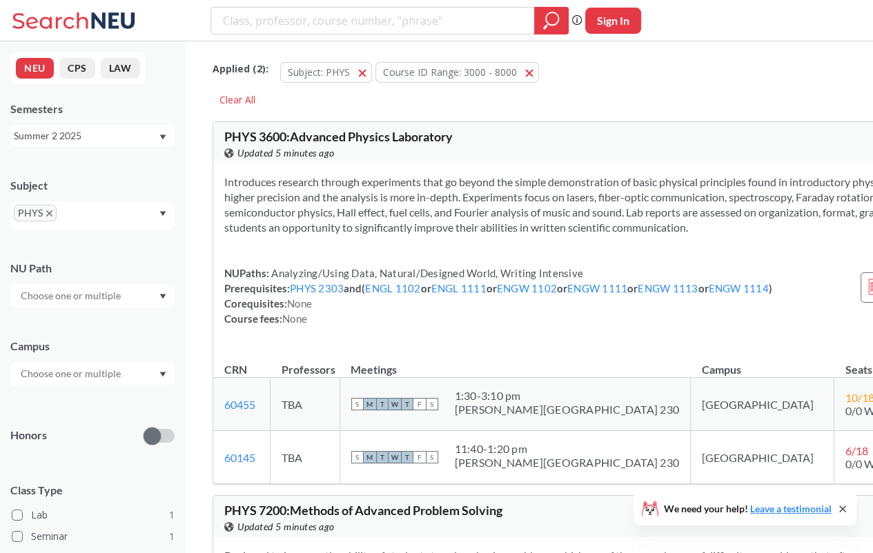
click at [50, 209] on span "PHYS" at bounding box center [35, 213] width 43 height 17
click at [94, 292] on input "text" at bounding box center [72, 296] width 116 height 17
click at [115, 250] on div "NU Path Analyzing/Using Data ( 1 ) Natural/Designed World ( 1 ) Writing Intensi…" at bounding box center [92, 277] width 164 height 61
click at [111, 137] on div "Summer 2 2025" at bounding box center [86, 135] width 144 height 15
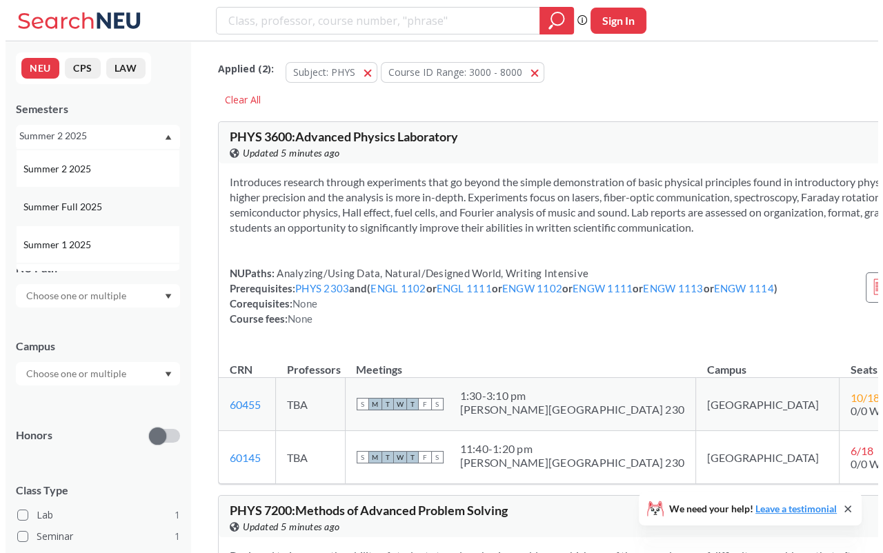
scroll to position [69, 0]
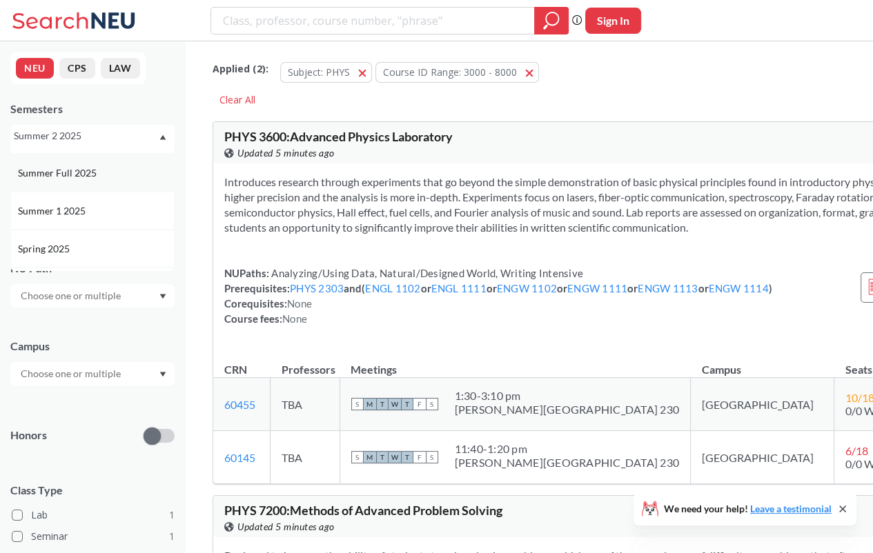
click at [106, 183] on div "Summer Full 2025" at bounding box center [92, 173] width 164 height 38
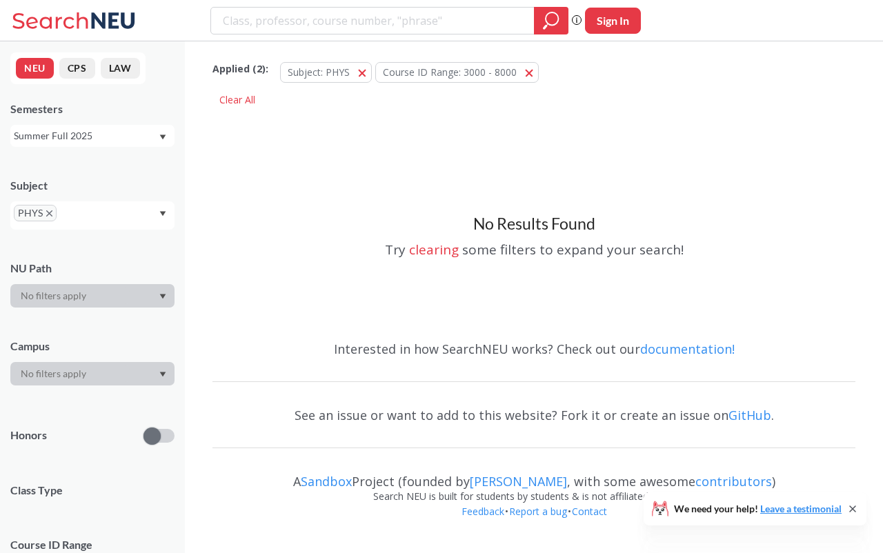
click at [114, 131] on div "Summer Full 2025" at bounding box center [86, 135] width 144 height 15
click at [101, 210] on div "Summer 1 2025" at bounding box center [96, 211] width 156 height 15
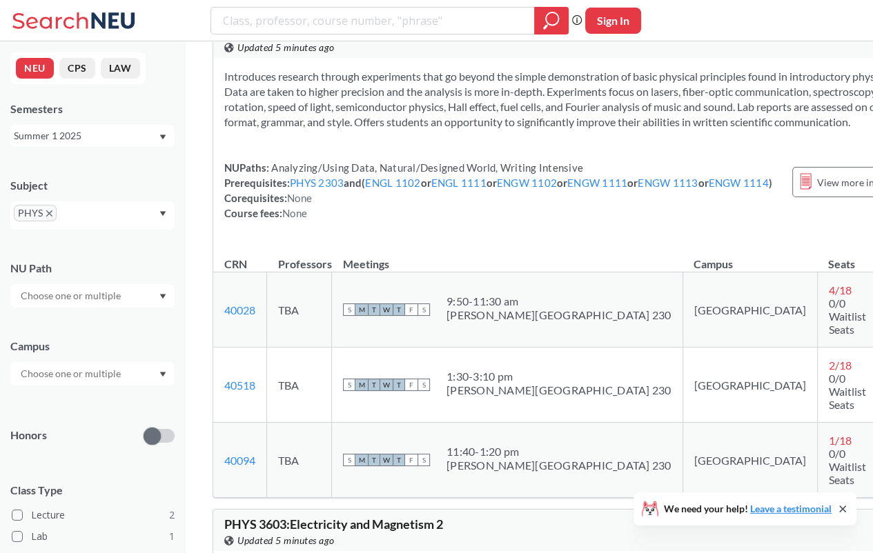
scroll to position [207, 0]
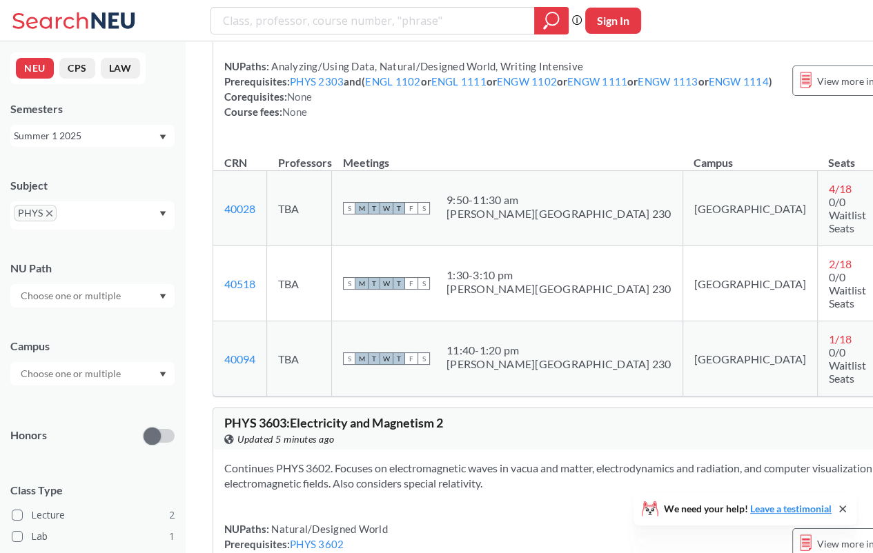
drag, startPoint x: 451, startPoint y: 171, endPoint x: 422, endPoint y: 166, distance: 29.5
click at [422, 141] on div "Introduces research through experiments that go beyond the simple demonstration…" at bounding box center [586, 49] width 747 height 185
drag, startPoint x: 491, startPoint y: 176, endPoint x: 481, endPoint y: 176, distance: 9.7
drag, startPoint x: 481, startPoint y: 176, endPoint x: 439, endPoint y: 161, distance: 44.7
click at [439, 141] on div "Introduces research through experiments that go beyond the simple demonstration…" at bounding box center [586, 49] width 747 height 185
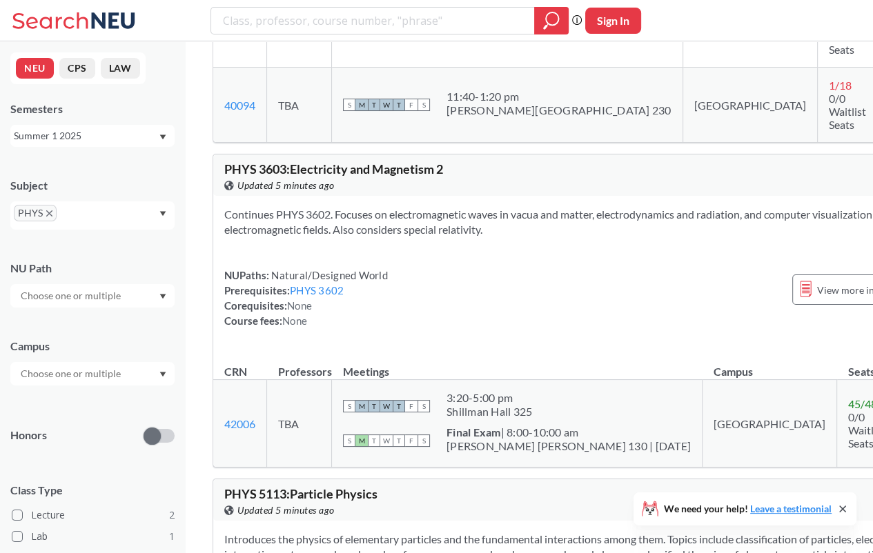
scroll to position [483, 0]
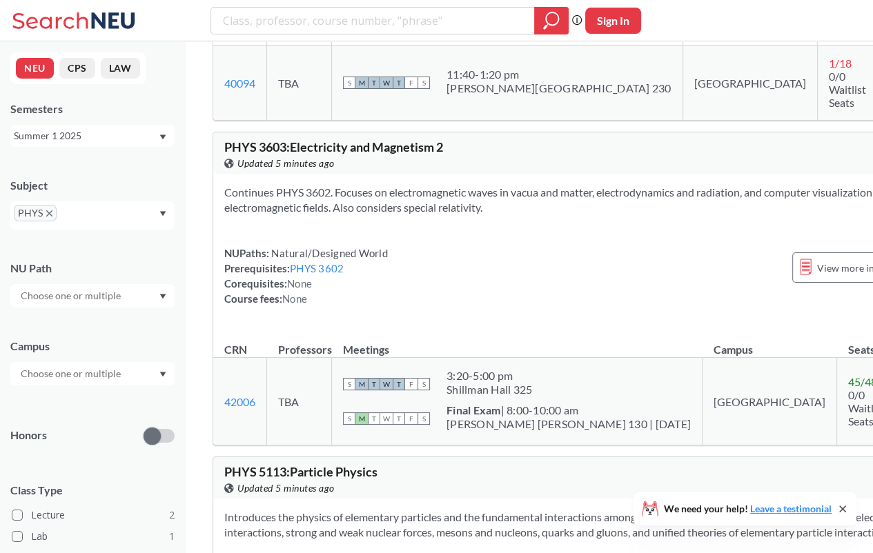
click at [466, 246] on div "NUPaths: Natural/Designed World Prerequisites: PHYS 3602 Corequisites: None Cou…" at bounding box center [586, 276] width 725 height 61
drag, startPoint x: 489, startPoint y: 237, endPoint x: 466, endPoint y: 233, distance: 23.7
click at [464, 246] on div "NUPaths: Natural/Designed World Prerequisites: PHYS 3602 Corequisites: None Cou…" at bounding box center [586, 276] width 725 height 61
click at [466, 246] on div "NUPaths: Natural/Designed World Prerequisites: PHYS 3602 Corequisites: None Cou…" at bounding box center [586, 276] width 725 height 61
drag, startPoint x: 503, startPoint y: 245, endPoint x: 453, endPoint y: 242, distance: 49.7
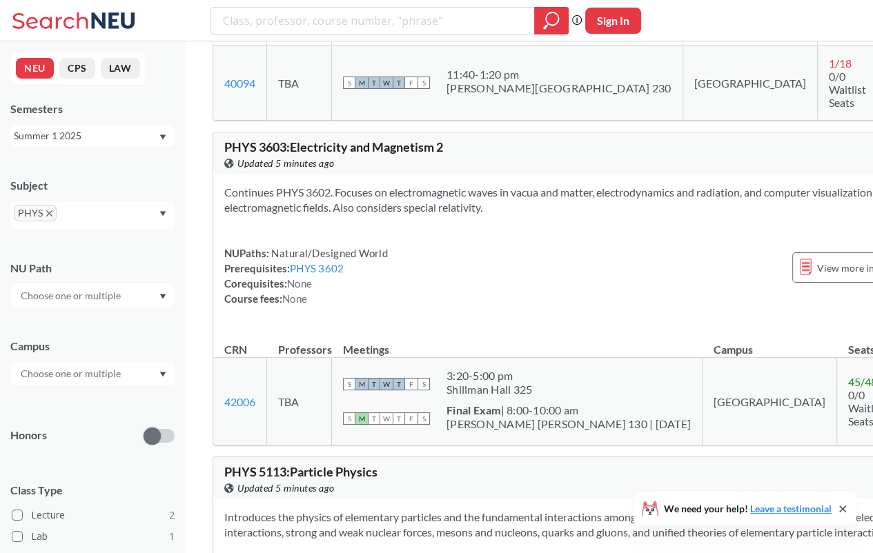
click at [453, 246] on div "NUPaths: Natural/Designed World Prerequisites: PHYS 3602 Corequisites: None Cou…" at bounding box center [586, 276] width 725 height 61
drag, startPoint x: 482, startPoint y: 238, endPoint x: 458, endPoint y: 242, distance: 24.5
click at [458, 246] on div "NUPaths: Natural/Designed World Prerequisites: PHYS 3602 Corequisites: None Cou…" at bounding box center [586, 276] width 725 height 61
drag, startPoint x: 517, startPoint y: 235, endPoint x: 511, endPoint y: 241, distance: 8.8
drag, startPoint x: 511, startPoint y: 241, endPoint x: 474, endPoint y: 234, distance: 37.2
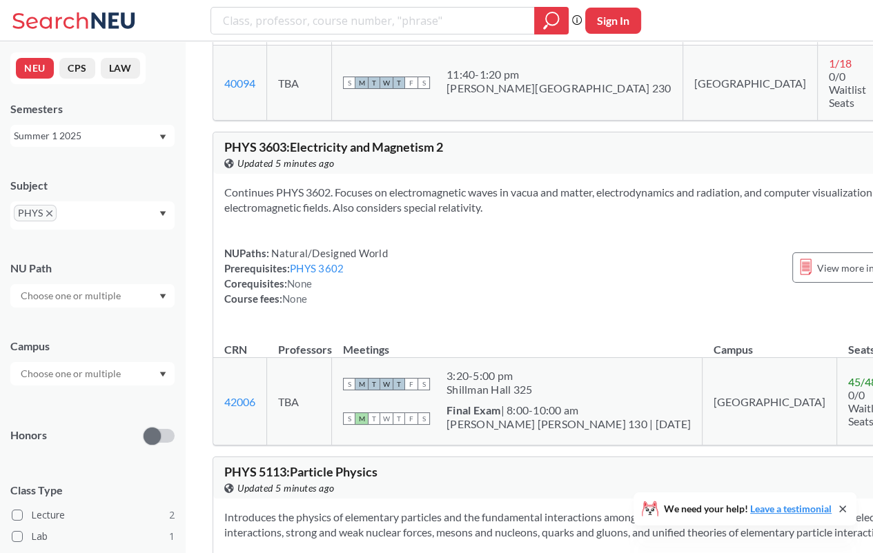
click at [470, 246] on div "NUPaths: Natural/Designed World Prerequisites: PHYS 3602 Corequisites: None Cou…" at bounding box center [586, 276] width 725 height 61
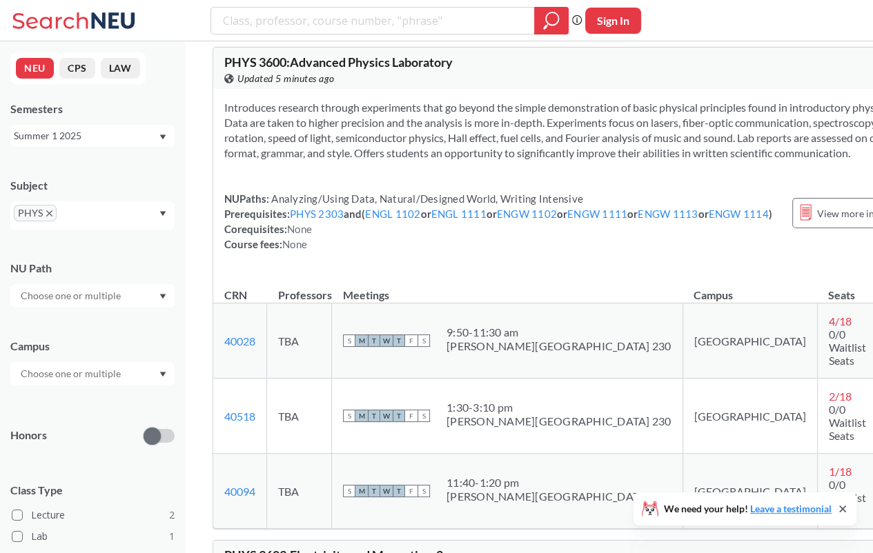
scroll to position [69, 0]
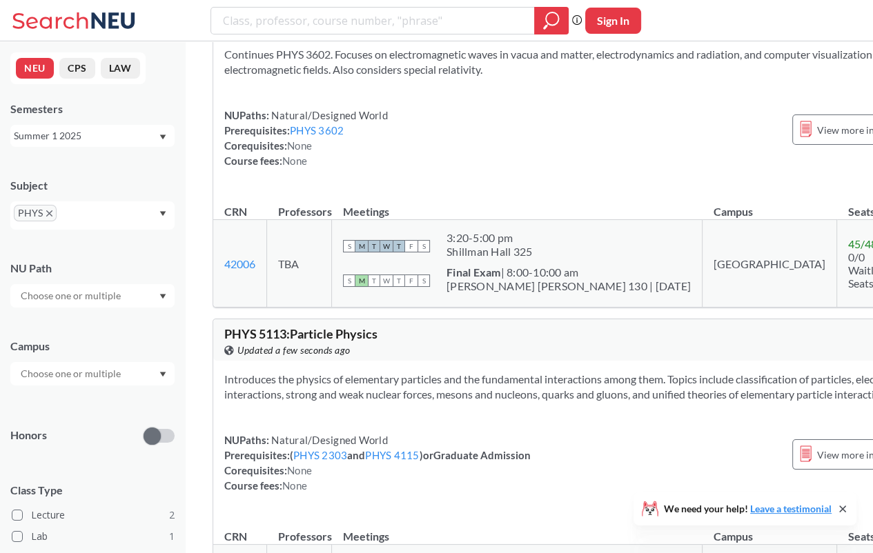
drag, startPoint x: 604, startPoint y: 355, endPoint x: 546, endPoint y: 355, distance: 58.0
click at [546, 372] on section "Introduces the physics of elementary particles and the fundamental interactions…" at bounding box center [586, 387] width 725 height 30
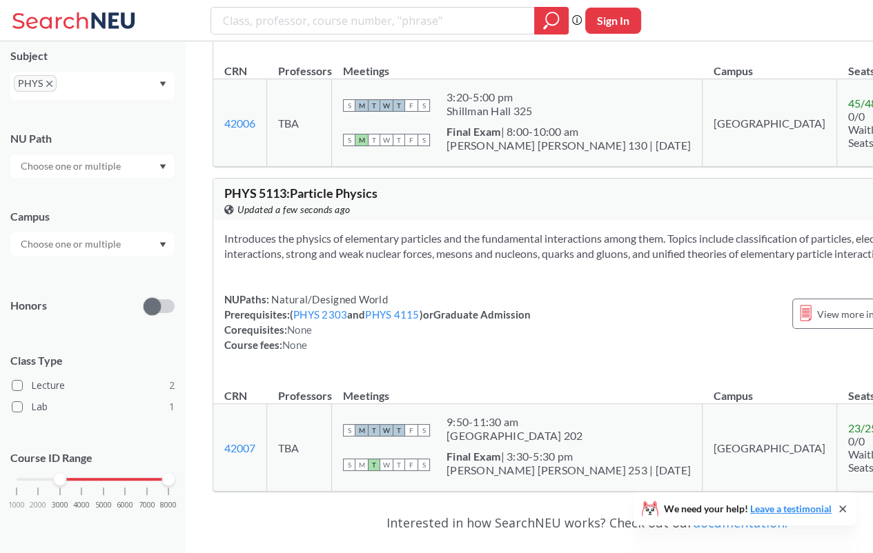
scroll to position [0, 0]
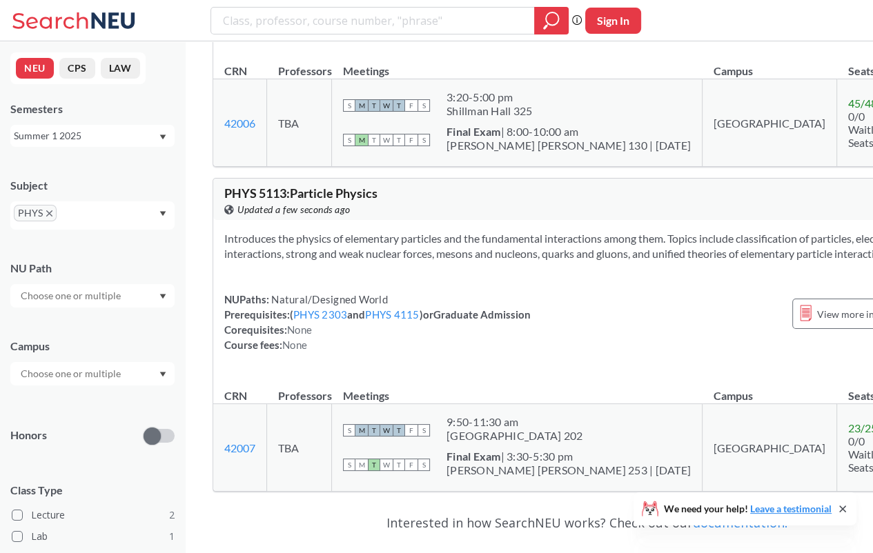
click at [95, 137] on div "Summer 1 2025" at bounding box center [86, 135] width 144 height 15
click at [90, 239] on div "Spring 2025" at bounding box center [92, 249] width 164 height 38
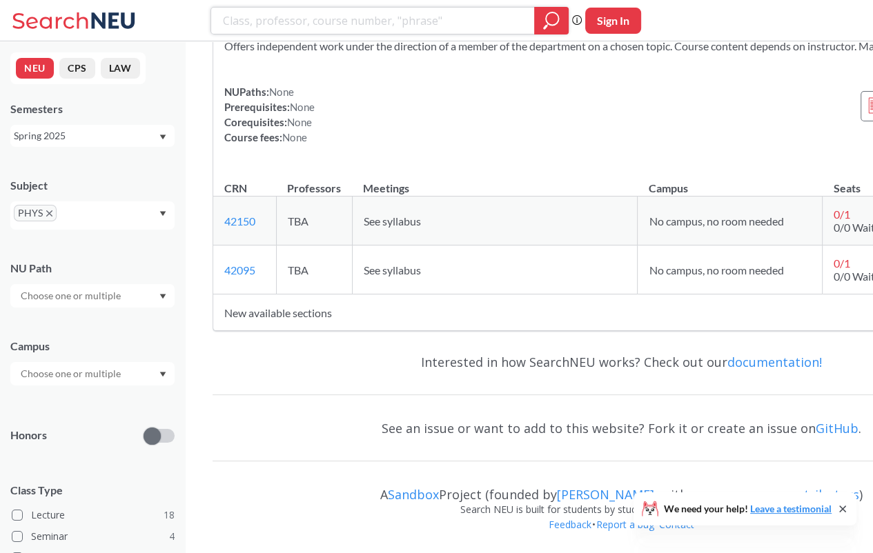
scroll to position [7730, 0]
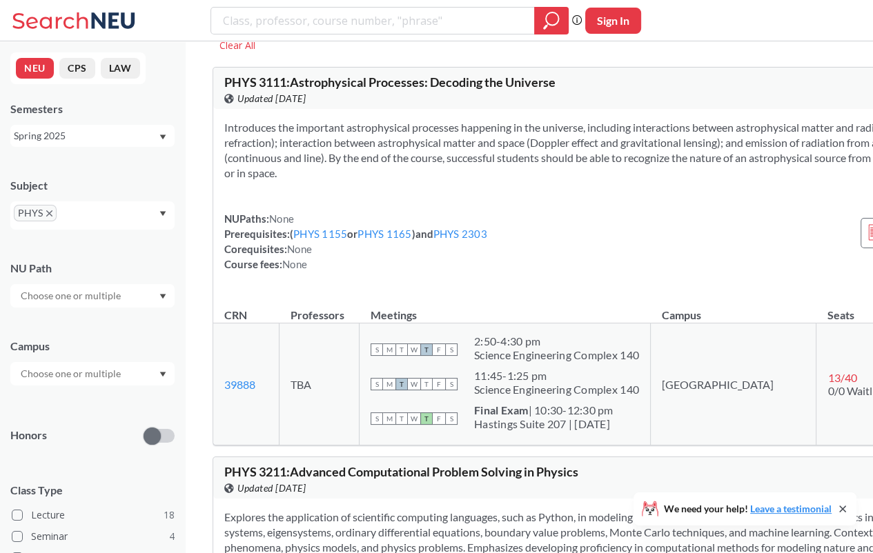
scroll to position [0, 0]
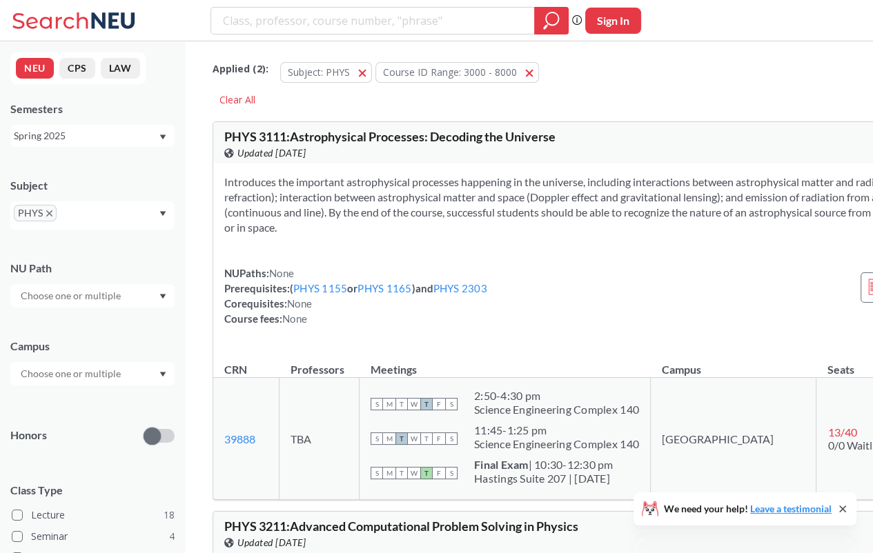
click at [86, 146] on div "Spring 2025" at bounding box center [92, 136] width 164 height 22
click at [108, 179] on div "Fall 2025" at bounding box center [92, 166] width 164 height 38
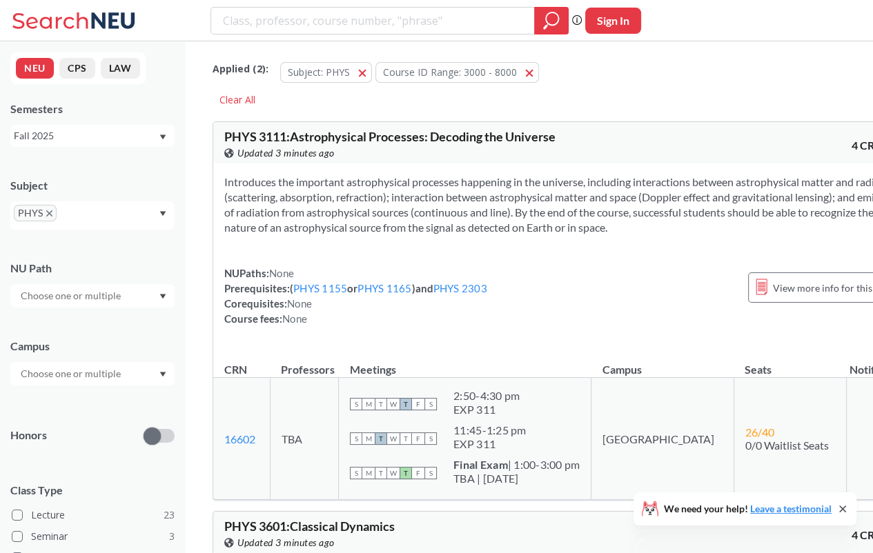
click at [480, 296] on div "NUPaths: None Prerequisites: ( PHYS 1155 or PHYS 1165 ) and PHYS 2303 Corequisi…" at bounding box center [355, 296] width 263 height 61
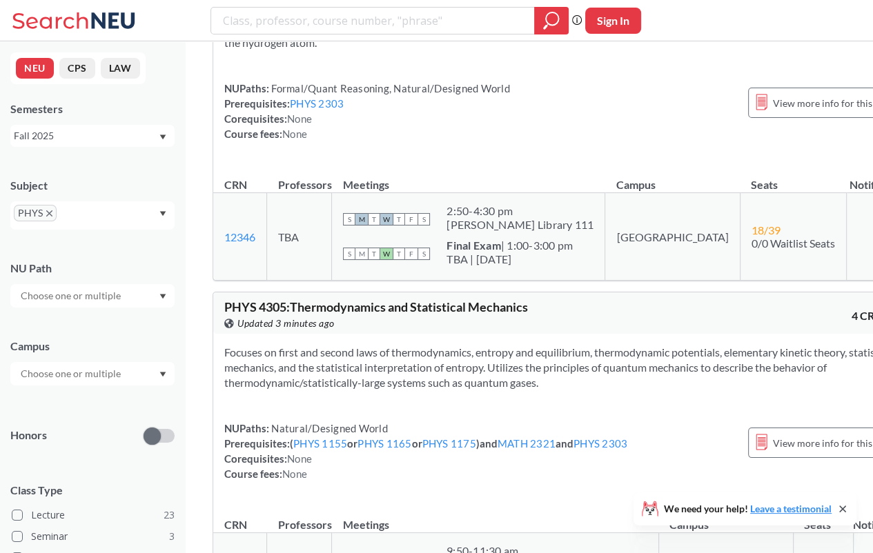
scroll to position [1860, 0]
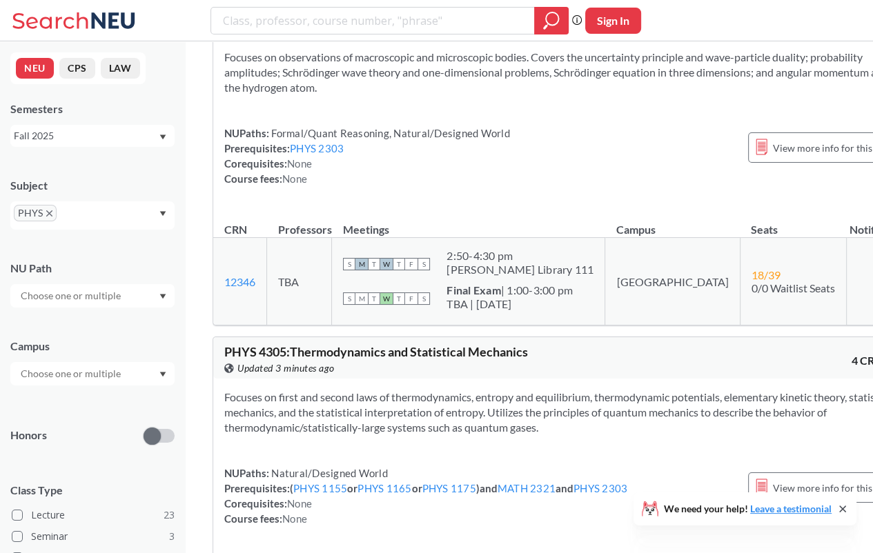
drag, startPoint x: 568, startPoint y: 261, endPoint x: 504, endPoint y: 266, distance: 64.3
click at [499, 279] on div "PHYS 4115 : Quantum Mechanics View this course on Banner. Updated 3 minutes ago…" at bounding box center [564, 161] width 704 height 329
drag, startPoint x: 522, startPoint y: 264, endPoint x: 513, endPoint y: 263, distance: 8.3
drag, startPoint x: 513, startPoint y: 263, endPoint x: 467, endPoint y: 267, distance: 46.4
click at [463, 208] on div "Focuses on observations of macroscopic and microscopic bodies. Covers the uncer…" at bounding box center [564, 124] width 703 height 170
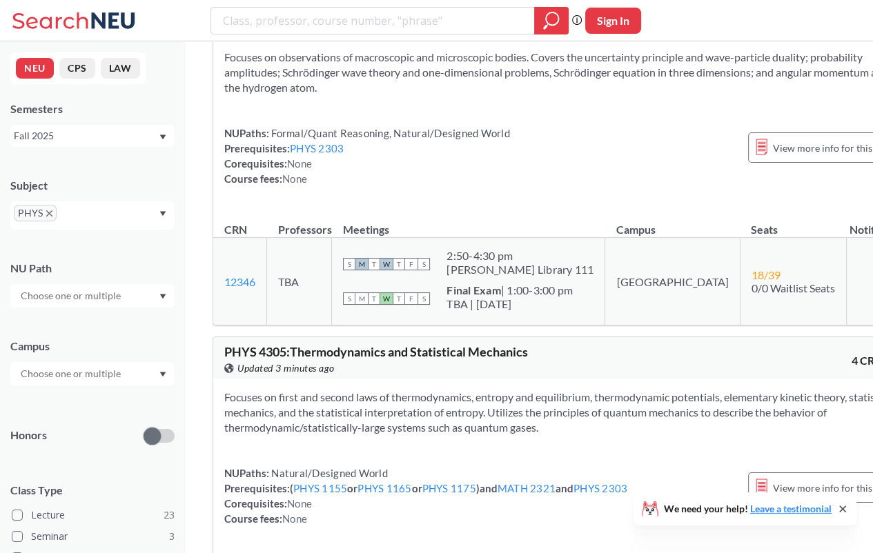
click at [486, 208] on div "Focuses on observations of macroscopic and microscopic bodies. Covers the uncer…" at bounding box center [564, 124] width 703 height 170
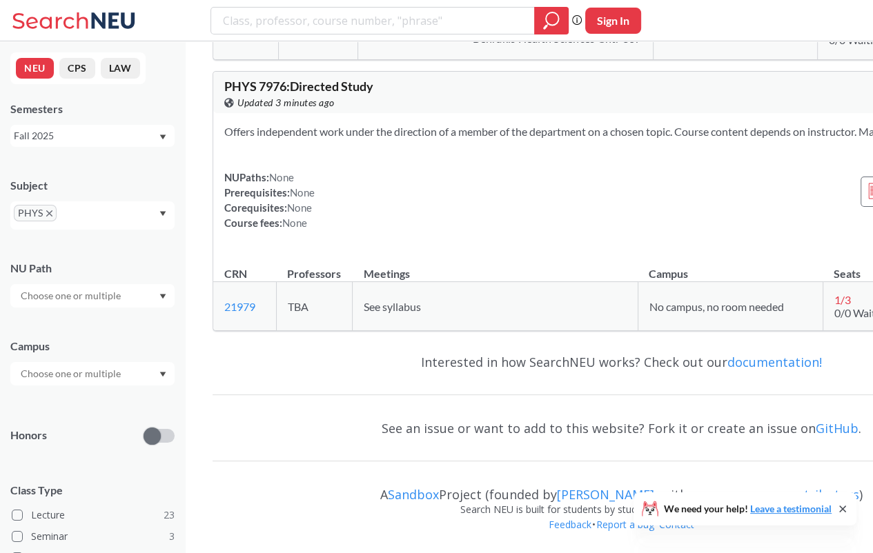
scroll to position [8853, 0]
drag, startPoint x: 508, startPoint y: 184, endPoint x: 393, endPoint y: 119, distance: 132.5
click at [454, 170] on div "NUPaths: None Prerequisites: None Corequisites: None Course fees: None View mor…" at bounding box center [620, 200] width 793 height 61
